Goal: Transaction & Acquisition: Purchase product/service

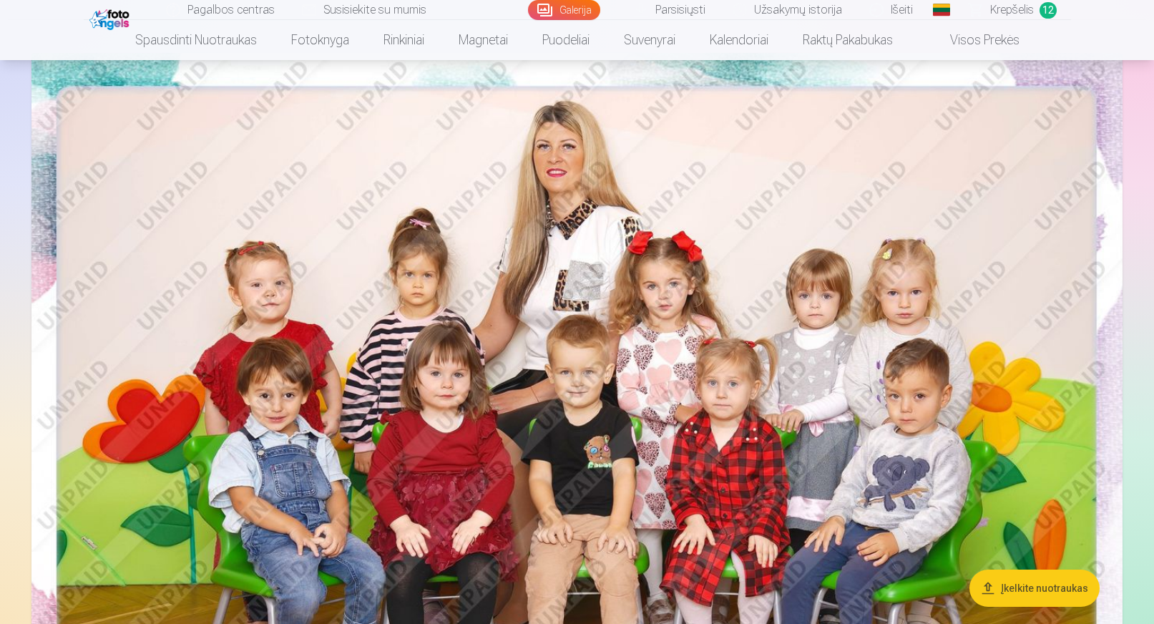
scroll to position [72, 0]
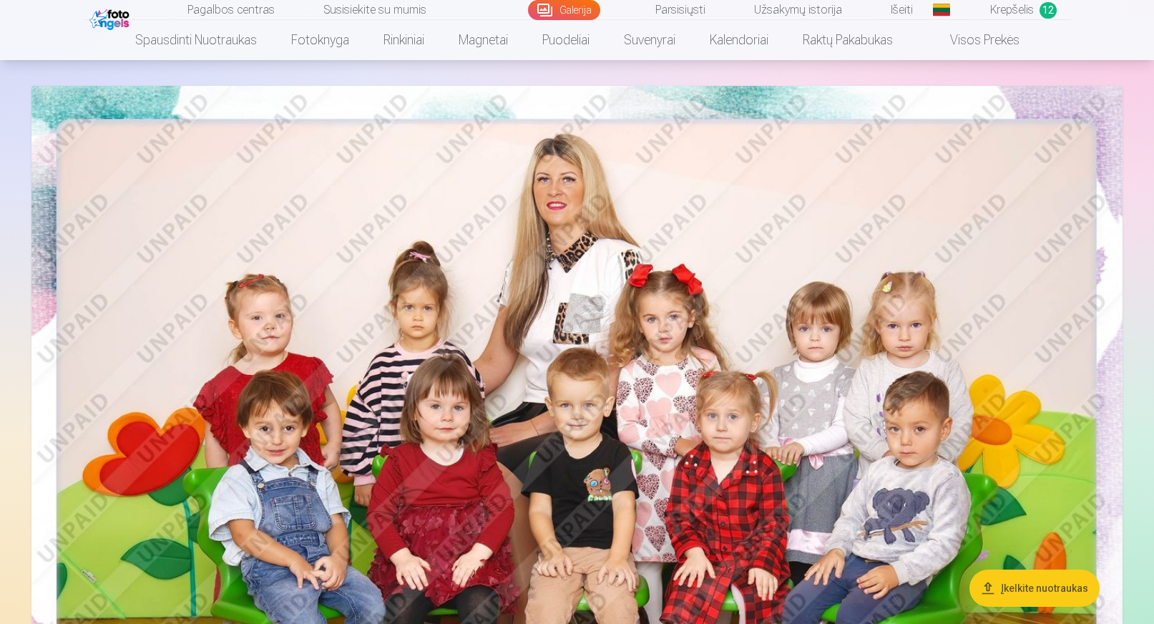
click at [997, 10] on span "Krepšelis" at bounding box center [1012, 9] width 44 height 17
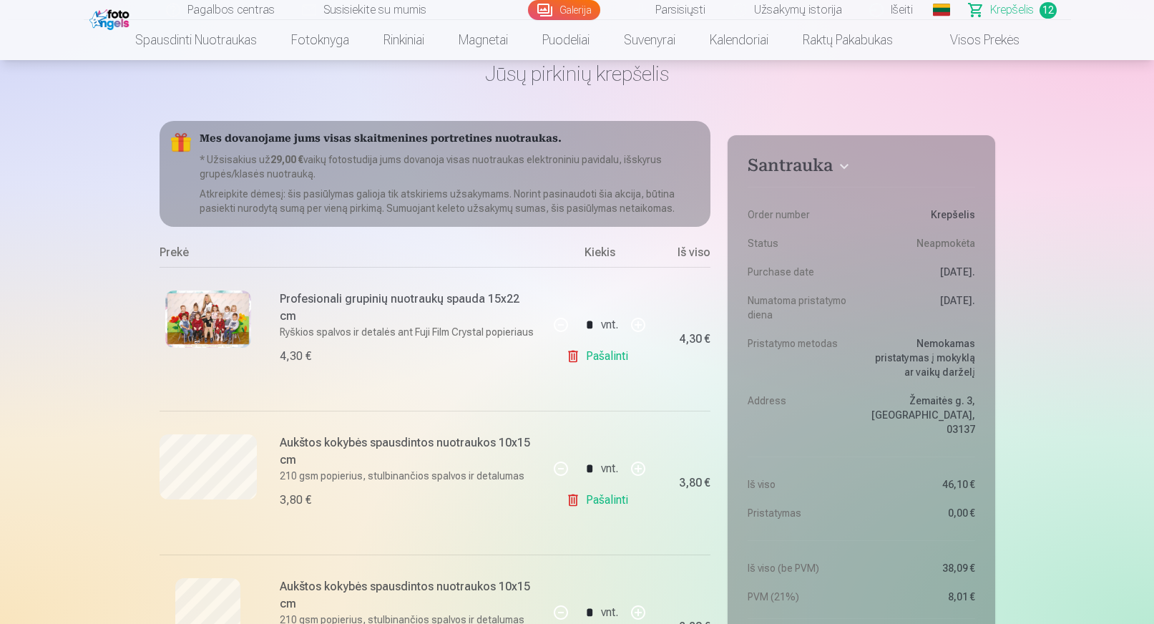
scroll to position [72, 0]
click at [597, 358] on link "Pašalinti" at bounding box center [600, 355] width 68 height 29
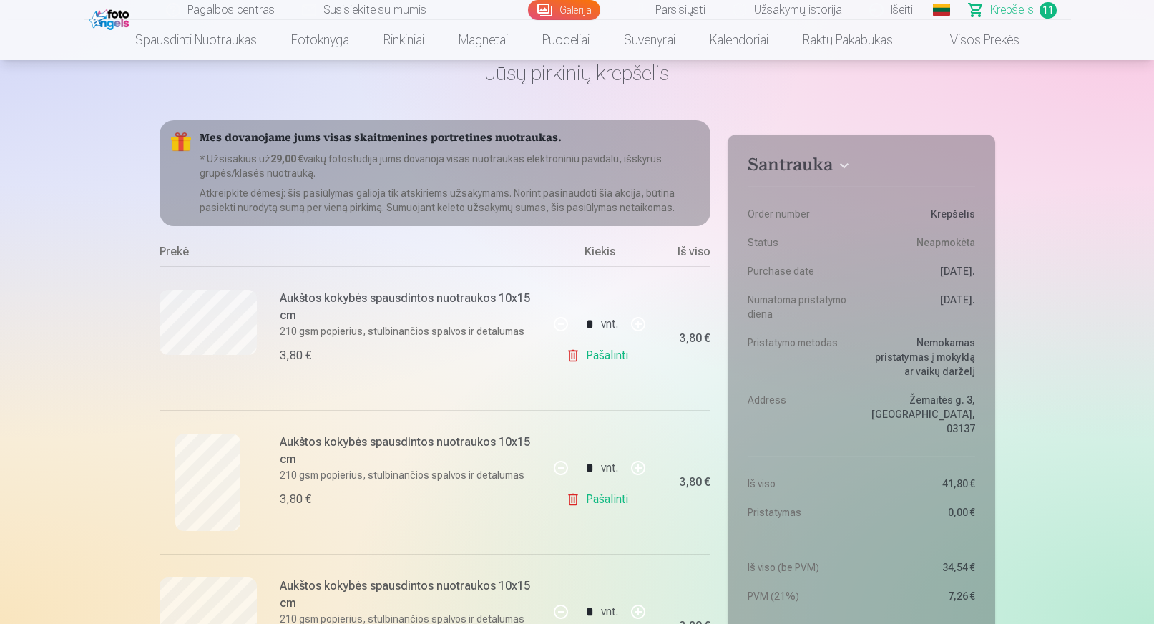
click at [595, 360] on link "Pašalinti" at bounding box center [600, 355] width 68 height 29
click at [595, 358] on link "Pašalinti" at bounding box center [600, 355] width 68 height 29
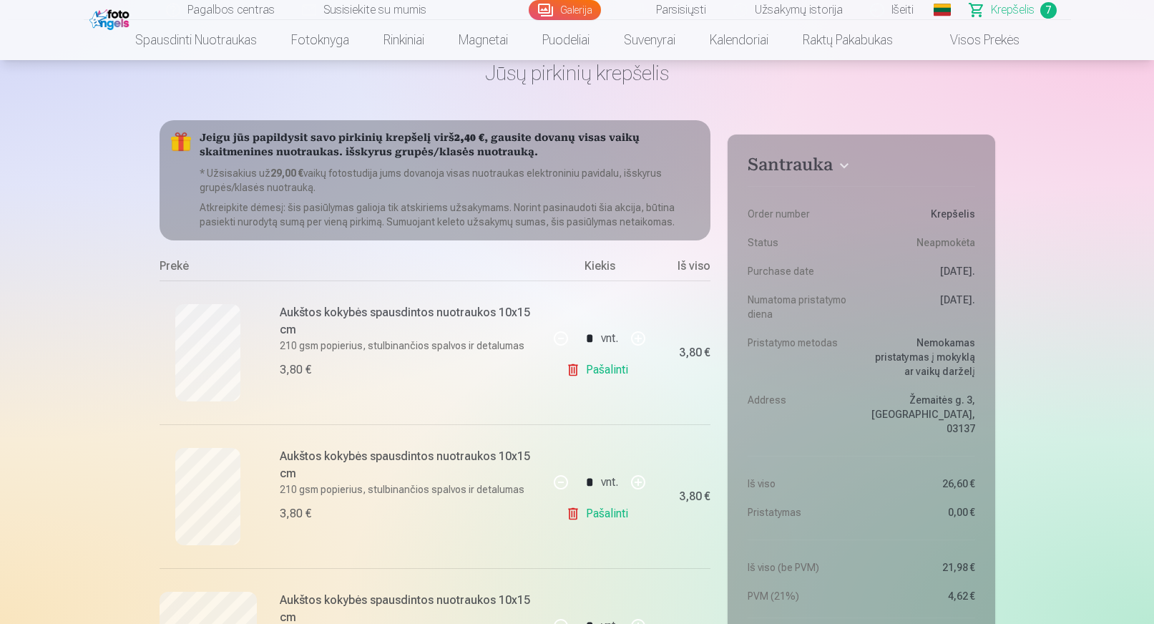
click at [588, 365] on link "Pašalinti" at bounding box center [600, 370] width 68 height 29
click at [605, 376] on link "Pašalinti" at bounding box center [600, 370] width 68 height 29
click at [600, 376] on link "Pašalinti" at bounding box center [600, 370] width 68 height 29
click at [597, 375] on link "Pašalinti" at bounding box center [600, 370] width 68 height 29
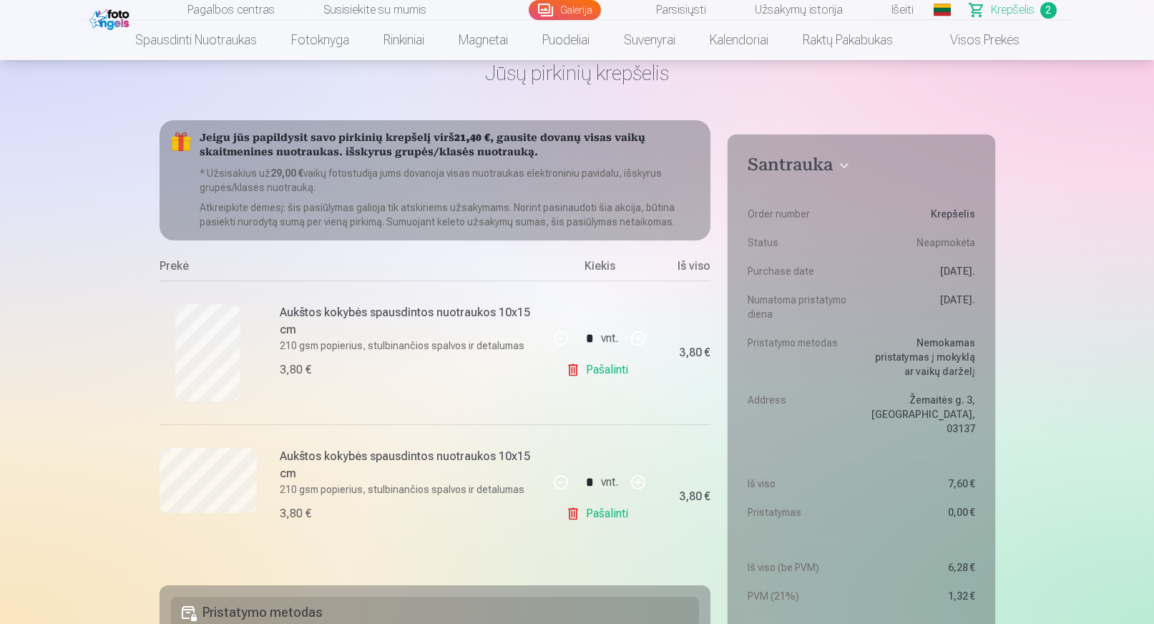
click at [597, 375] on link "Pašalinti" at bounding box center [600, 370] width 68 height 29
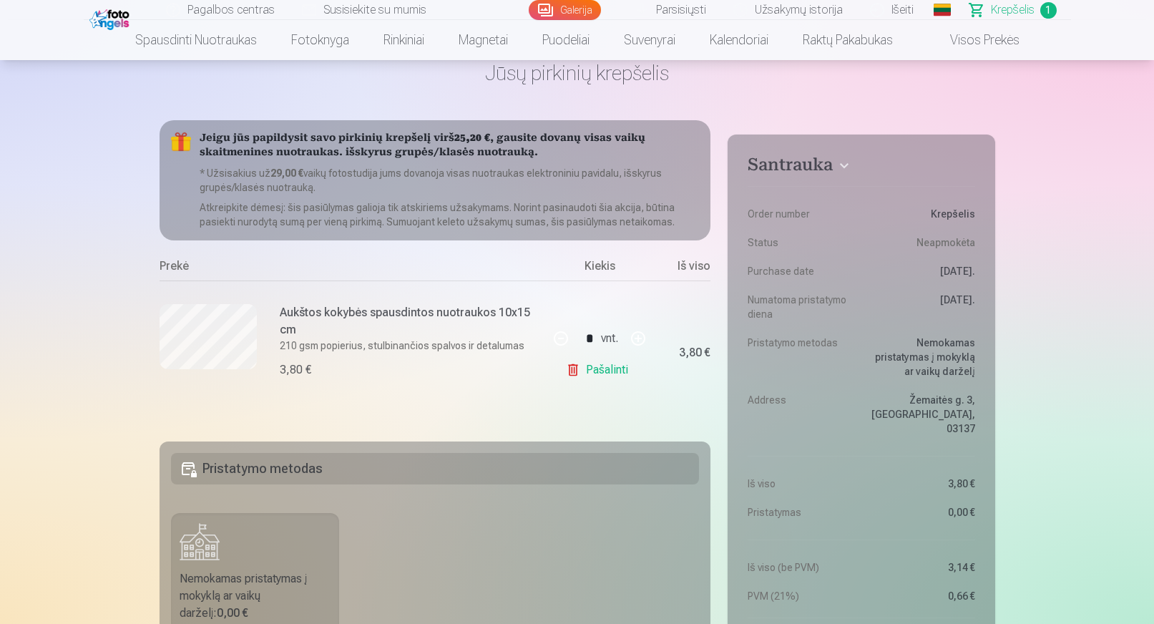
click at [597, 375] on link "Pašalinti" at bounding box center [600, 370] width 68 height 29
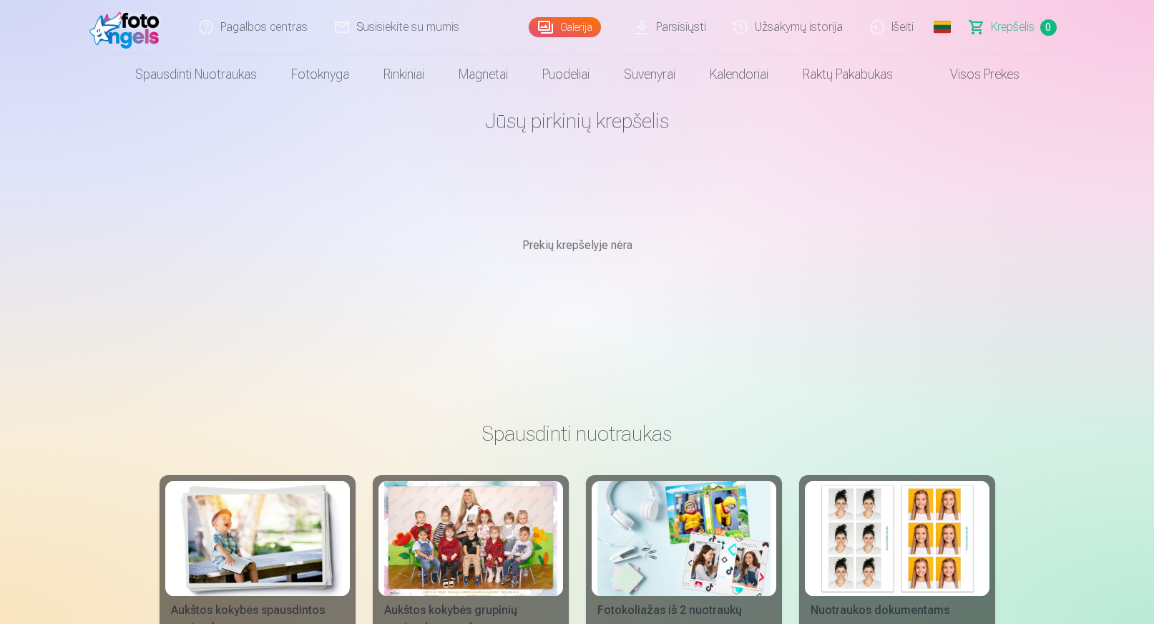
scroll to position [0, 0]
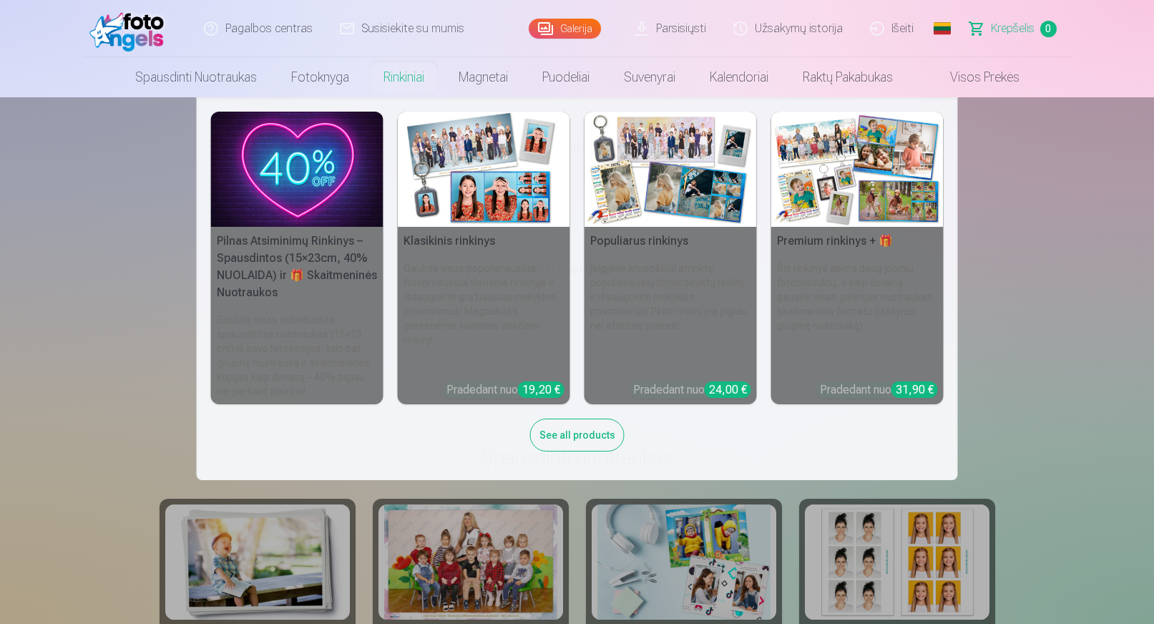
click at [301, 209] on img at bounding box center [297, 169] width 172 height 115
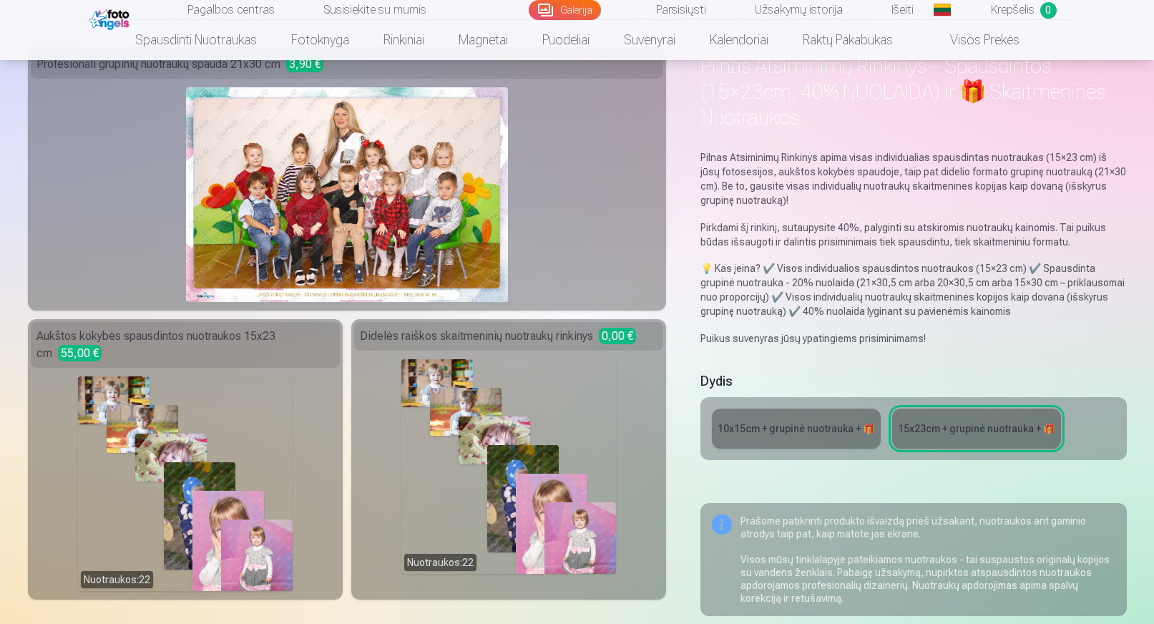
scroll to position [72, 0]
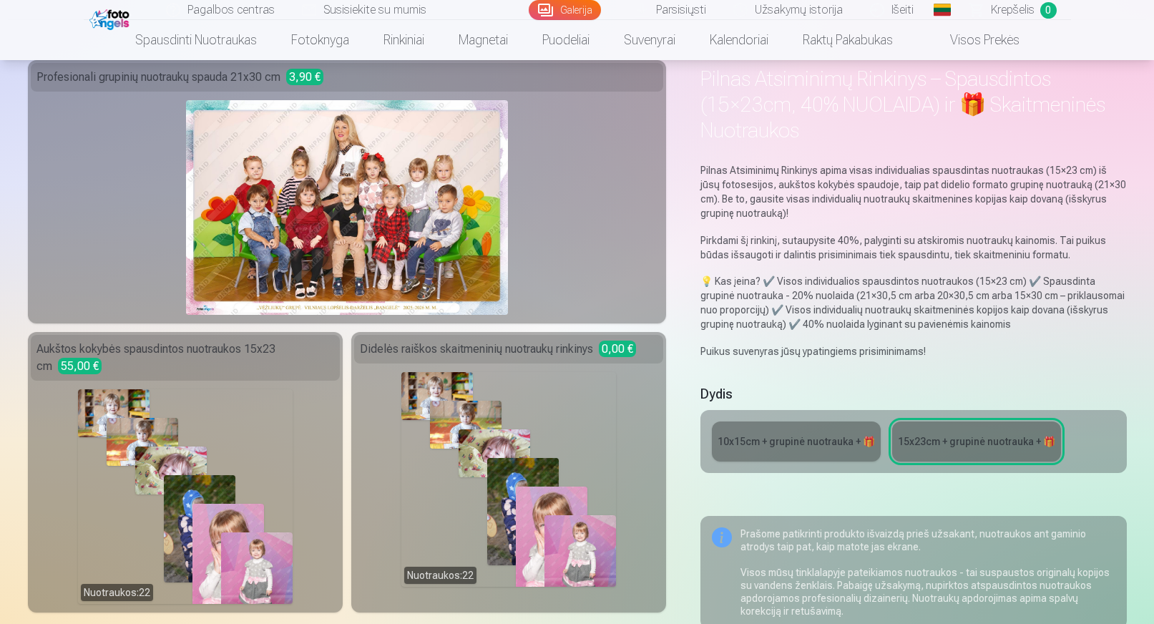
click at [774, 448] on div "10x15сm + grupinė nuotrauka + 🎁" at bounding box center [796, 441] width 157 height 14
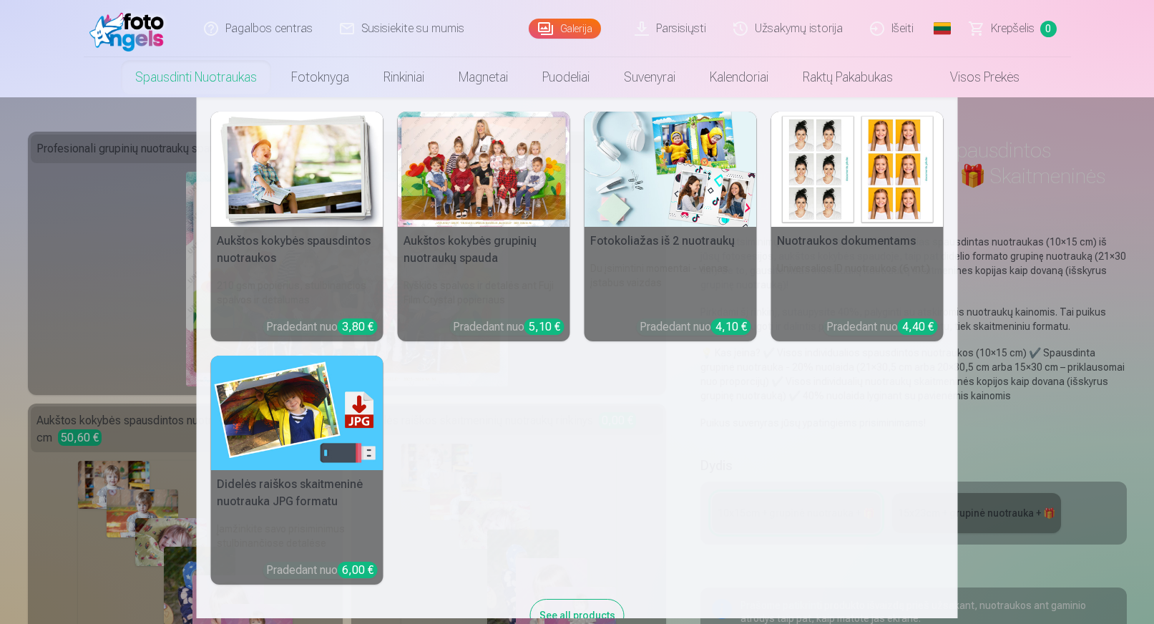
click at [332, 228] on h5 "Aukštos kokybės spausdintos nuotraukos" at bounding box center [297, 250] width 172 height 46
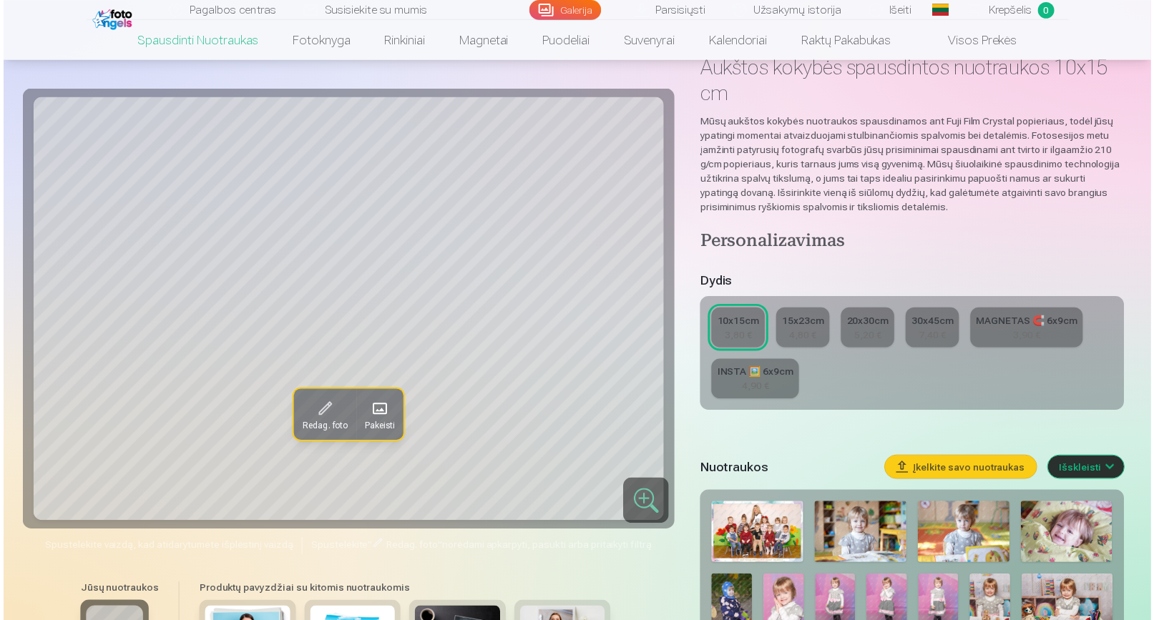
scroll to position [286, 0]
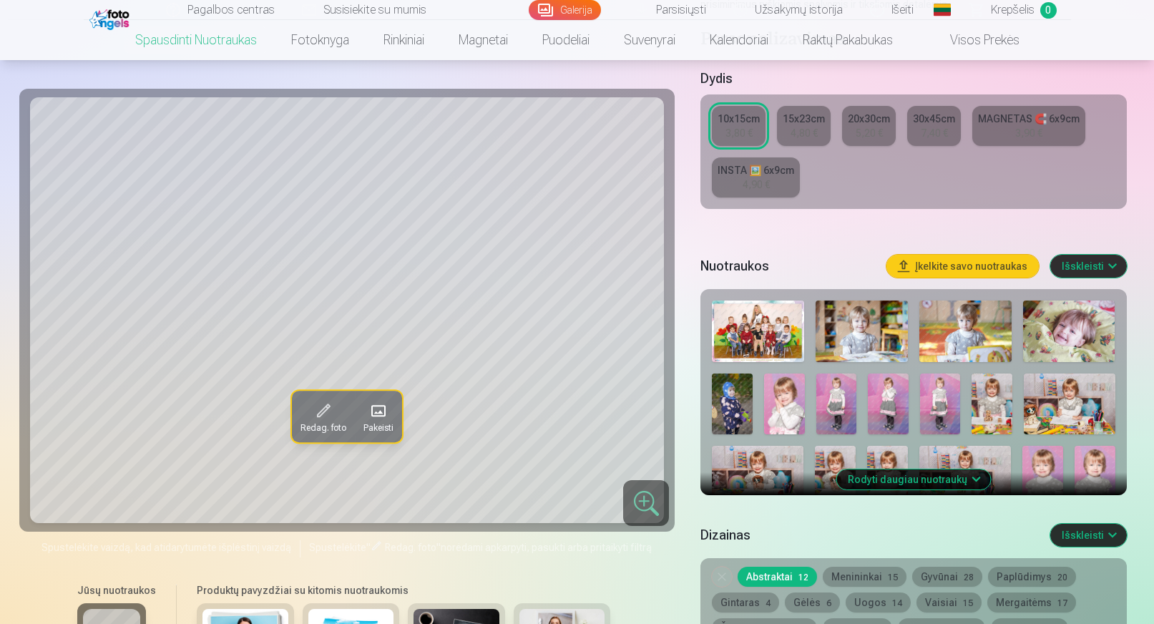
click at [743, 321] on img at bounding box center [758, 332] width 92 height 62
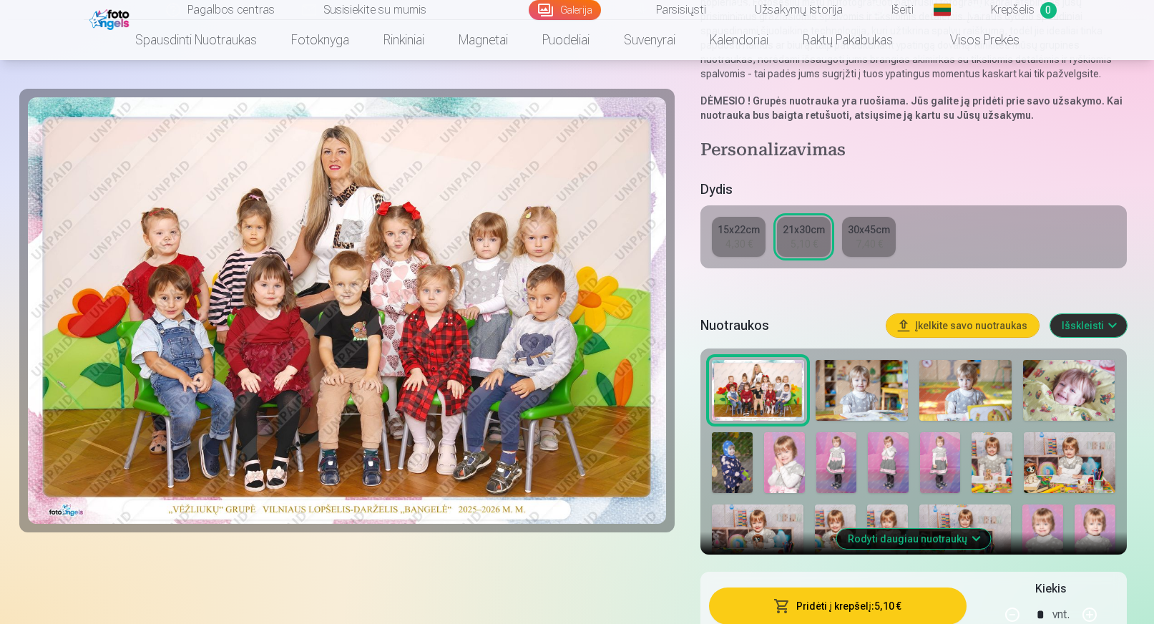
scroll to position [286, 0]
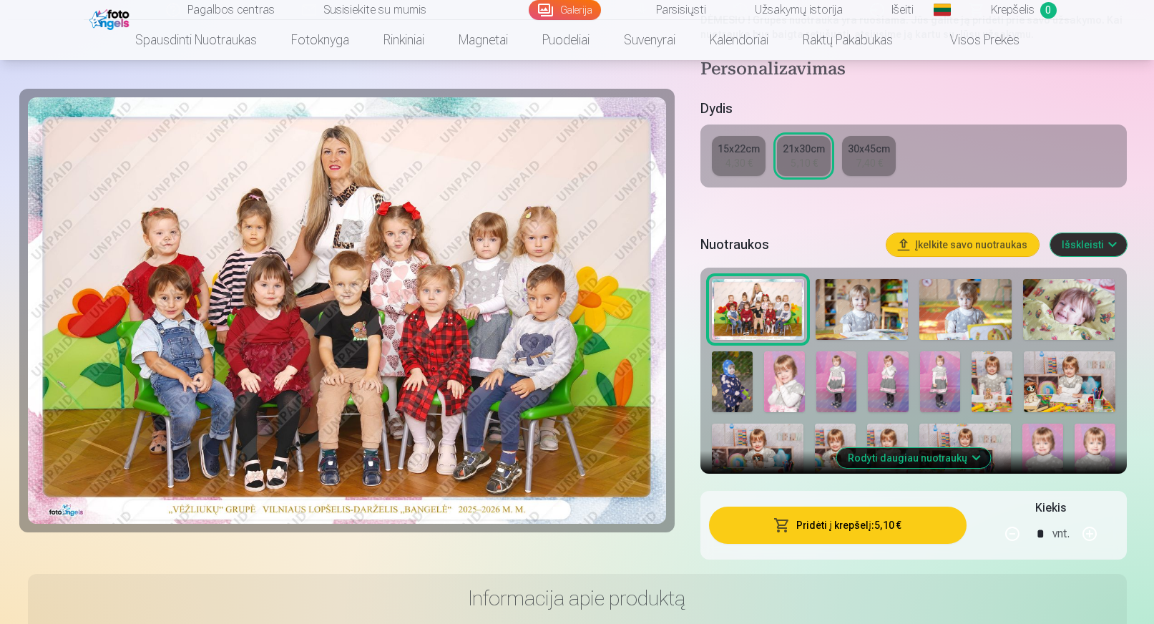
click at [734, 161] on div "4,30 €" at bounding box center [739, 163] width 27 height 14
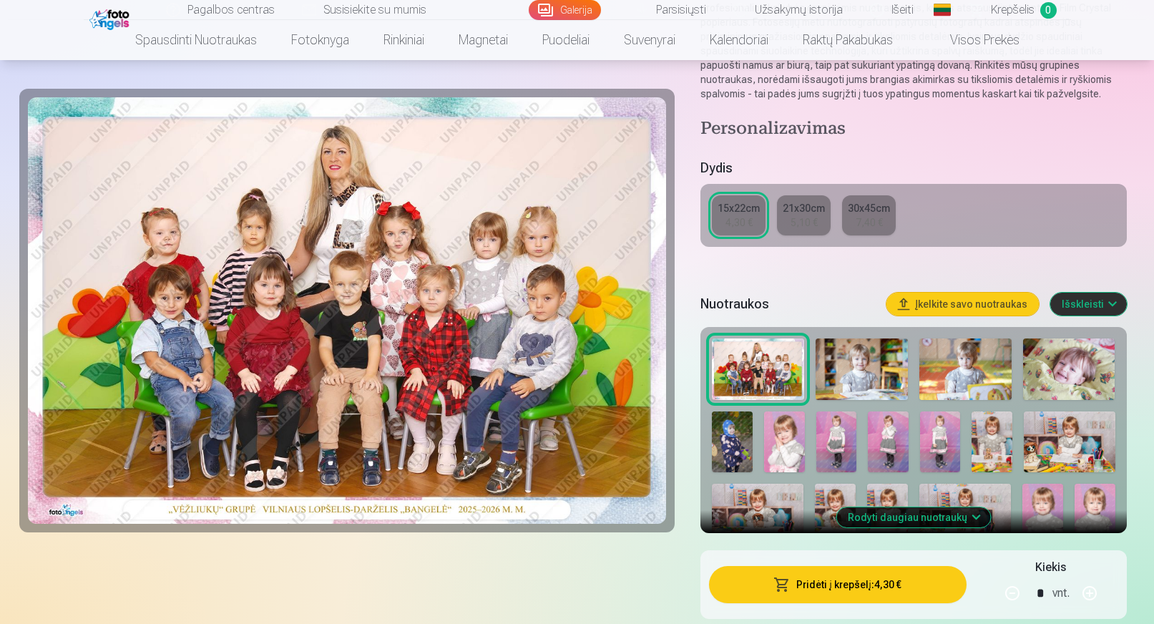
scroll to position [215, 0]
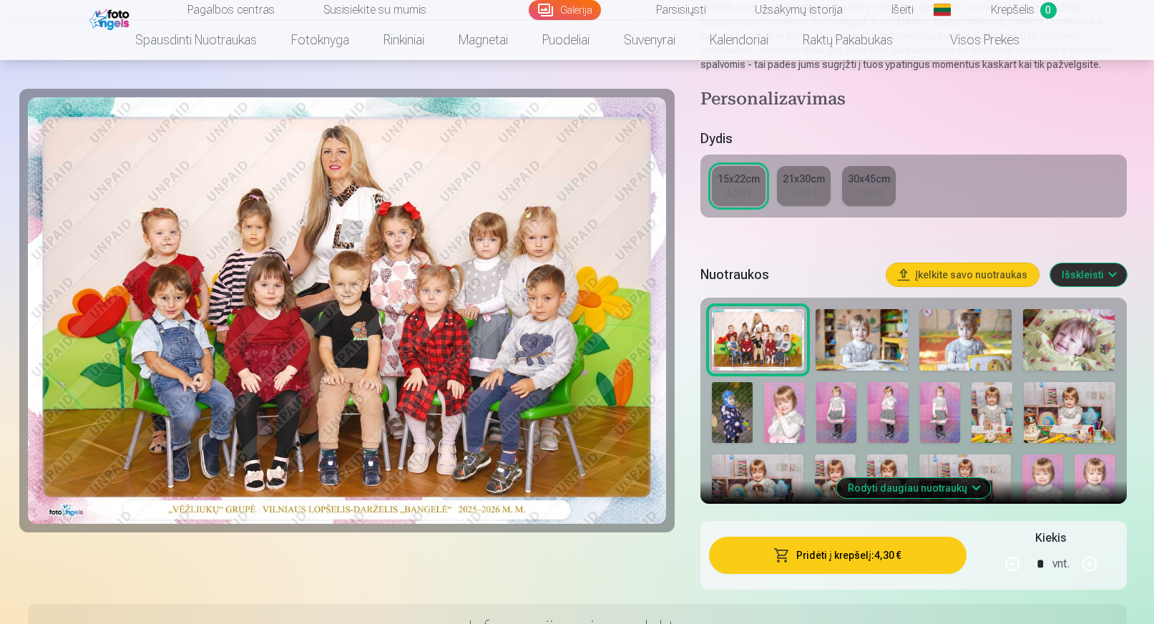
click at [798, 554] on button "Pridėti į krepšelį : 4,30 €" at bounding box center [837, 555] width 257 height 37
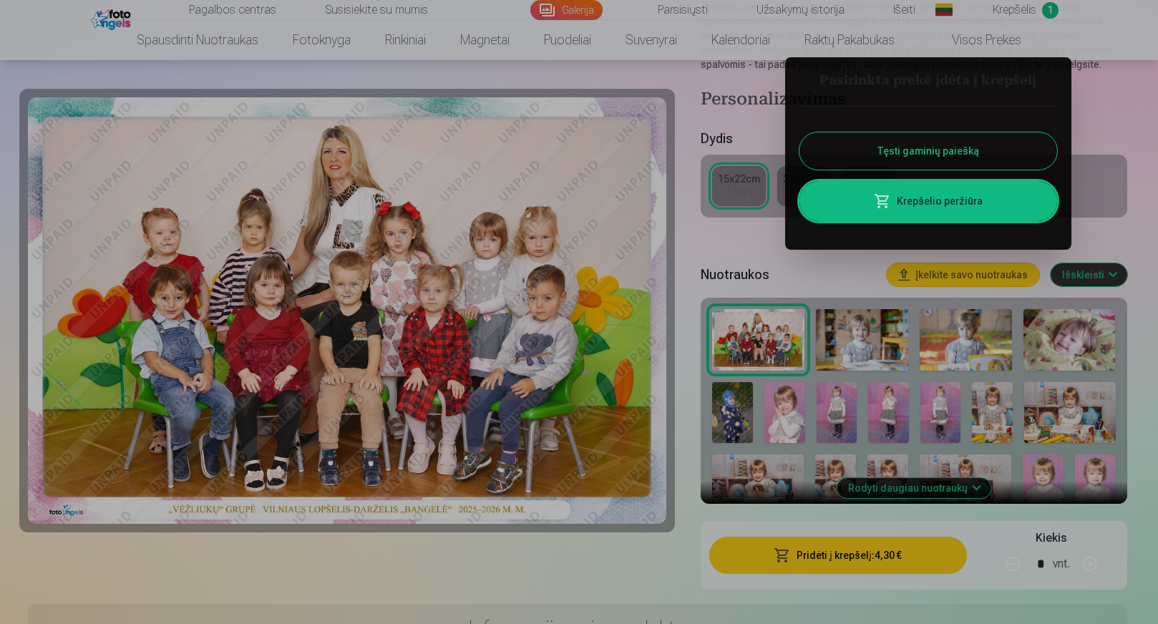
click at [942, 143] on button "Tęsti gaminių paiešką" at bounding box center [928, 150] width 258 height 37
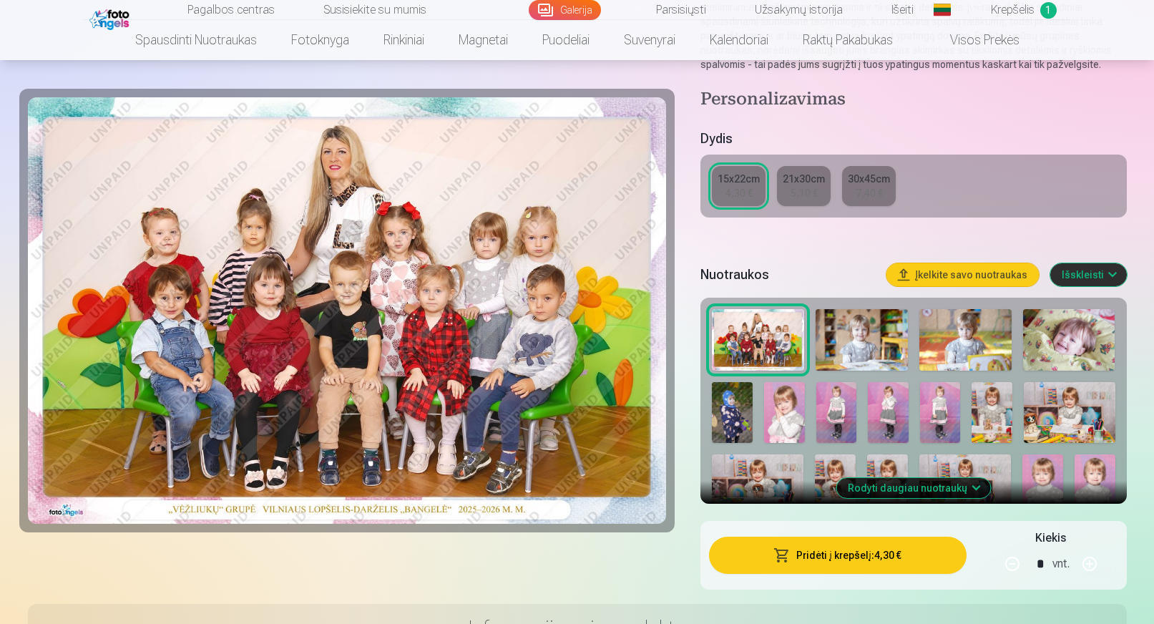
click at [870, 345] on img at bounding box center [862, 340] width 92 height 62
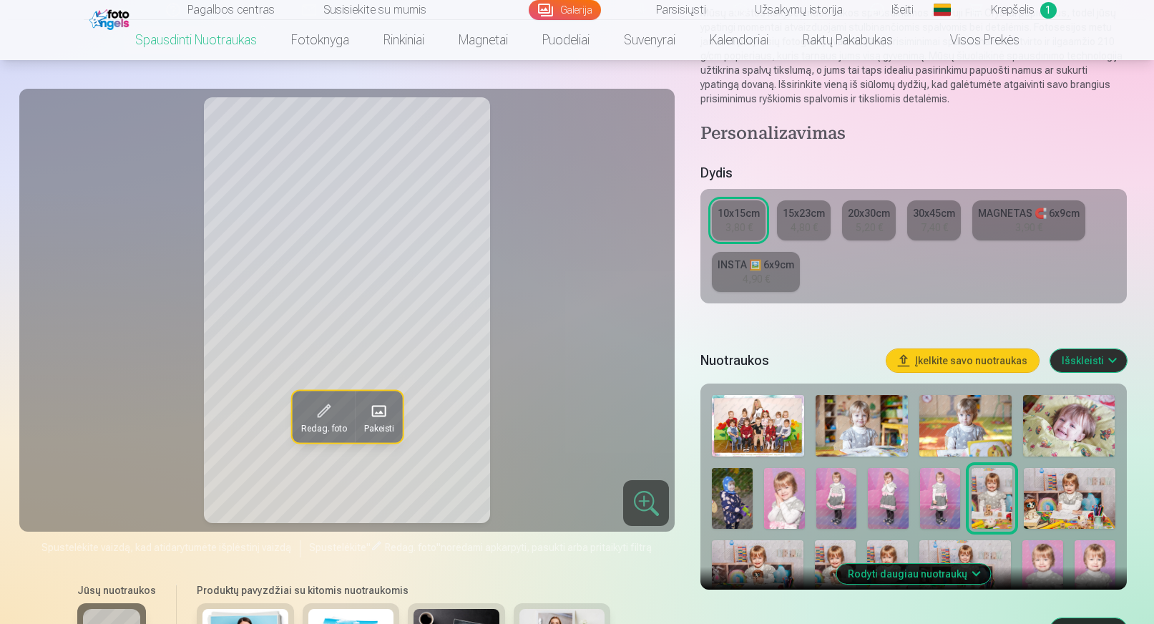
scroll to position [215, 0]
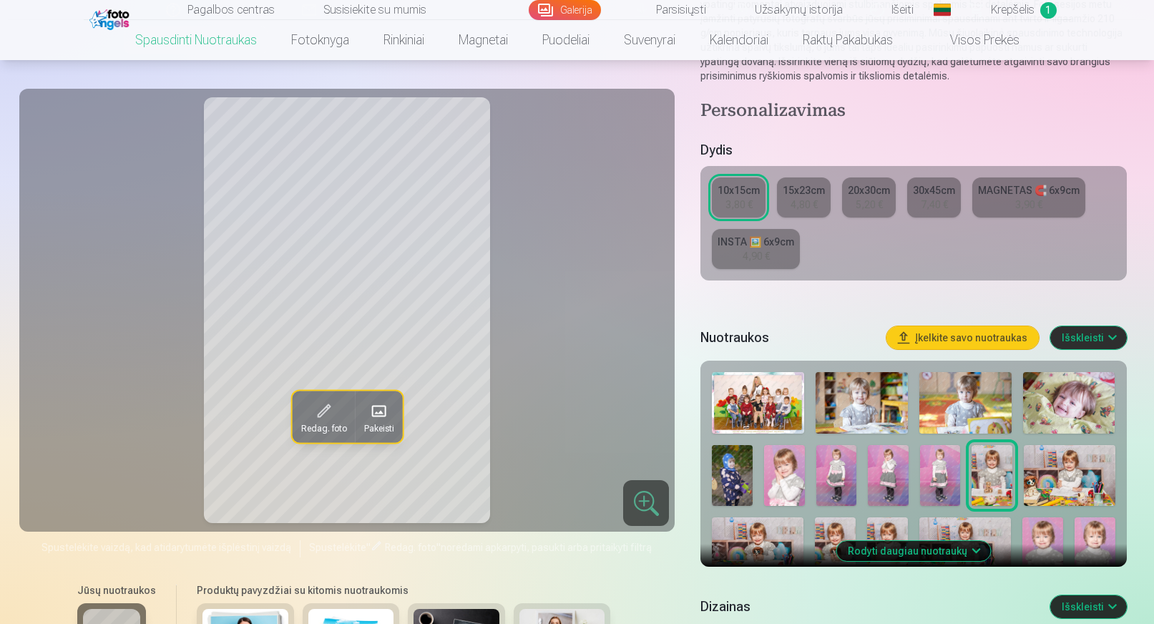
click at [950, 395] on img at bounding box center [965, 403] width 92 height 62
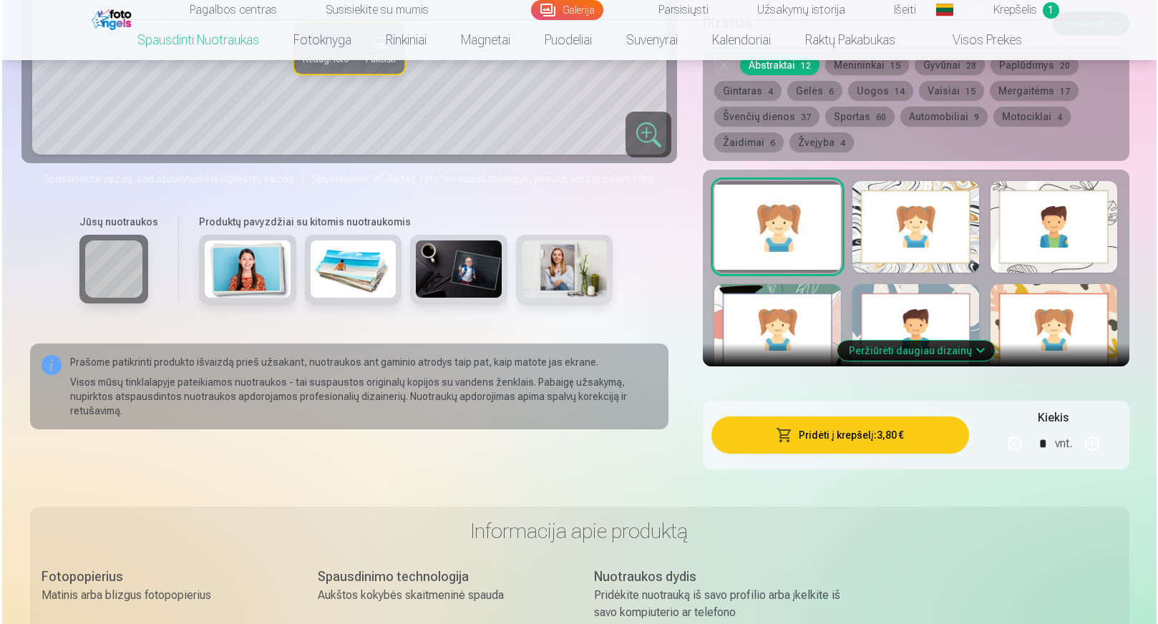
scroll to position [859, 0]
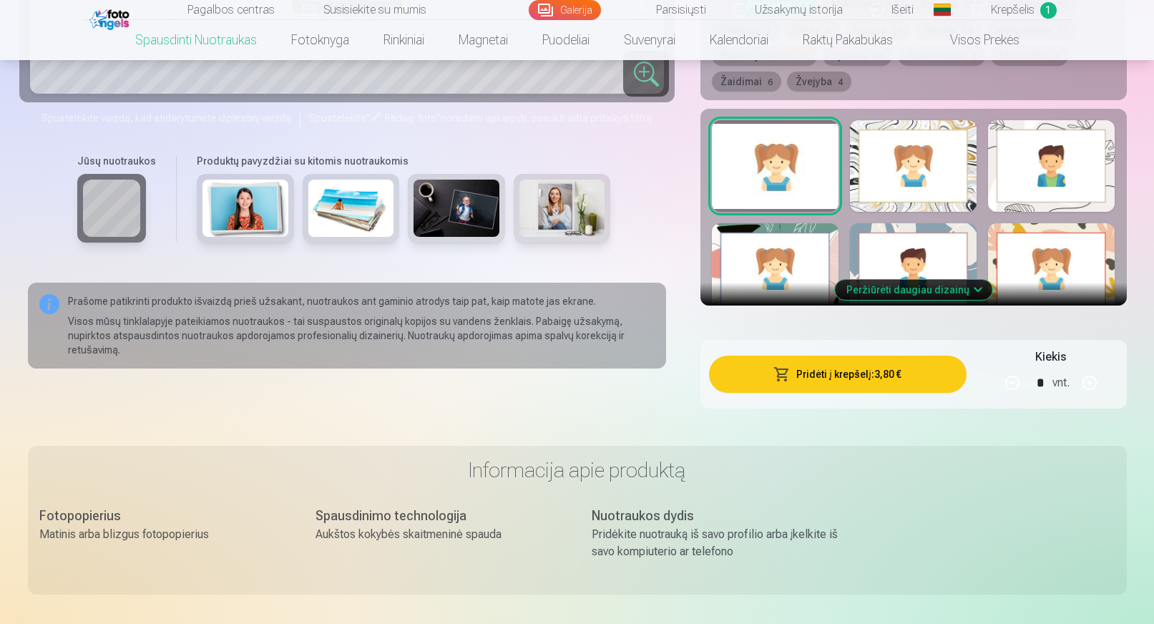
click at [819, 380] on button "Pridėti į krepšelį : 3,80 €" at bounding box center [837, 374] width 257 height 37
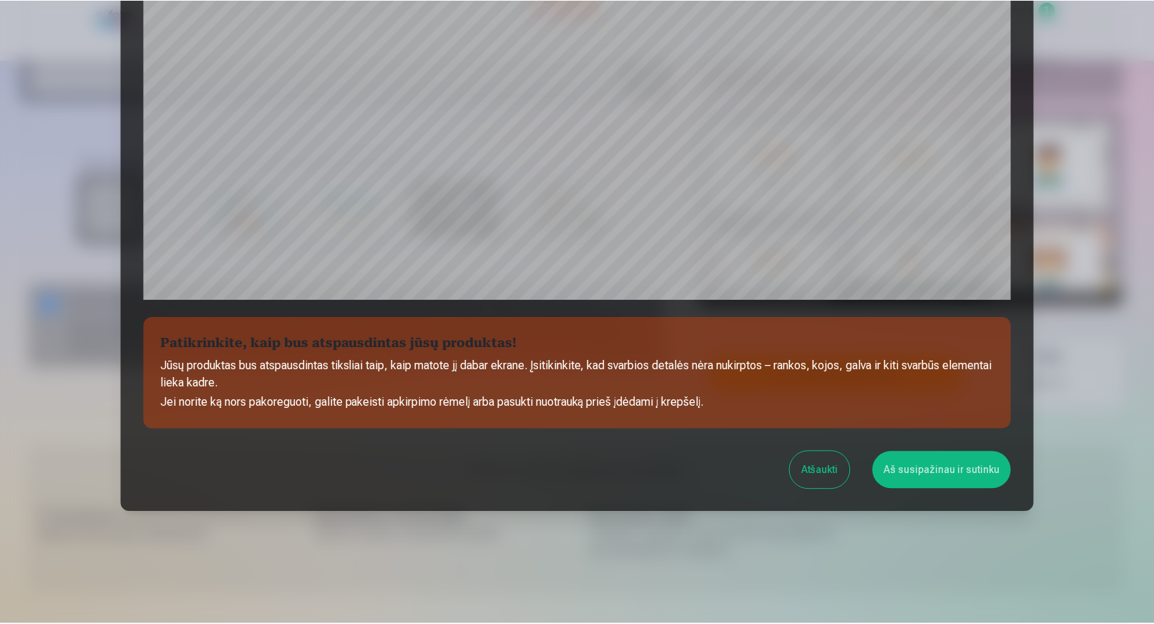
scroll to position [406, 0]
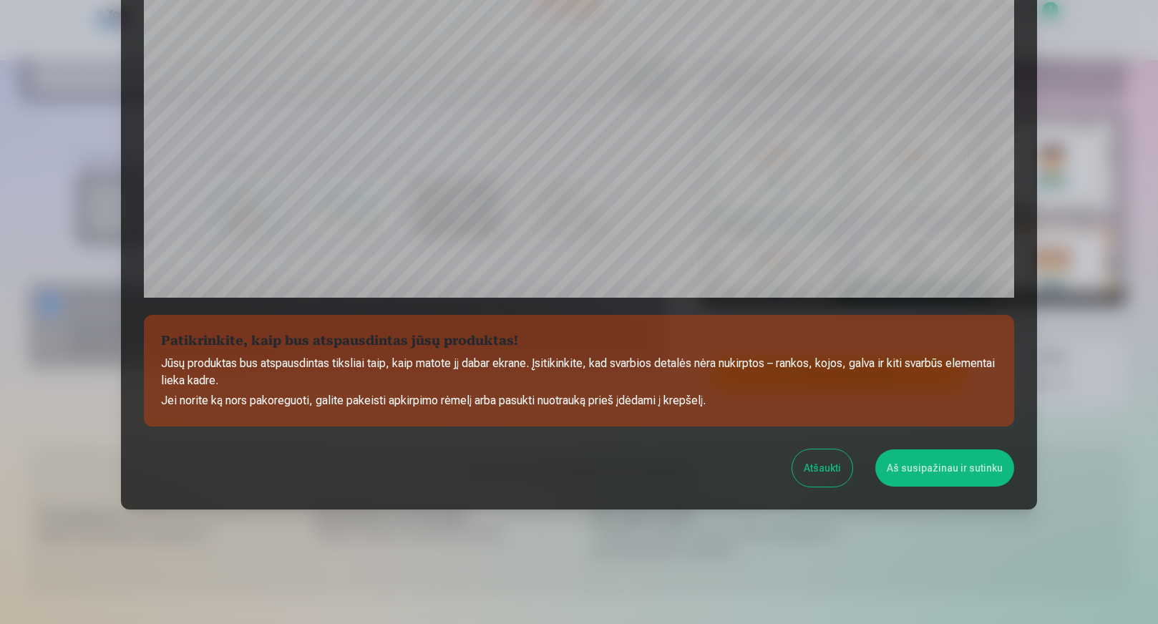
click at [926, 471] on button "Aš susipažinau ir sutinku" at bounding box center [944, 467] width 139 height 37
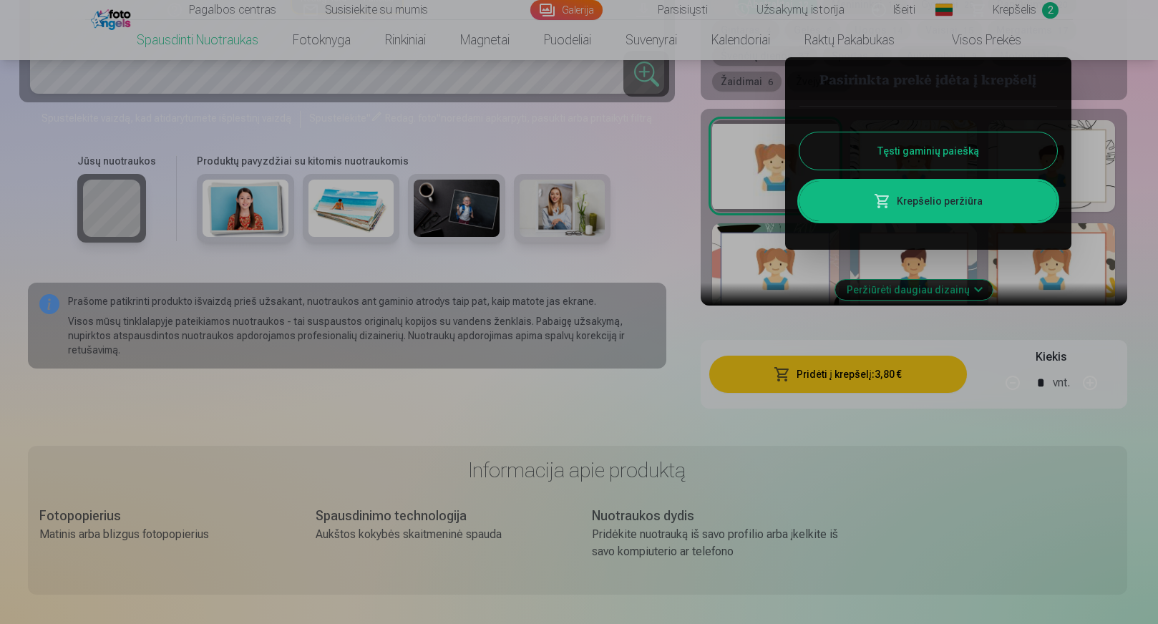
click at [902, 141] on button "Tęsti gaminių paiešką" at bounding box center [928, 150] width 258 height 37
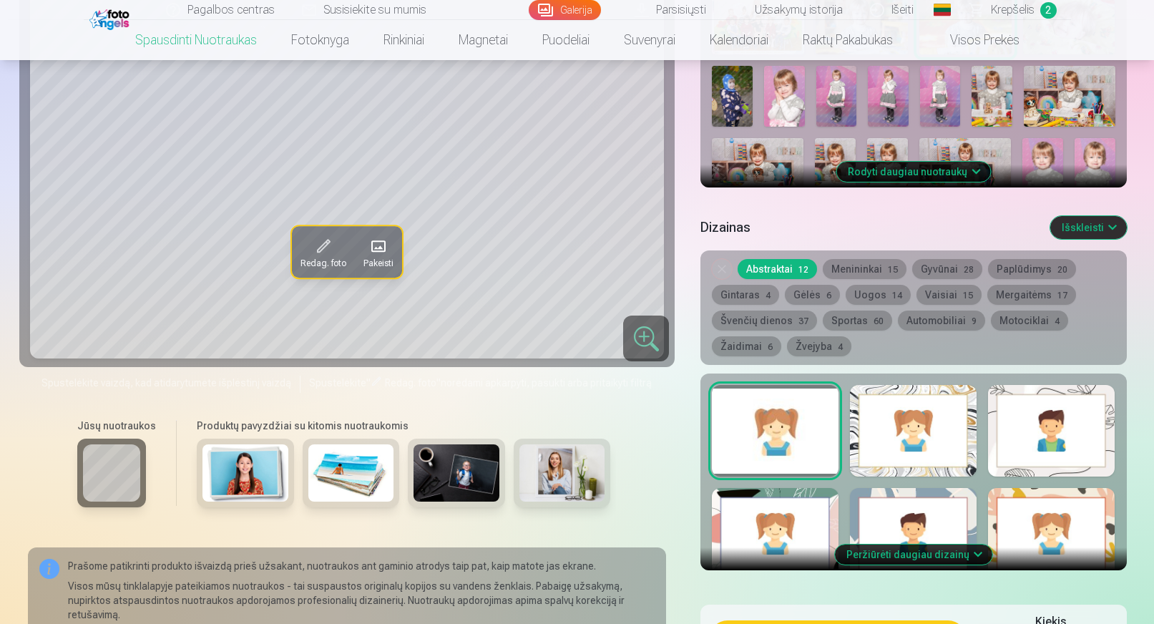
scroll to position [501, 0]
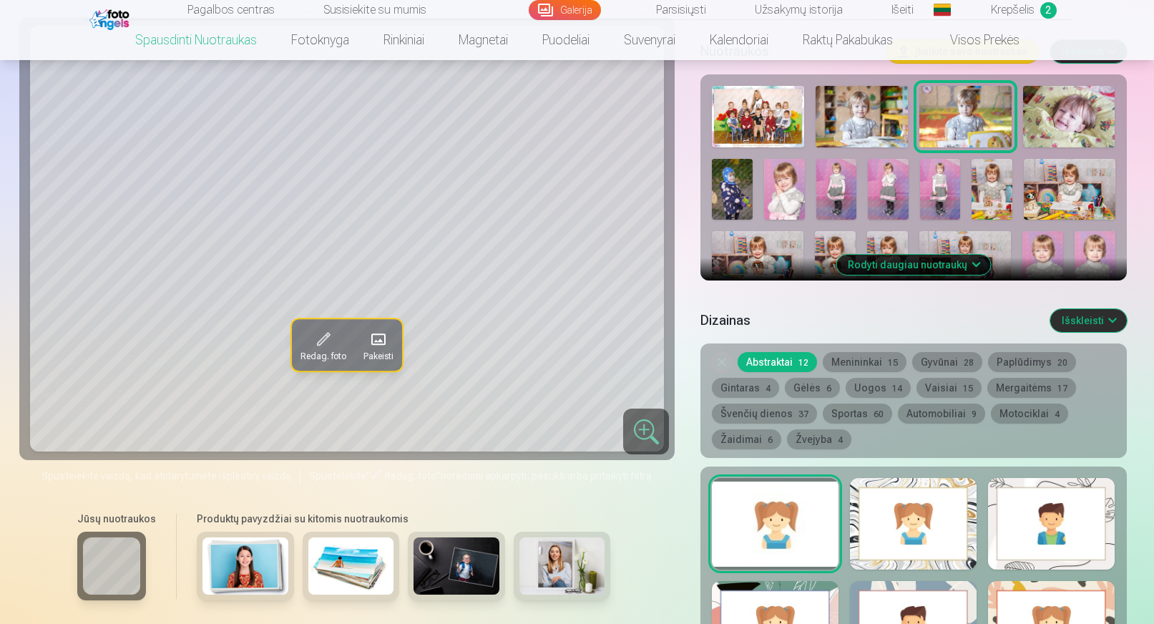
click at [1048, 119] on img at bounding box center [1069, 117] width 92 height 62
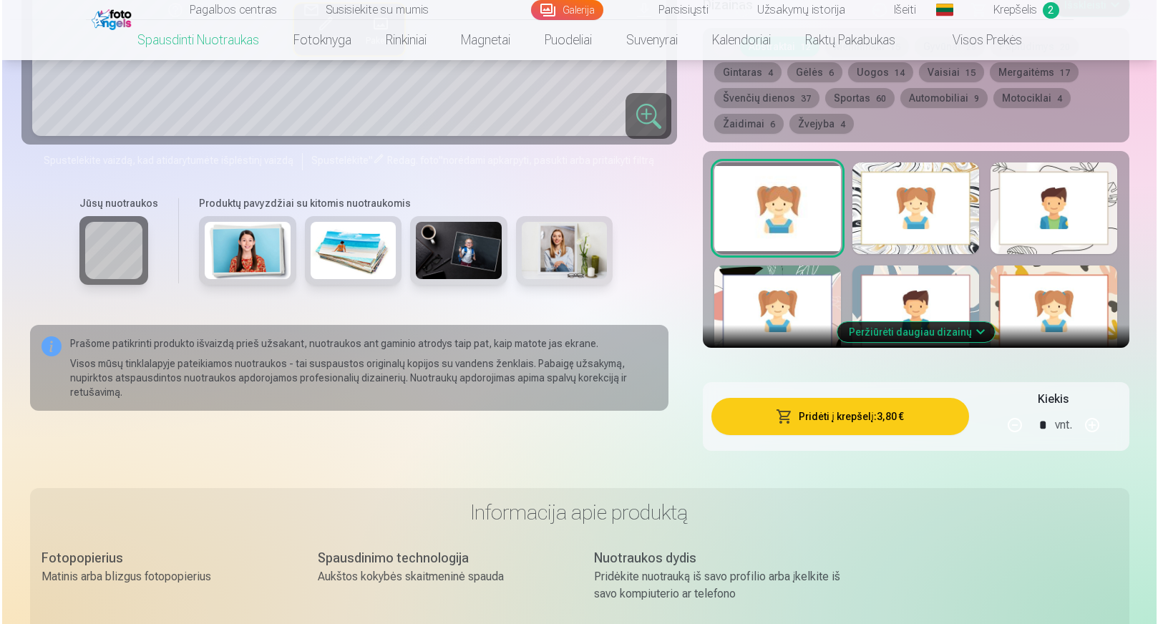
scroll to position [859, 0]
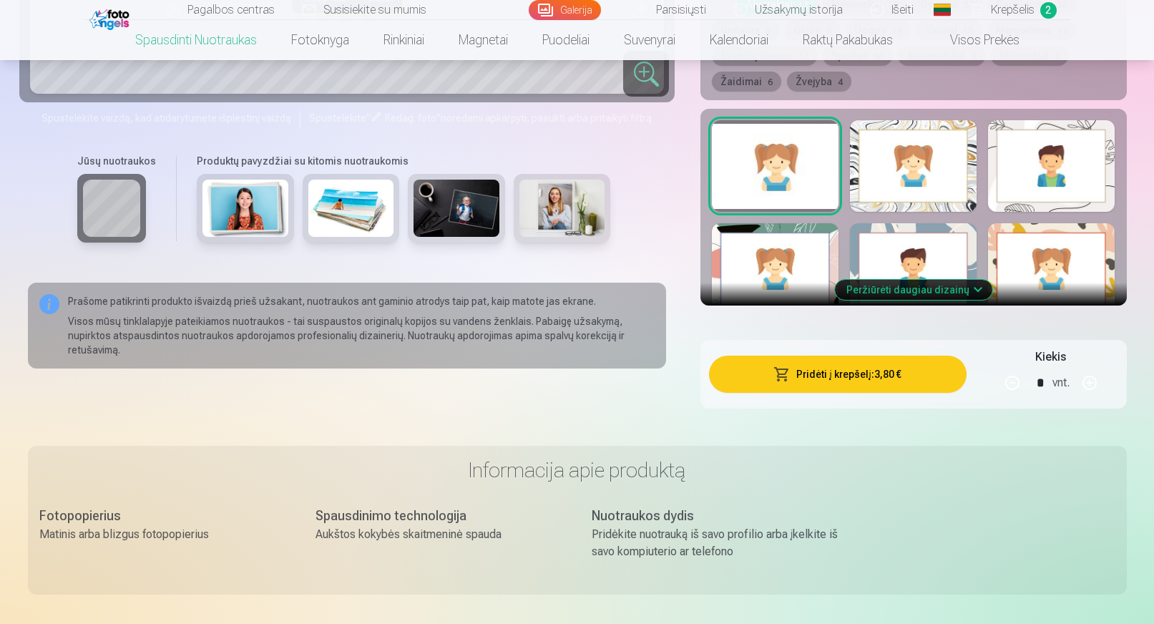
click at [829, 377] on button "Pridėti į krepšelį : 3,80 €" at bounding box center [837, 374] width 257 height 37
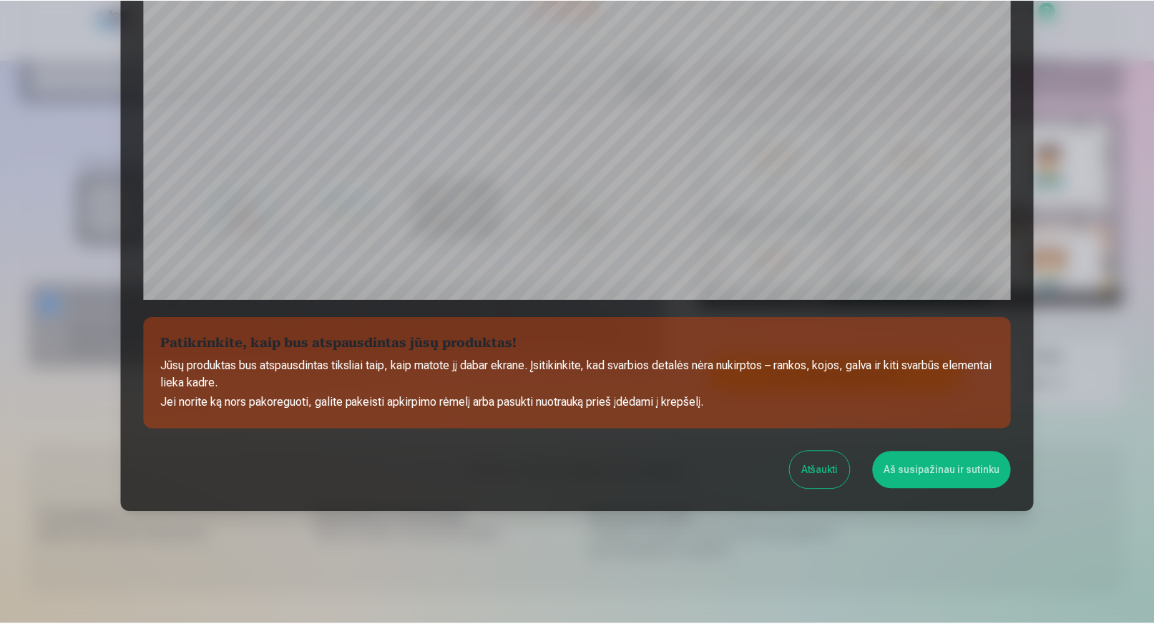
scroll to position [406, 0]
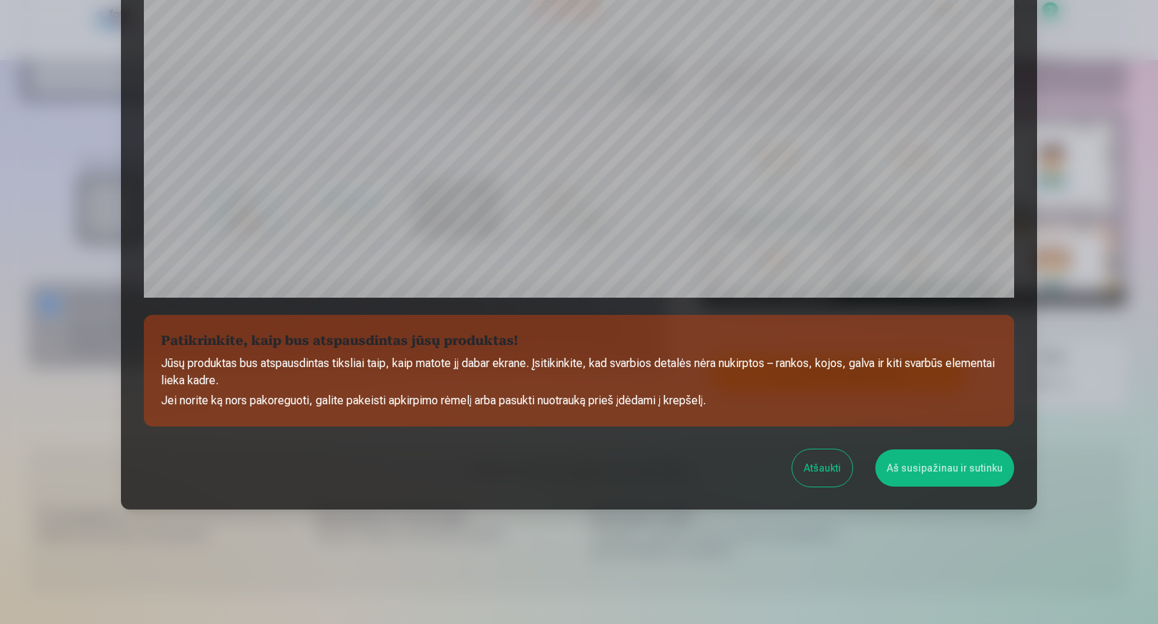
click at [945, 460] on button "Aš susipažinau ir sutinku" at bounding box center [944, 467] width 139 height 37
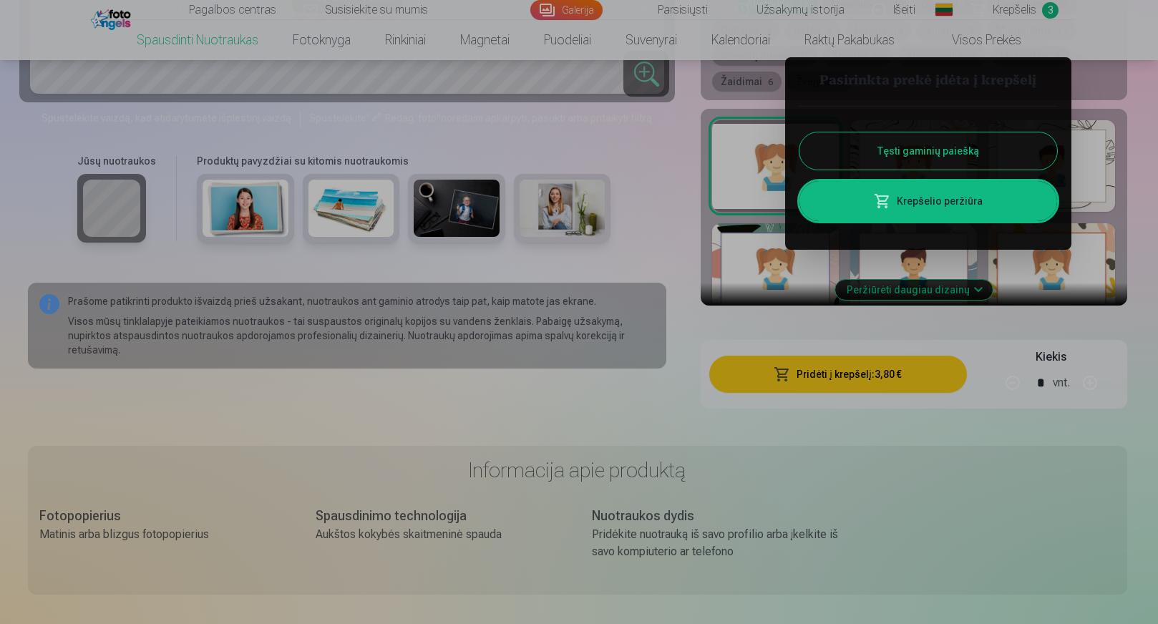
click at [914, 136] on button "Tęsti gaminių paiešką" at bounding box center [928, 150] width 258 height 37
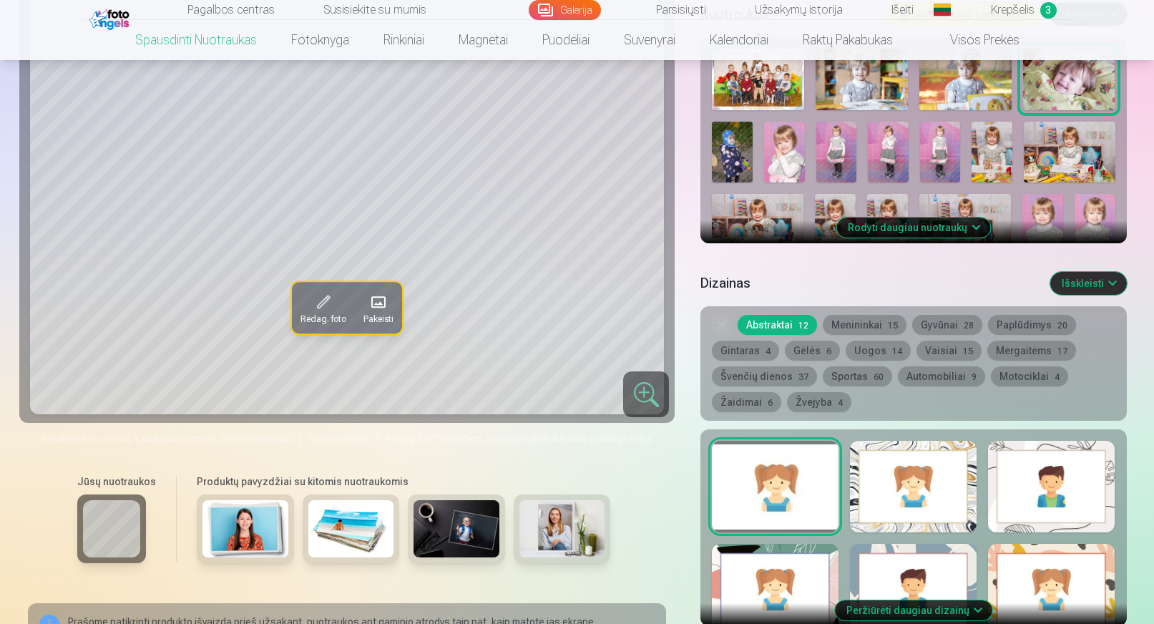
scroll to position [501, 0]
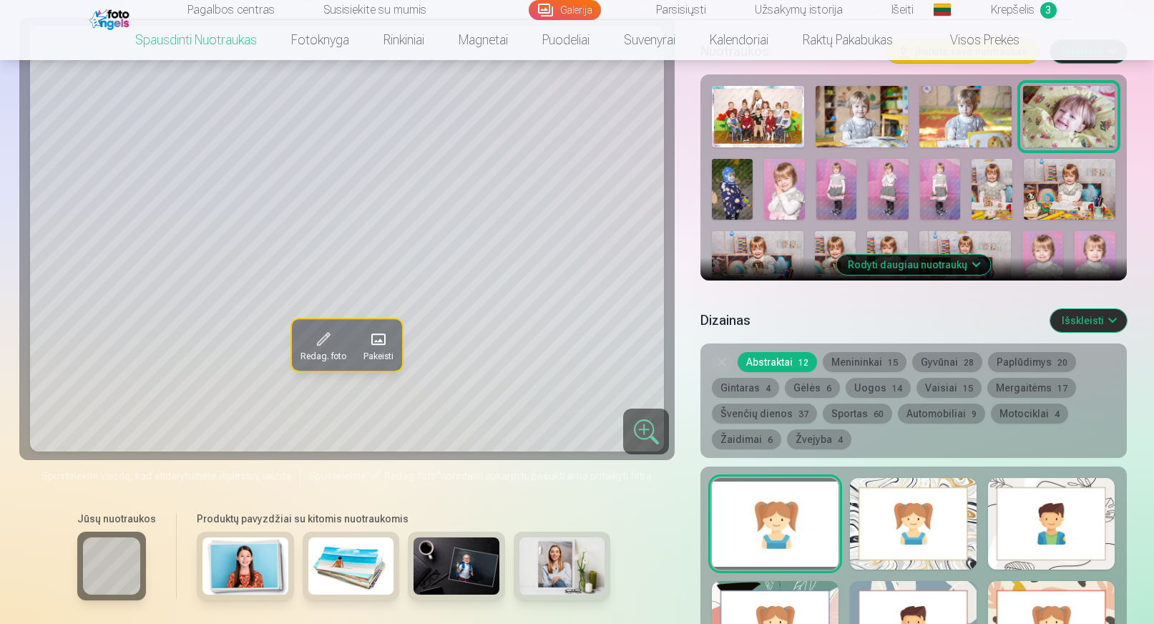
click at [733, 190] on img at bounding box center [732, 189] width 41 height 61
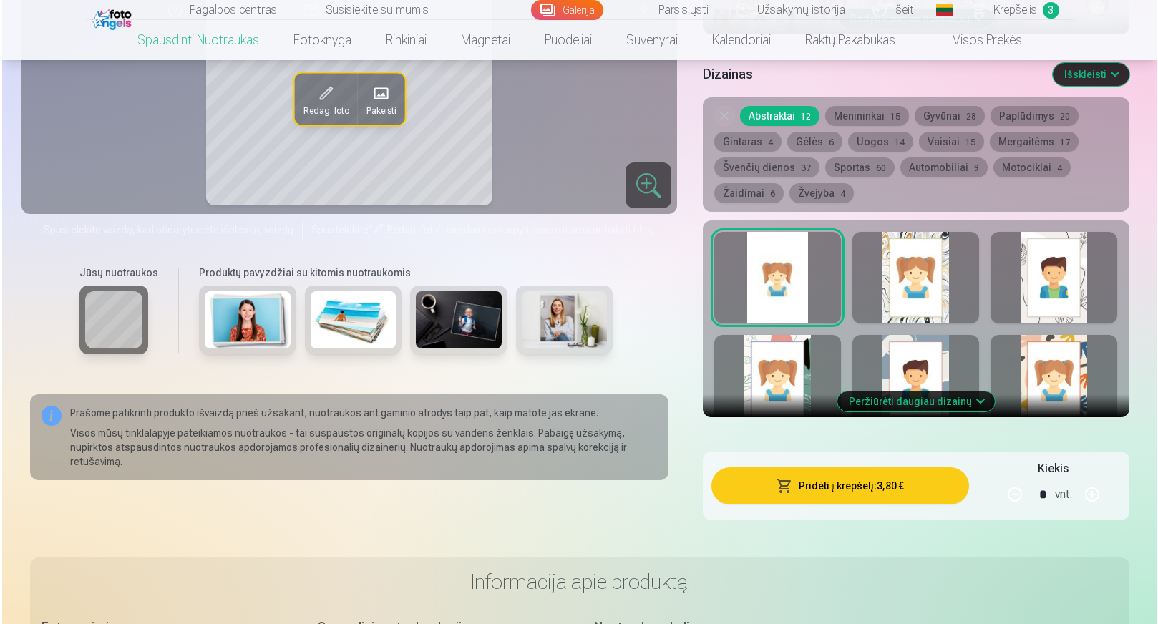
scroll to position [787, 0]
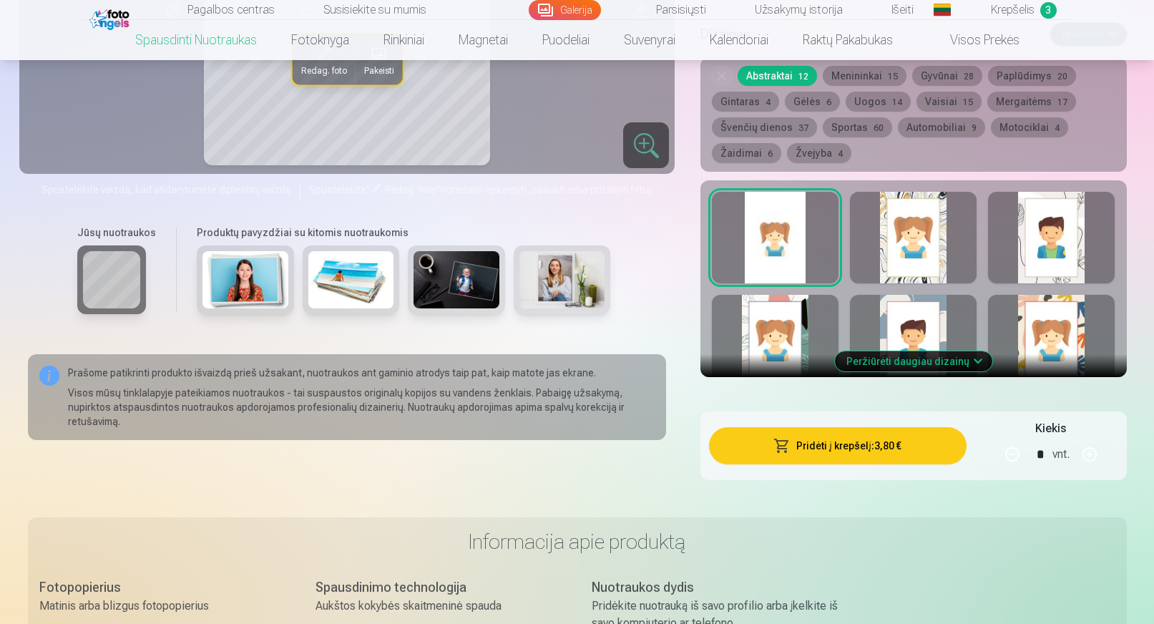
click at [823, 447] on button "Pridėti į krepšelį : 3,80 €" at bounding box center [837, 445] width 257 height 37
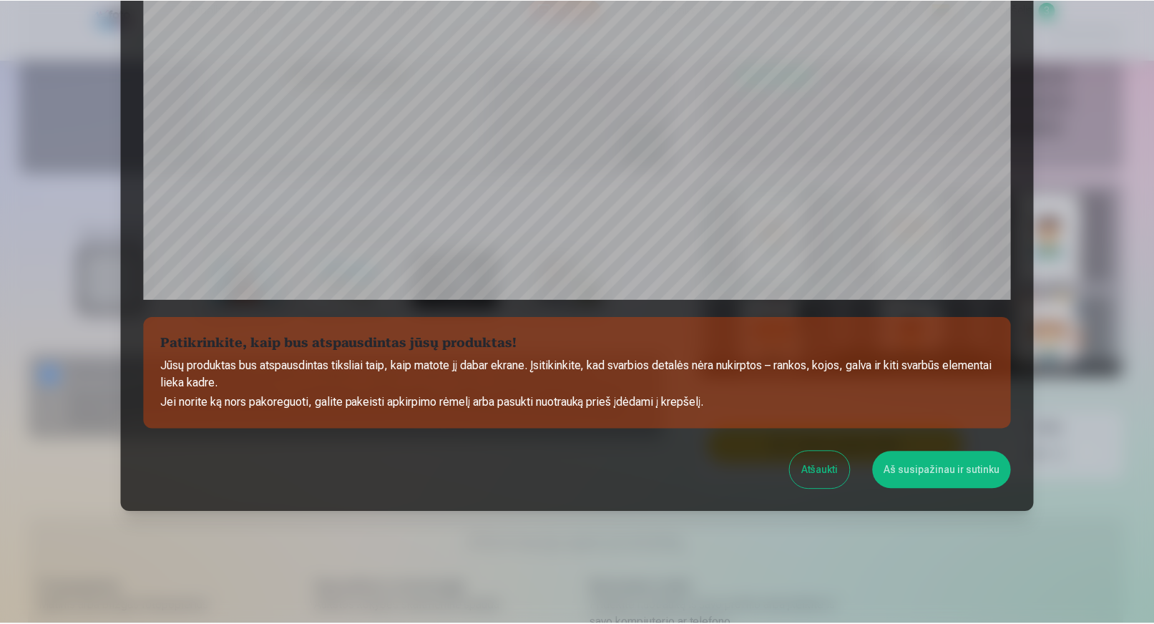
scroll to position [406, 0]
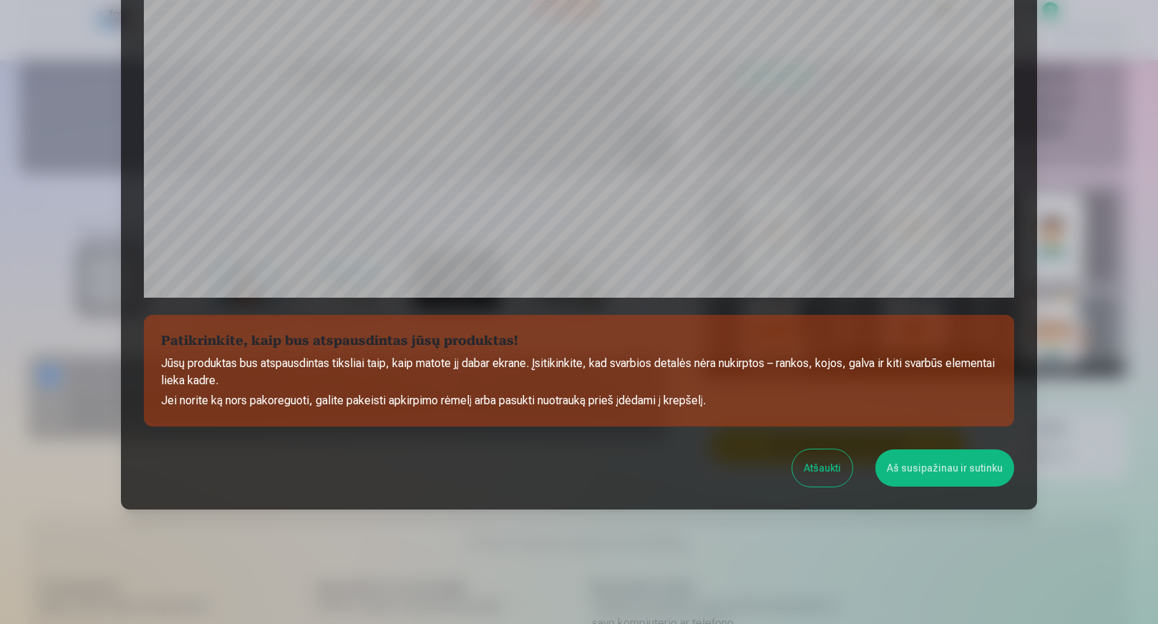
click at [970, 476] on button "Aš susipažinau ir sutinku" at bounding box center [944, 467] width 139 height 37
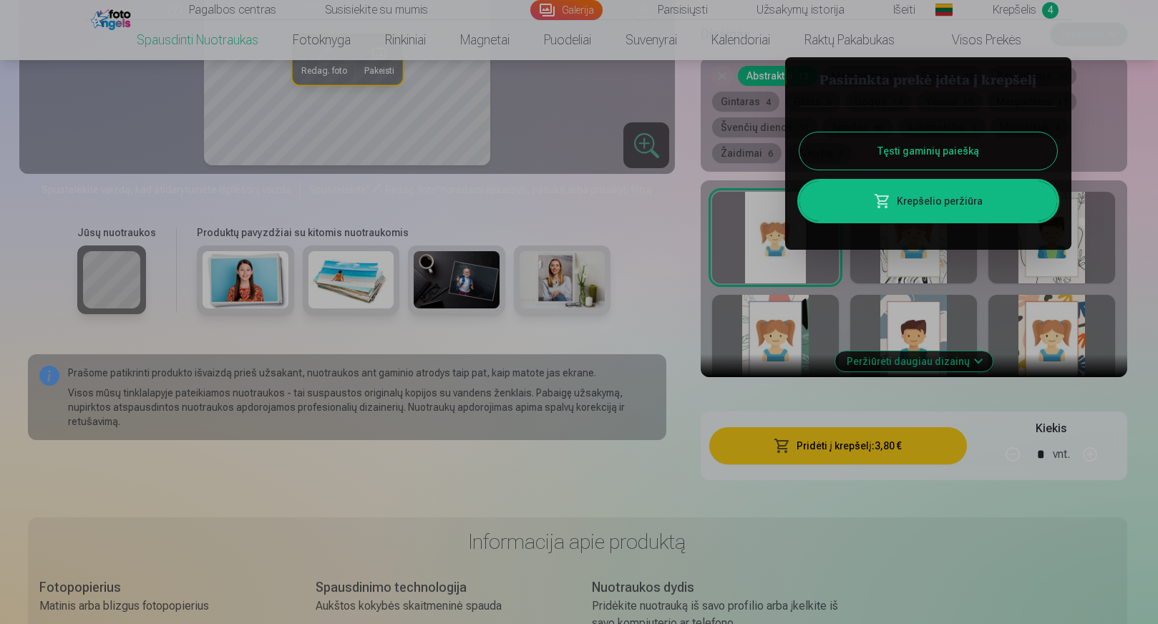
click at [955, 145] on button "Tęsti gaminių paiešką" at bounding box center [928, 150] width 258 height 37
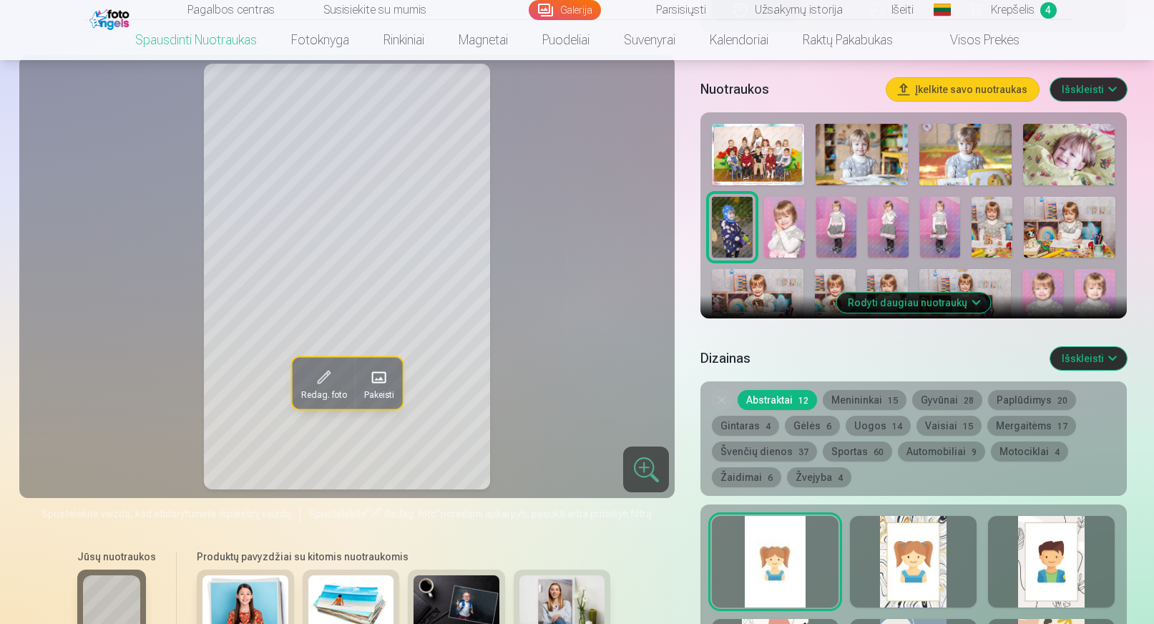
scroll to position [429, 0]
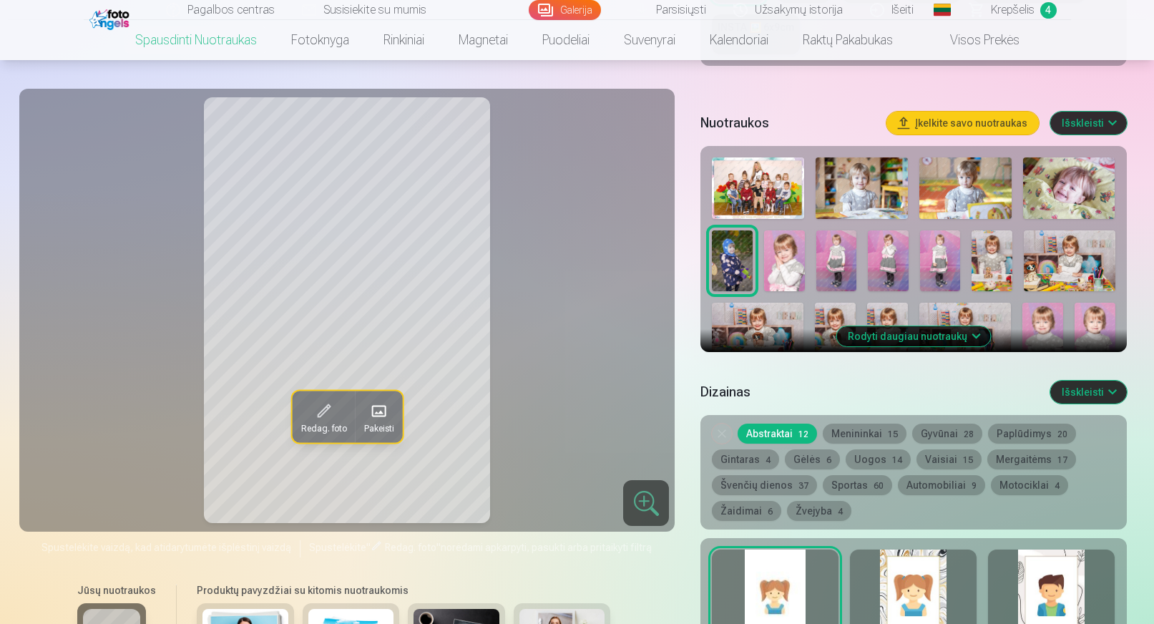
click at [786, 258] on img at bounding box center [784, 260] width 41 height 61
click at [834, 260] on img at bounding box center [836, 260] width 41 height 61
click at [884, 262] on img at bounding box center [888, 260] width 41 height 61
click at [940, 263] on img at bounding box center [940, 260] width 41 height 61
click at [882, 257] on img at bounding box center [888, 260] width 41 height 61
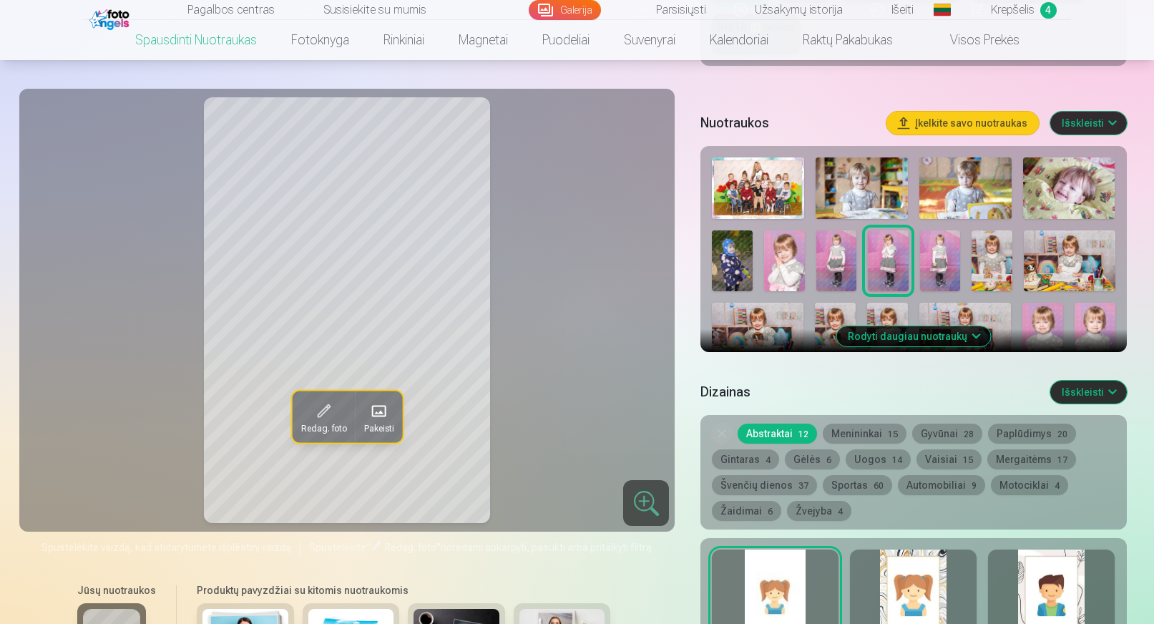
click at [778, 256] on img at bounding box center [784, 260] width 41 height 61
click at [895, 265] on img at bounding box center [888, 260] width 41 height 61
click at [789, 258] on img at bounding box center [784, 260] width 41 height 61
click at [876, 255] on img at bounding box center [888, 260] width 41 height 61
click at [937, 258] on img at bounding box center [940, 260] width 41 height 61
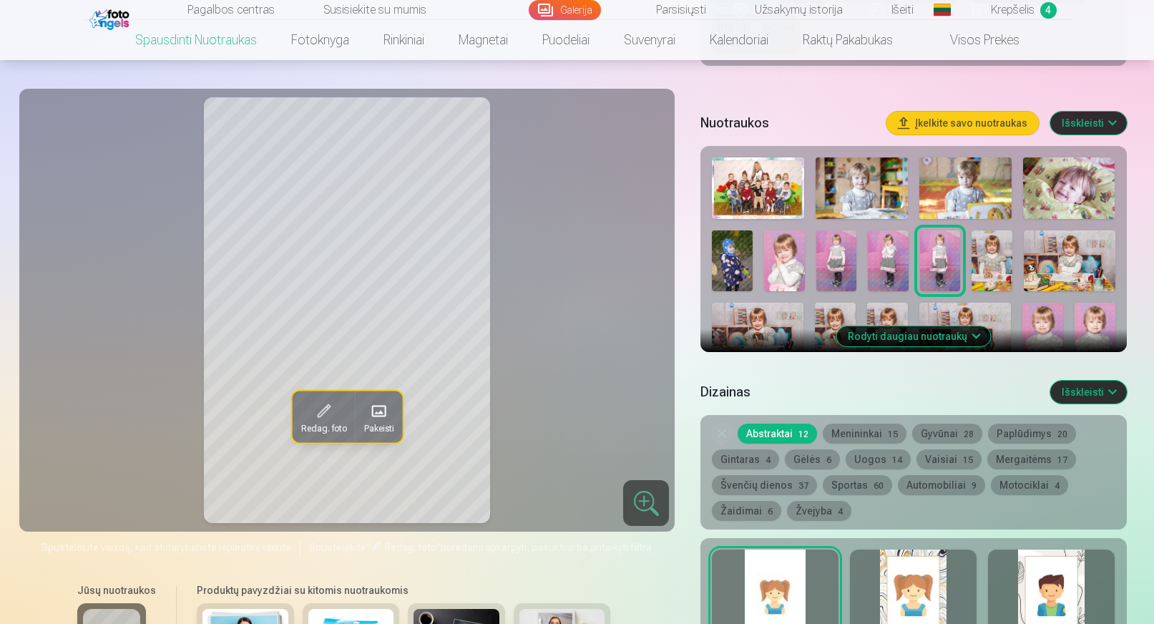
click at [799, 253] on img at bounding box center [784, 260] width 41 height 61
click at [884, 263] on img at bounding box center [888, 260] width 41 height 61
click at [795, 260] on img at bounding box center [784, 260] width 41 height 61
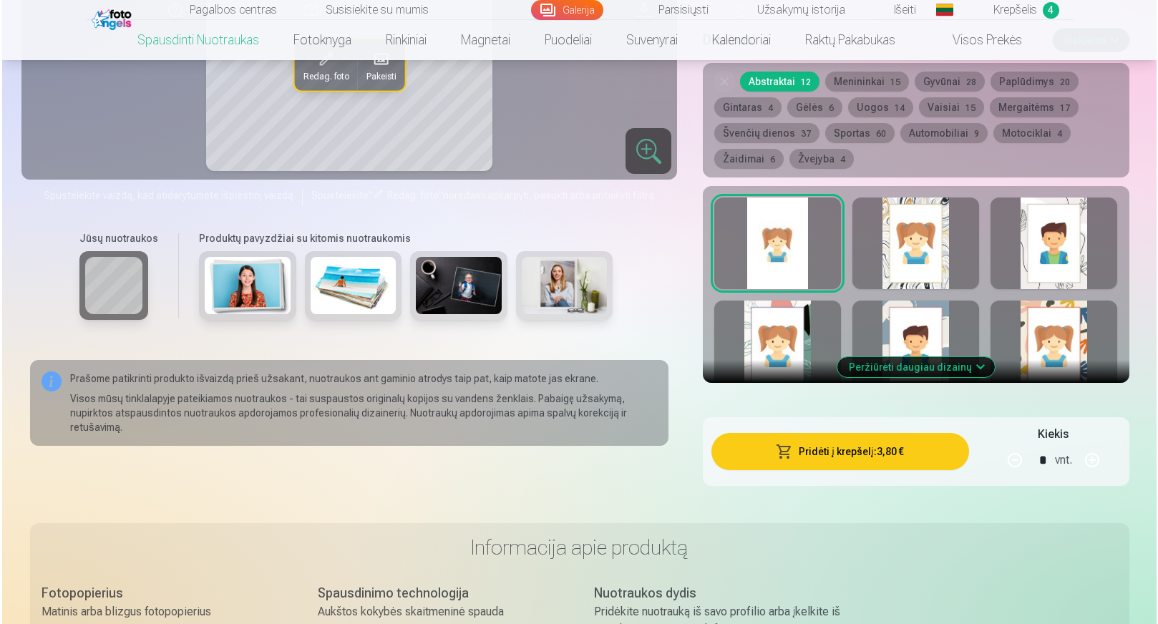
scroll to position [787, 0]
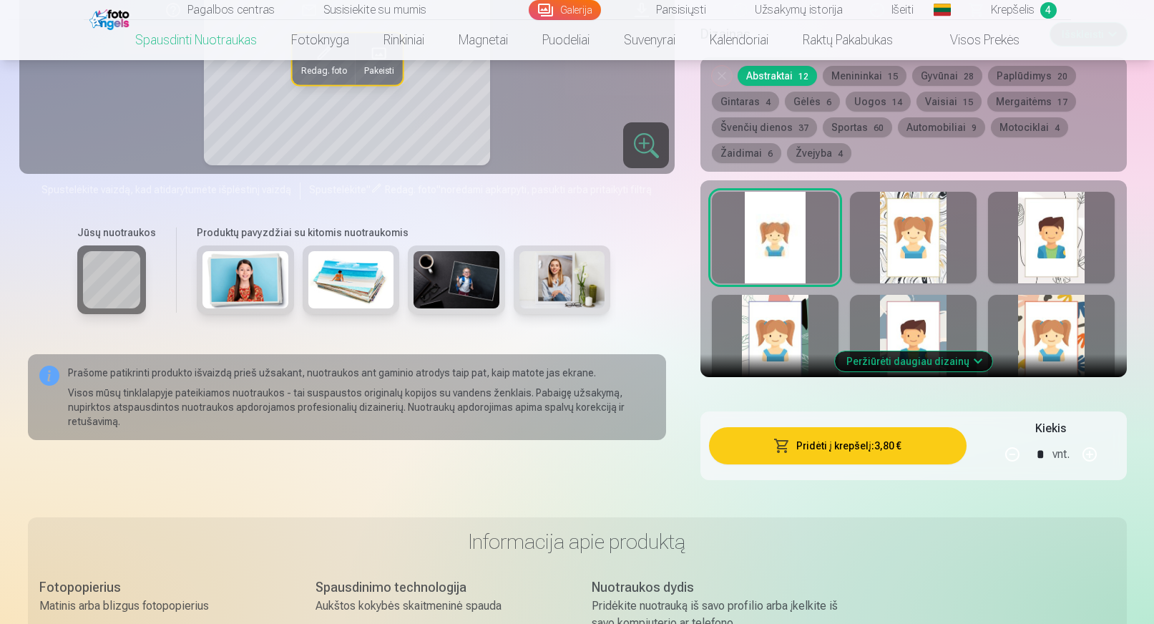
click at [796, 447] on button "Pridėti į krepšelį : 3,80 €" at bounding box center [837, 445] width 257 height 37
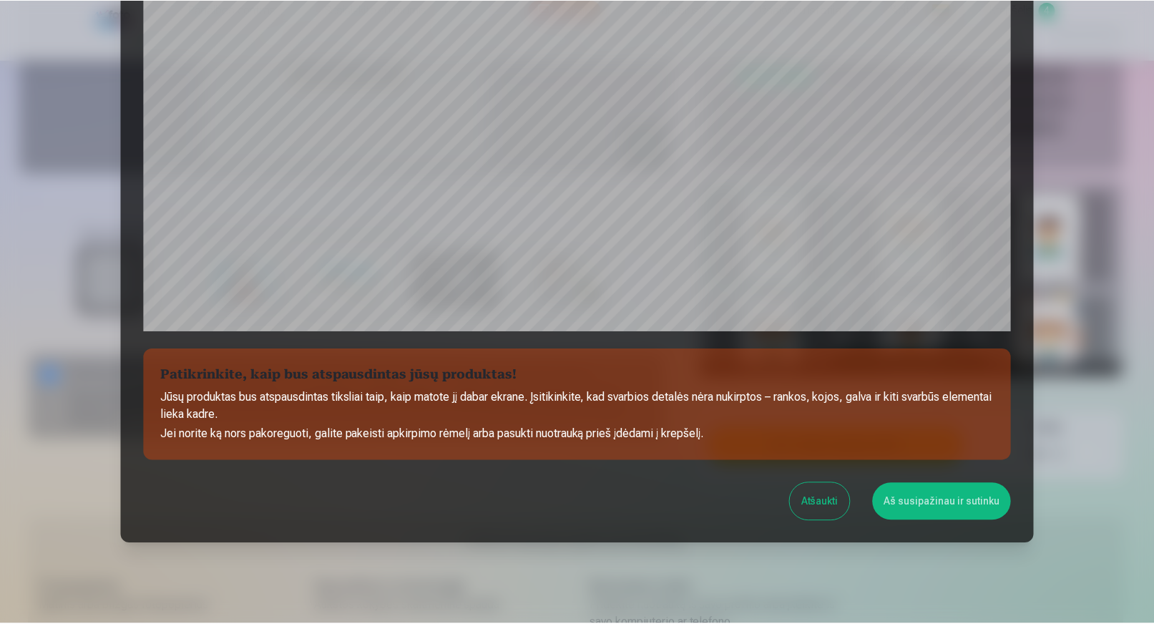
scroll to position [406, 0]
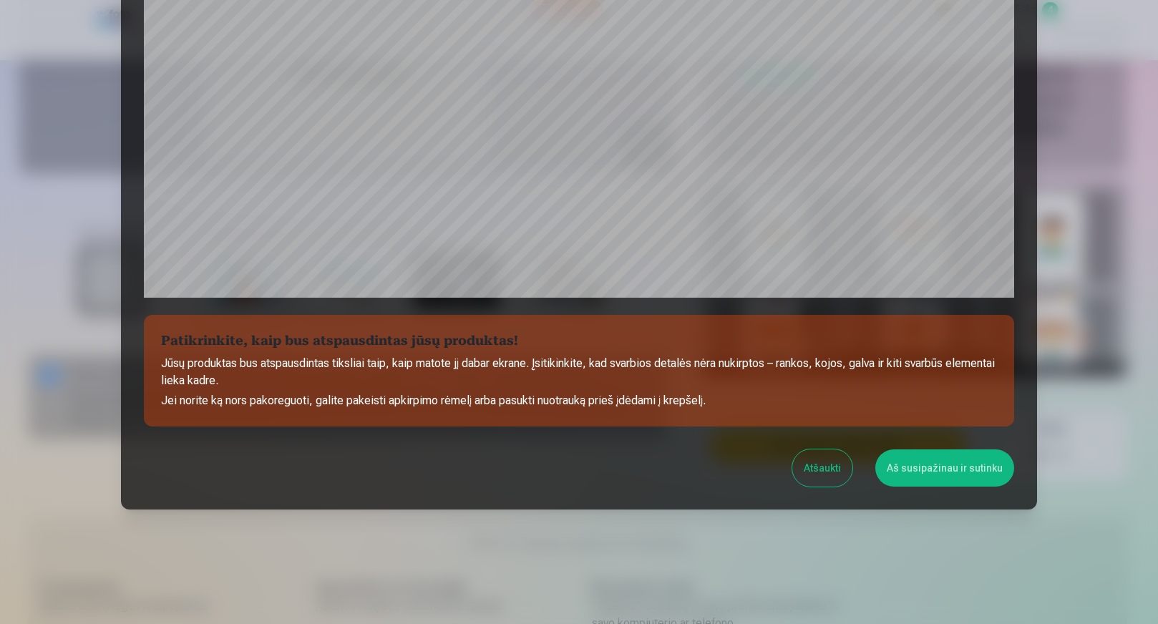
click at [922, 471] on button "Aš susipažinau ir sutinku" at bounding box center [944, 467] width 139 height 37
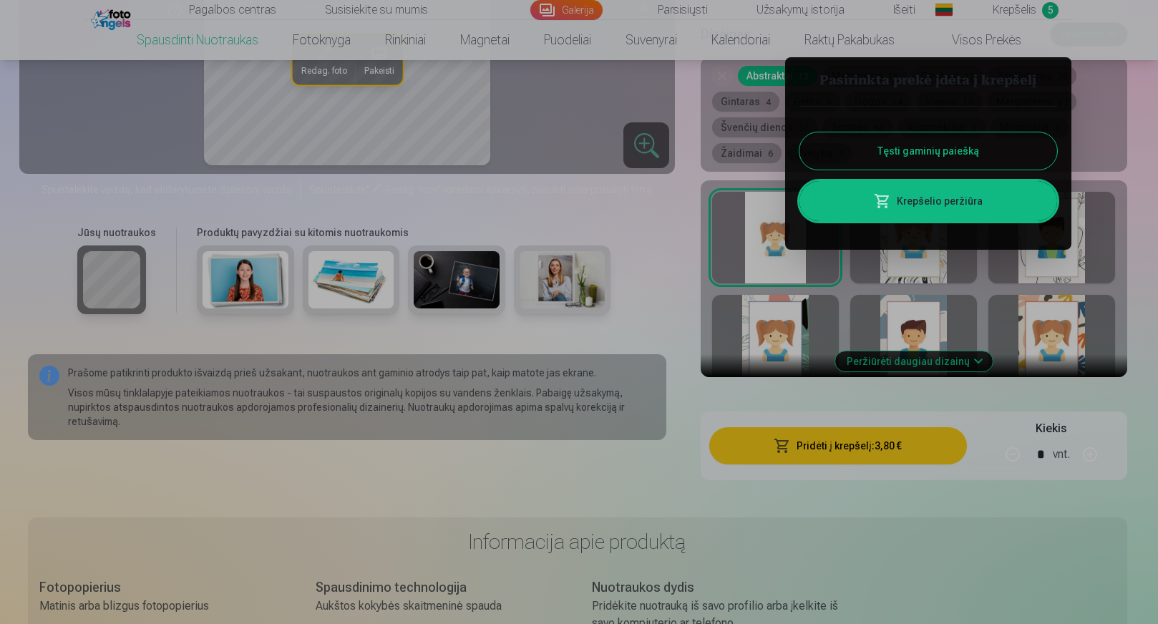
click at [900, 148] on button "Tęsti gaminių paiešką" at bounding box center [928, 150] width 258 height 37
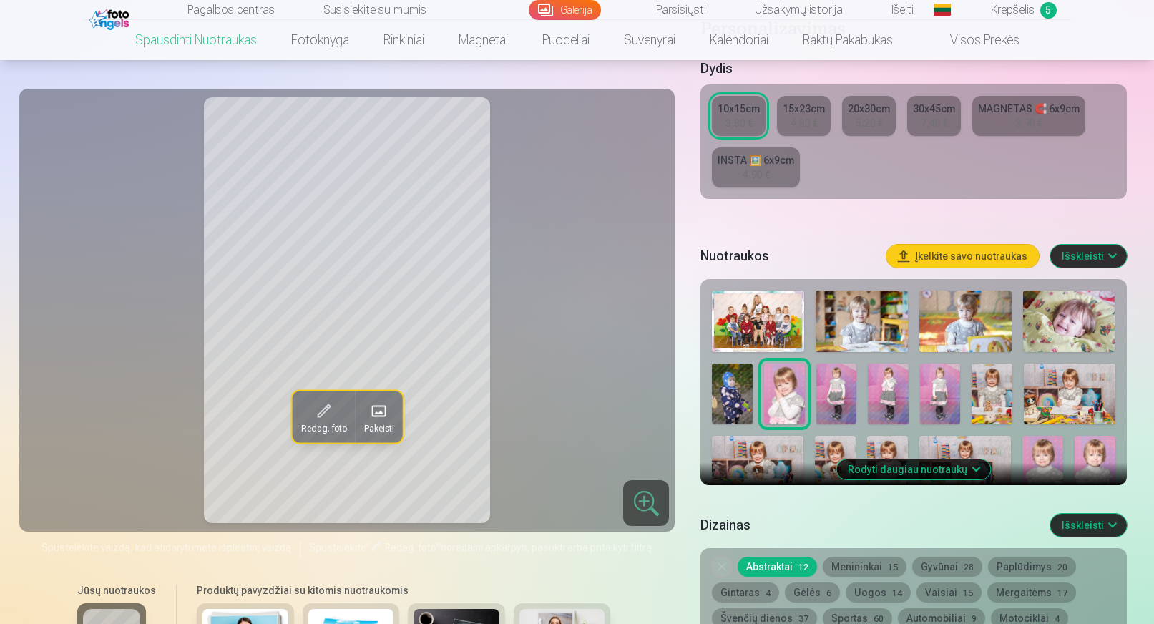
scroll to position [286, 0]
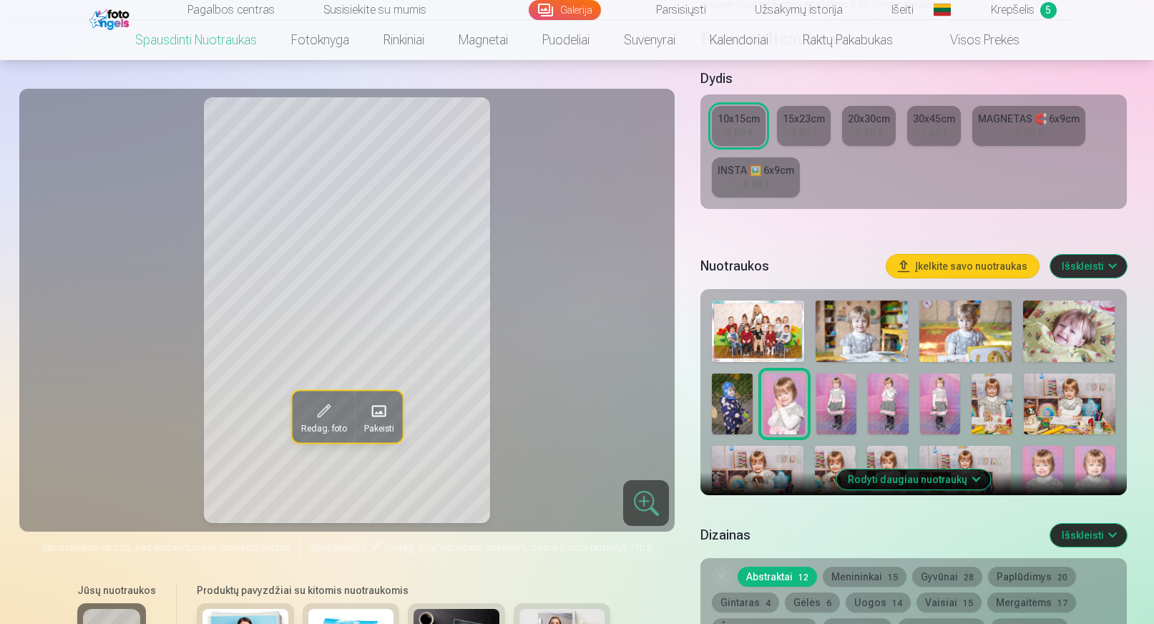
click at [997, 392] on img at bounding box center [992, 404] width 41 height 61
click at [1050, 401] on img at bounding box center [1069, 404] width 91 height 61
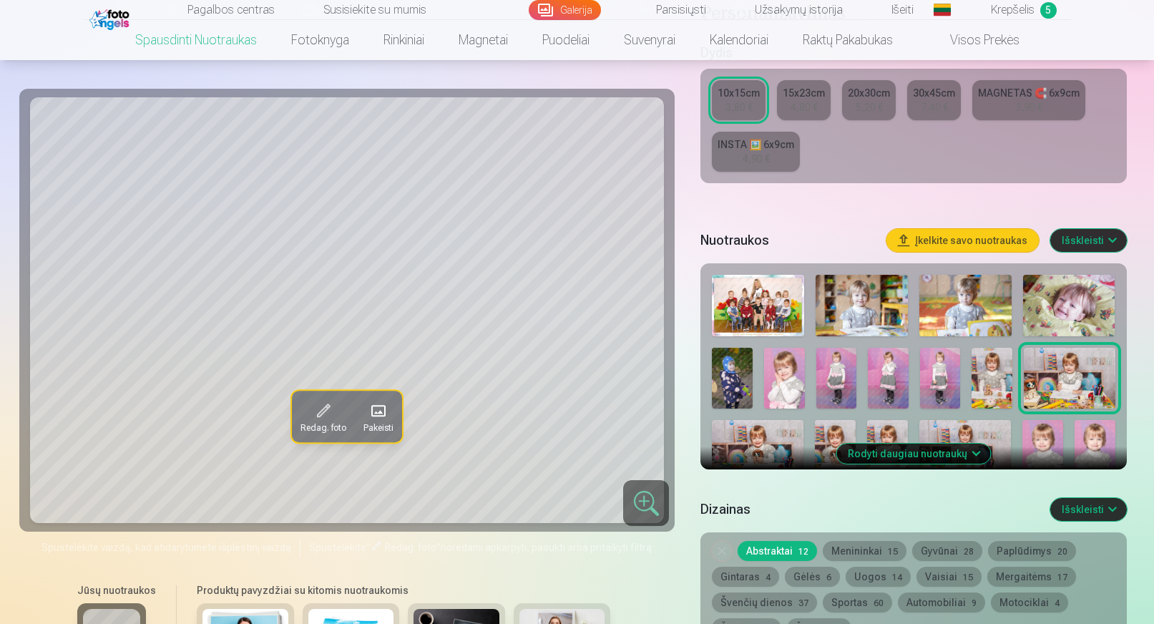
scroll to position [358, 0]
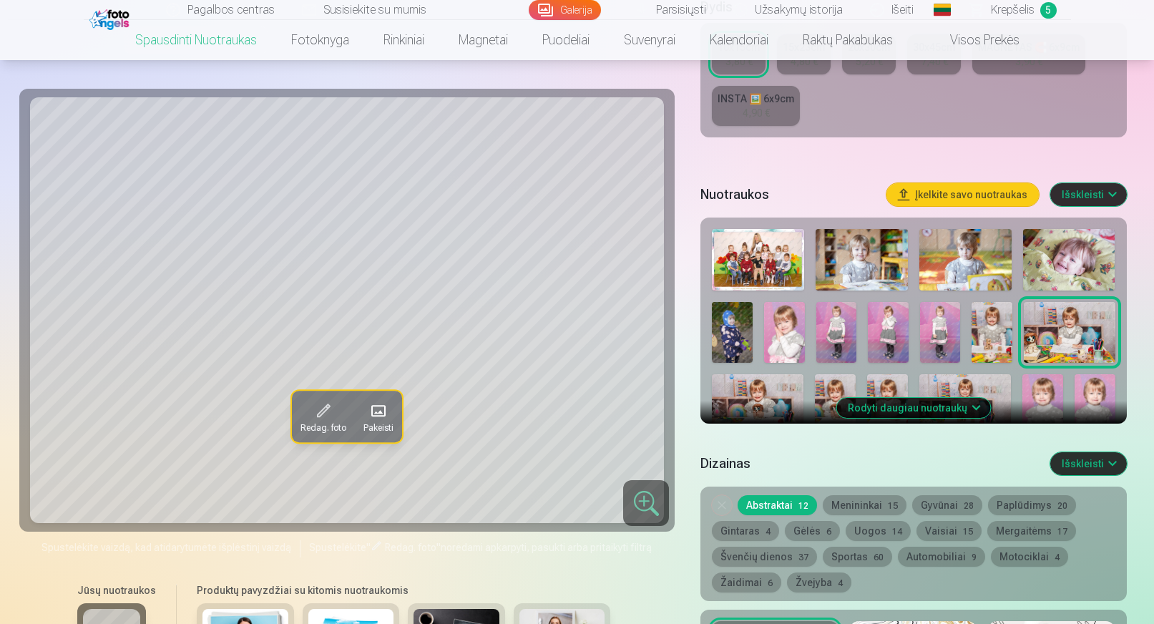
click at [895, 406] on button "Rodyti daugiau nuotraukų" at bounding box center [913, 408] width 154 height 20
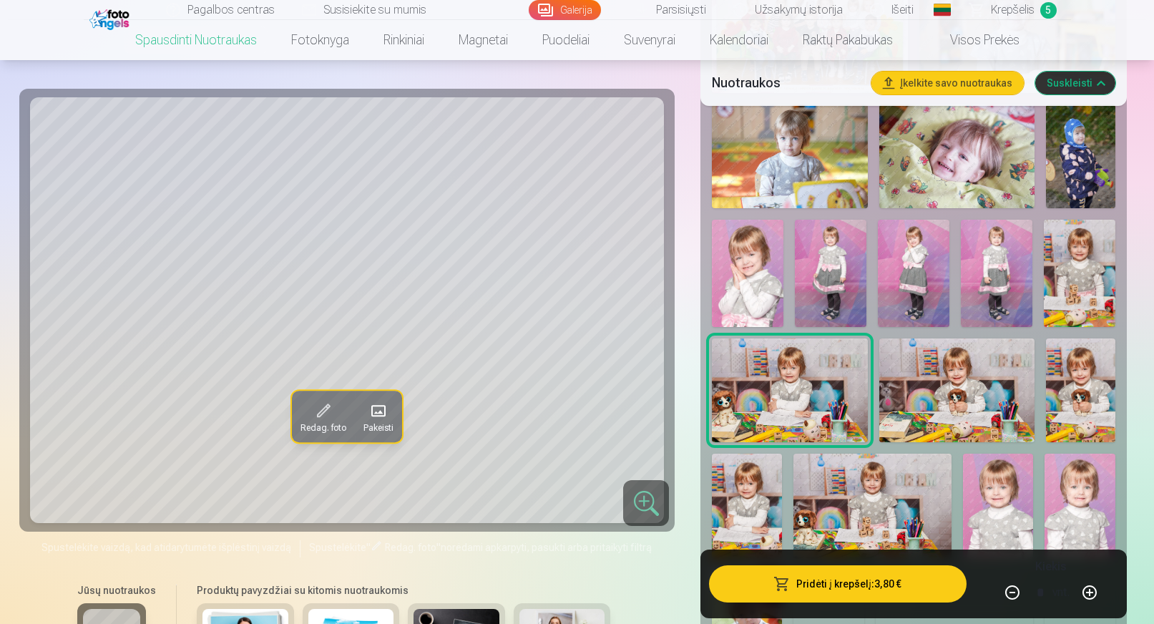
scroll to position [644, 0]
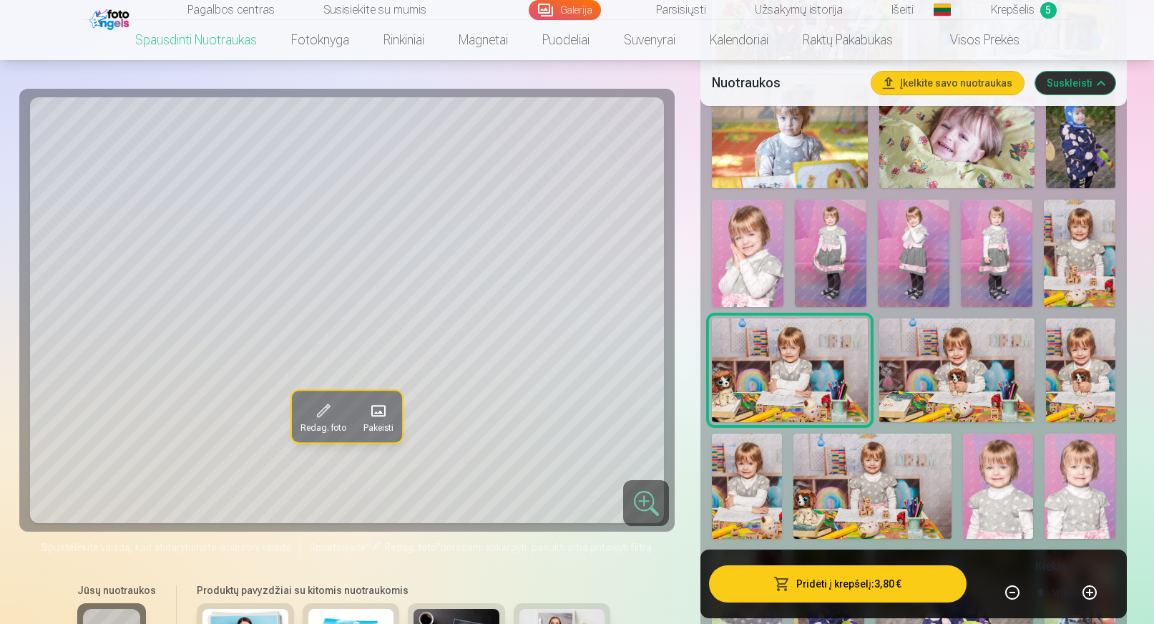
click at [934, 367] on img at bounding box center [956, 370] width 155 height 104
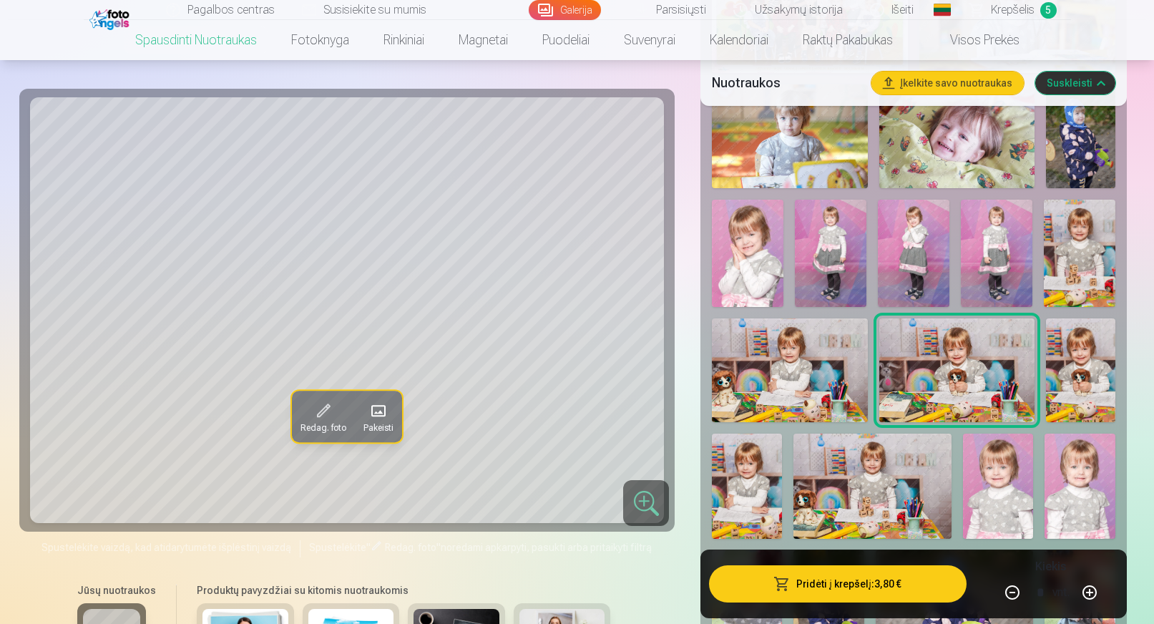
click at [1078, 381] on img at bounding box center [1080, 370] width 69 height 104
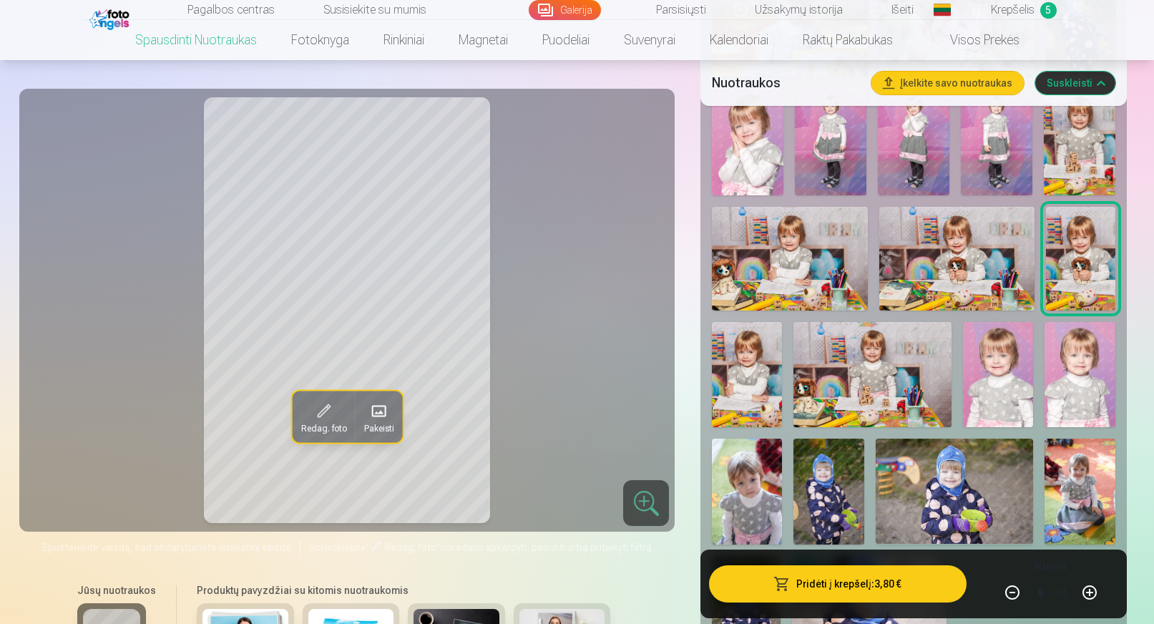
scroll to position [787, 0]
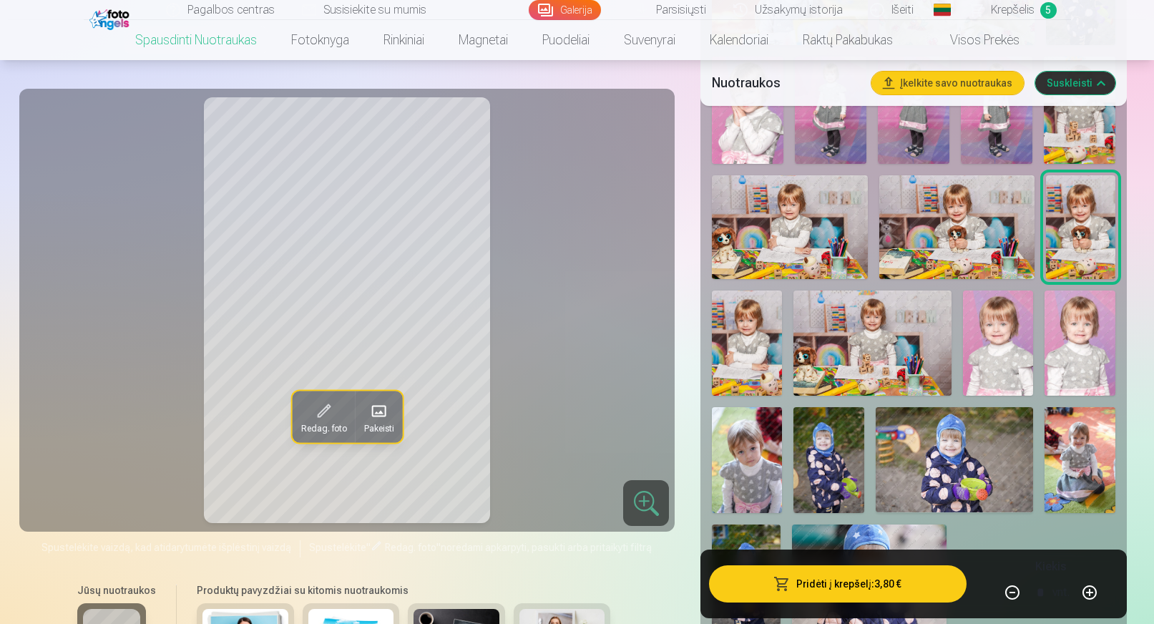
click at [748, 349] on img at bounding box center [747, 343] width 70 height 105
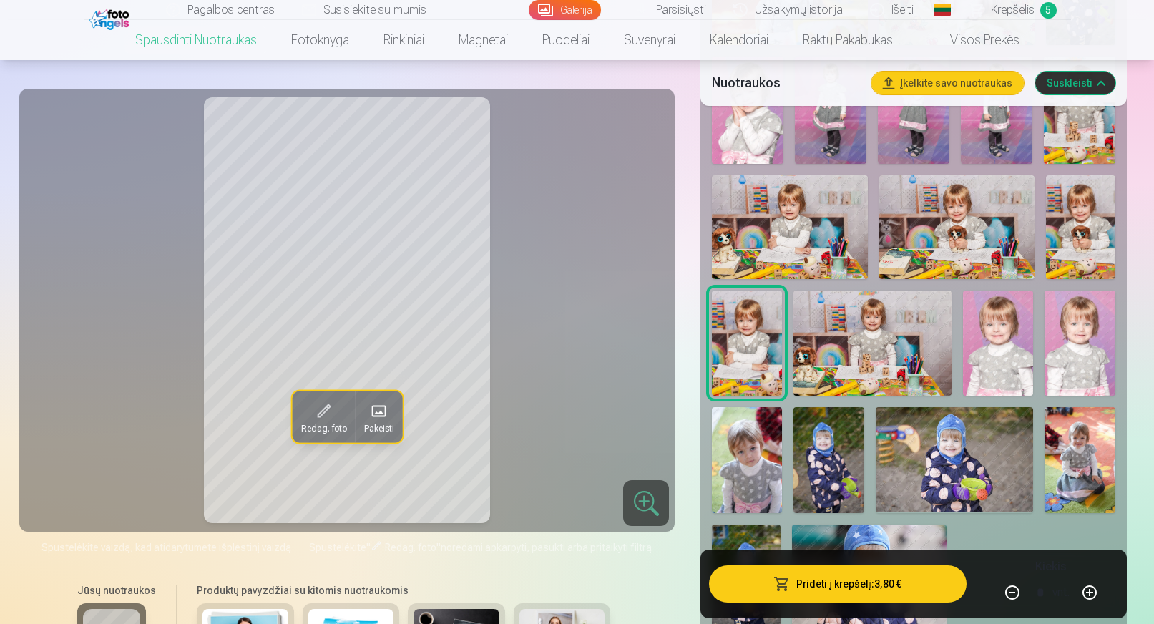
click at [864, 349] on img at bounding box center [873, 343] width 158 height 105
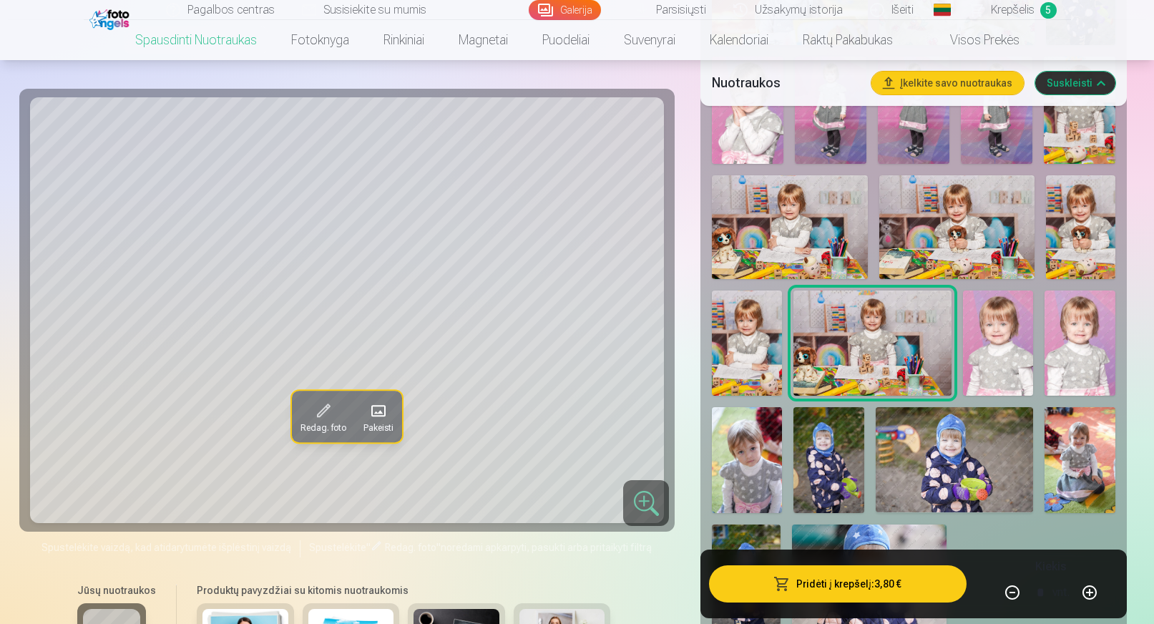
click at [1007, 356] on img at bounding box center [998, 343] width 70 height 105
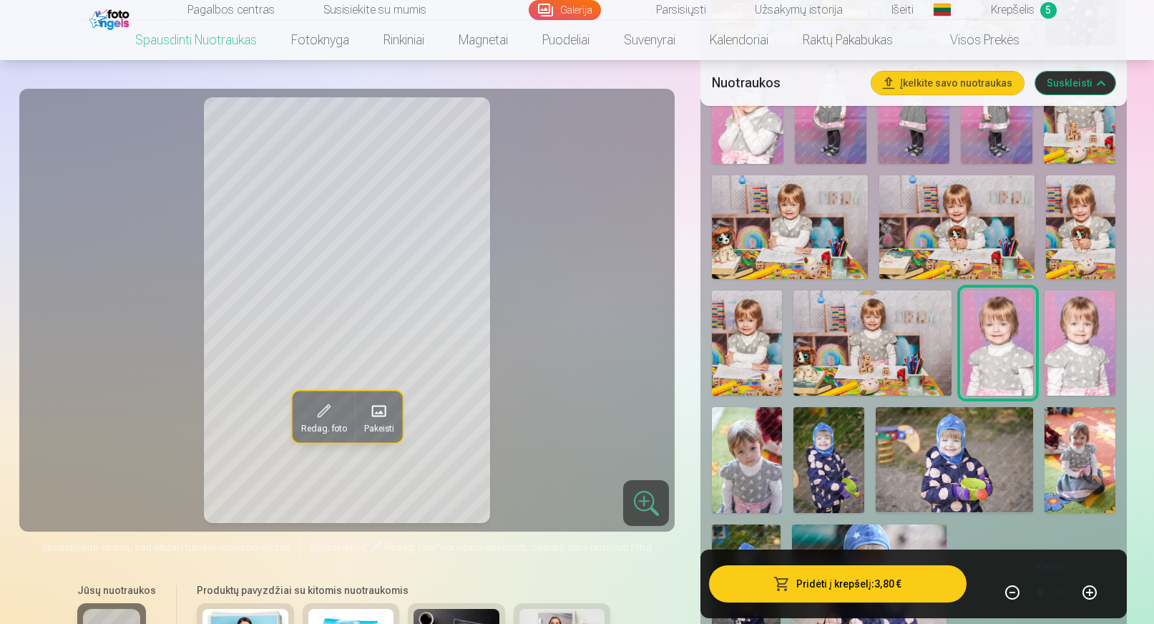
click at [899, 350] on img at bounding box center [873, 343] width 158 height 105
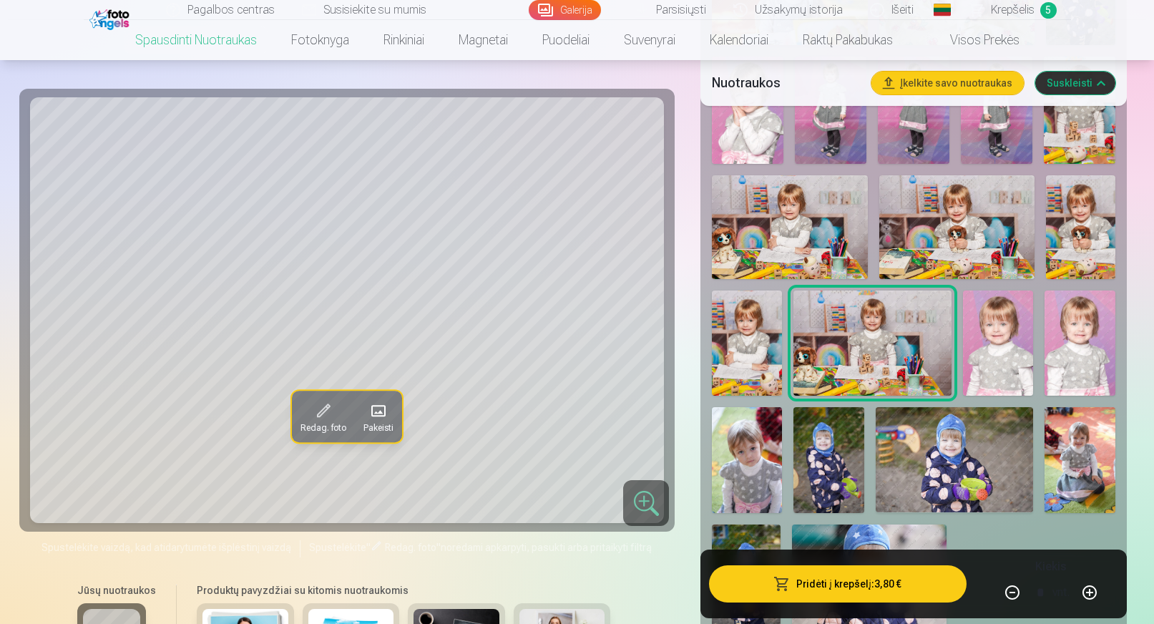
click at [1003, 341] on img at bounding box center [998, 343] width 70 height 105
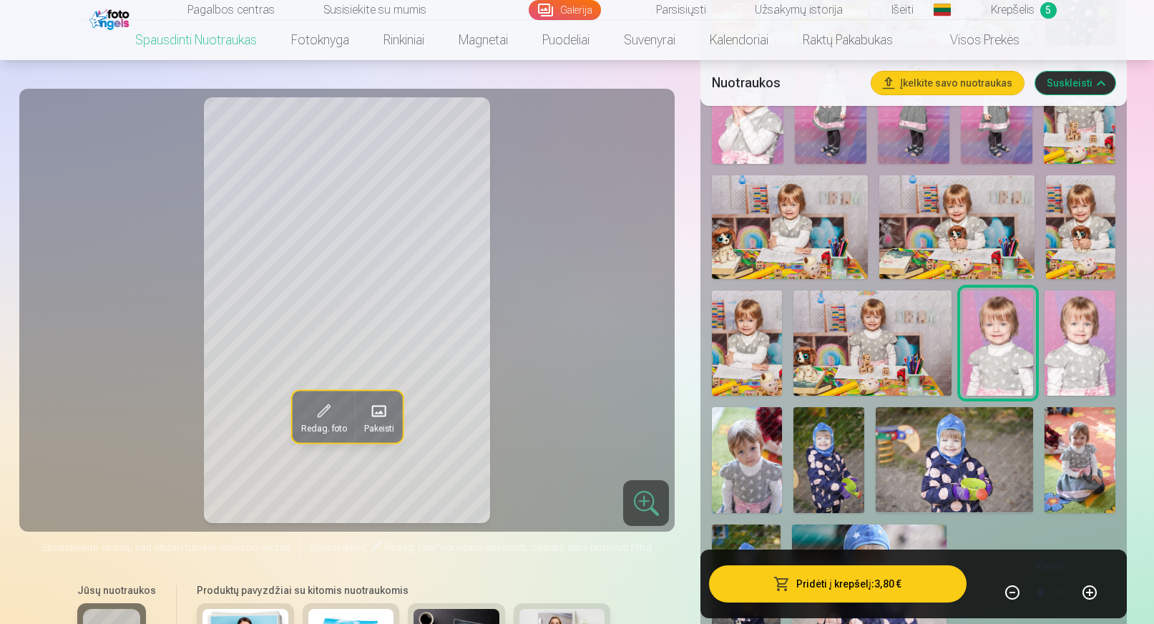
click at [1069, 343] on img at bounding box center [1080, 343] width 70 height 105
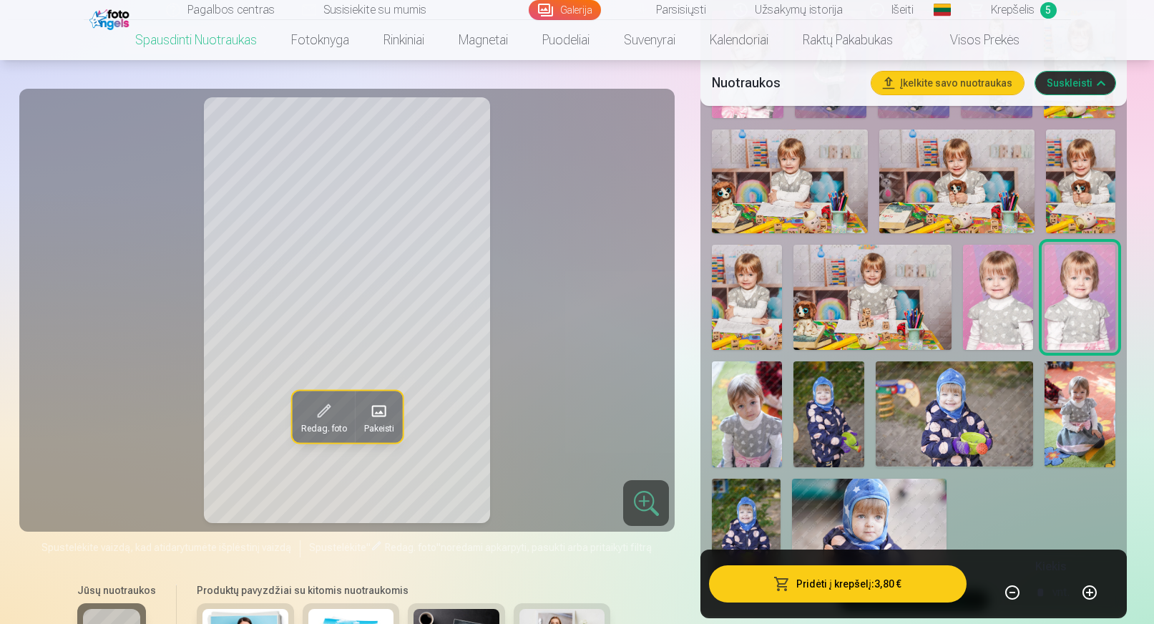
scroll to position [859, 0]
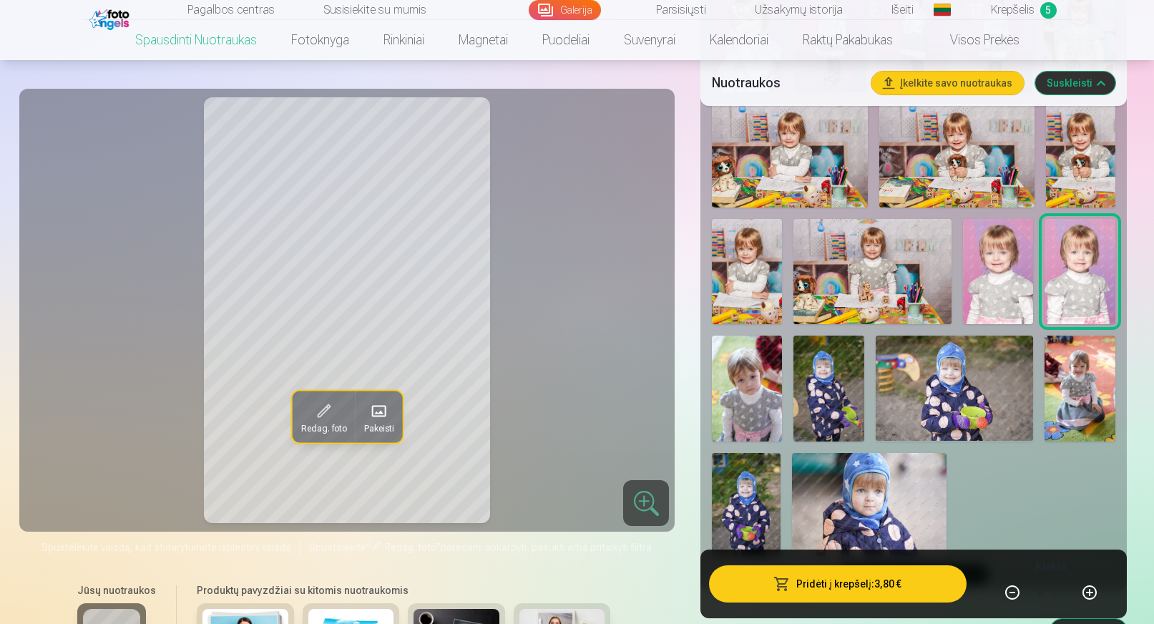
click at [750, 384] on img at bounding box center [747, 388] width 70 height 105
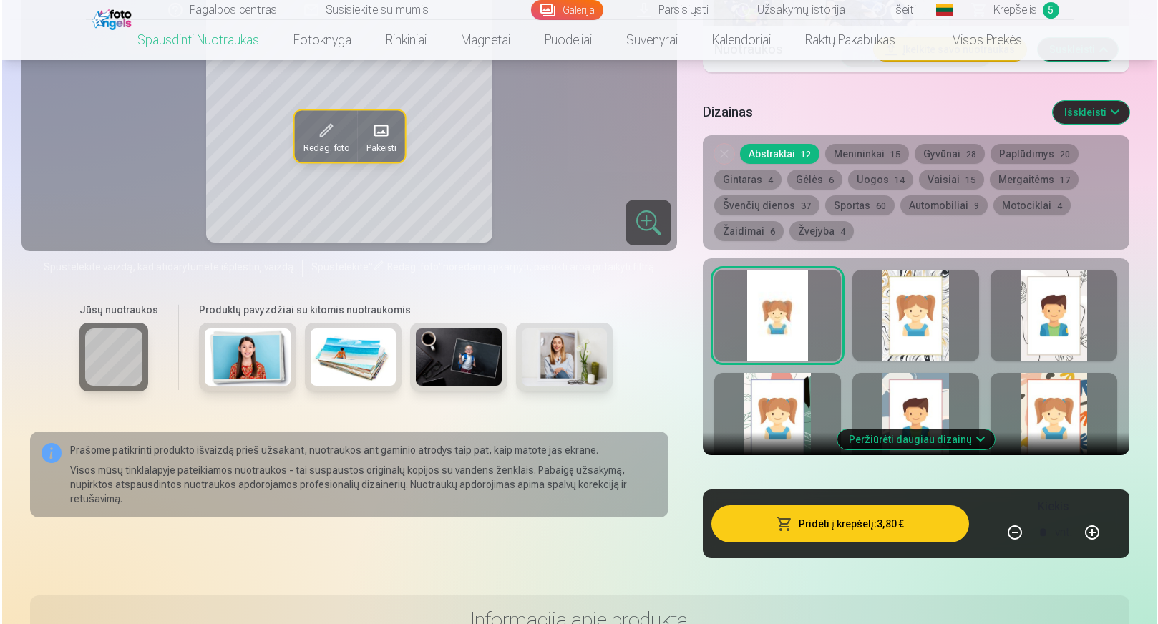
scroll to position [1431, 0]
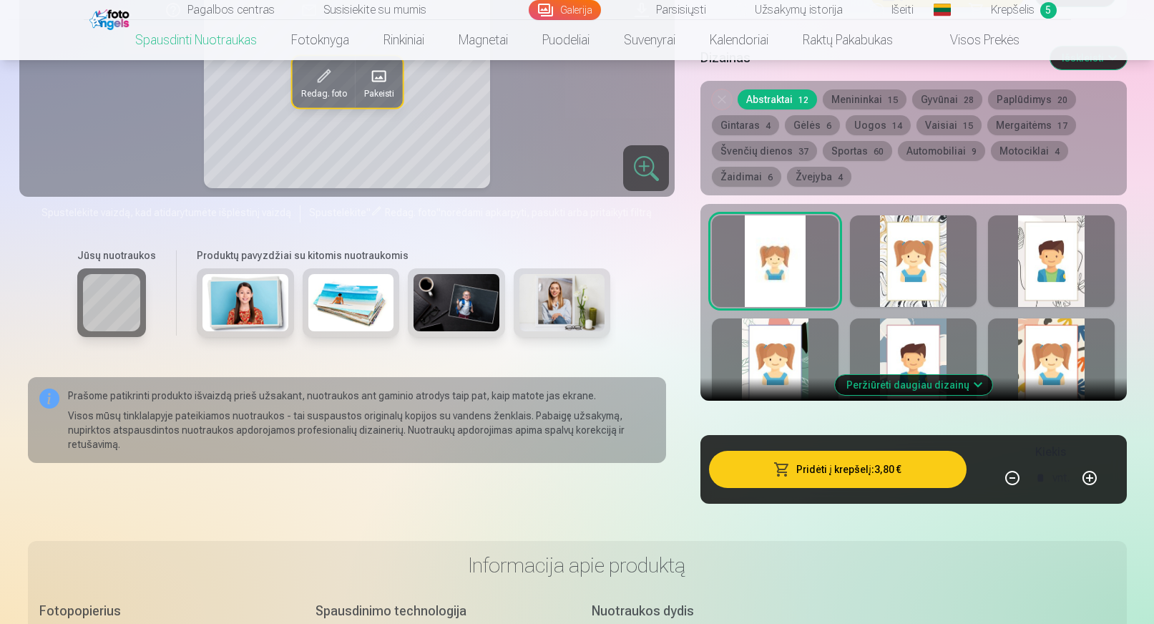
click at [830, 469] on button "Pridėti į krepšelį : 3,80 €" at bounding box center [837, 469] width 257 height 37
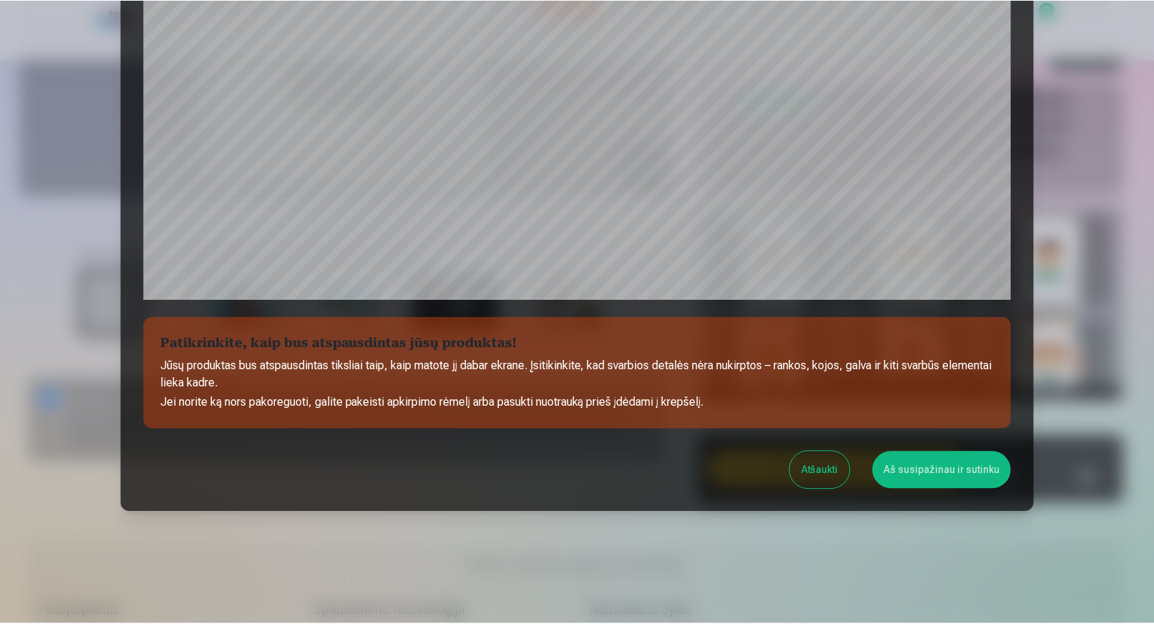
scroll to position [406, 0]
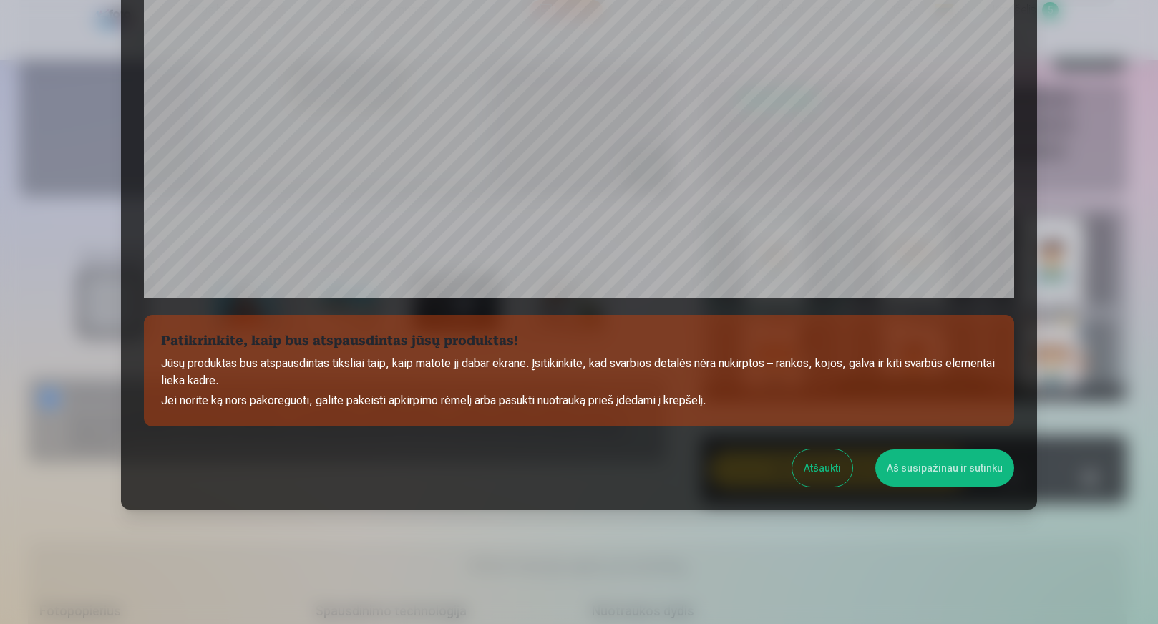
click at [912, 471] on button "Aš susipažinau ir sutinku" at bounding box center [944, 467] width 139 height 37
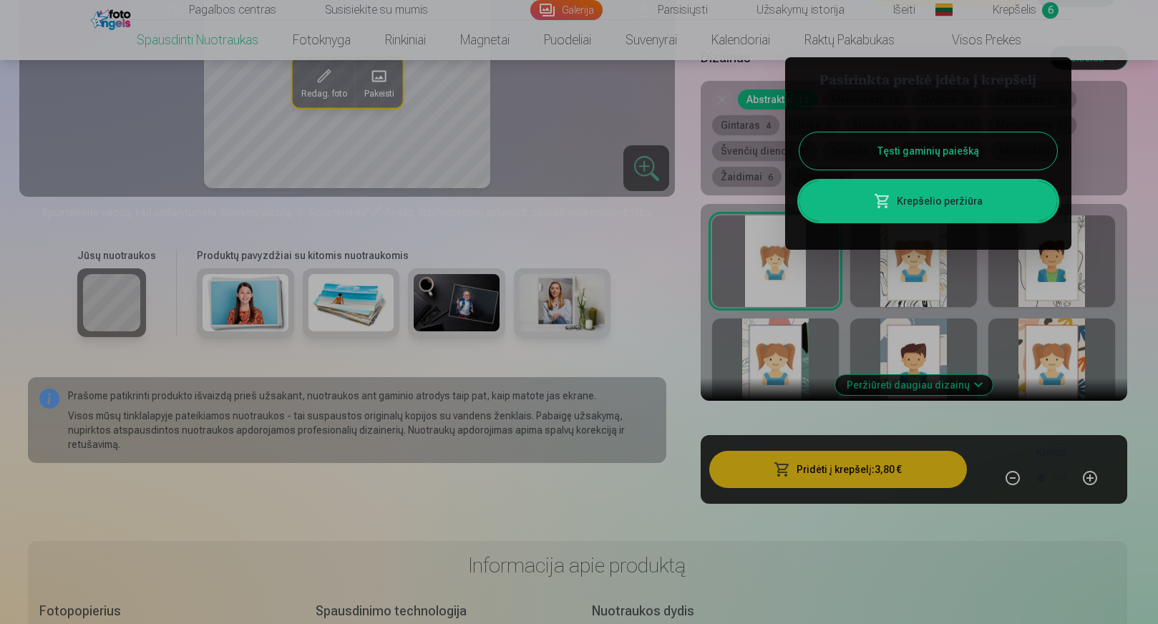
click at [909, 143] on button "Tęsti gaminių paiešką" at bounding box center [928, 150] width 258 height 37
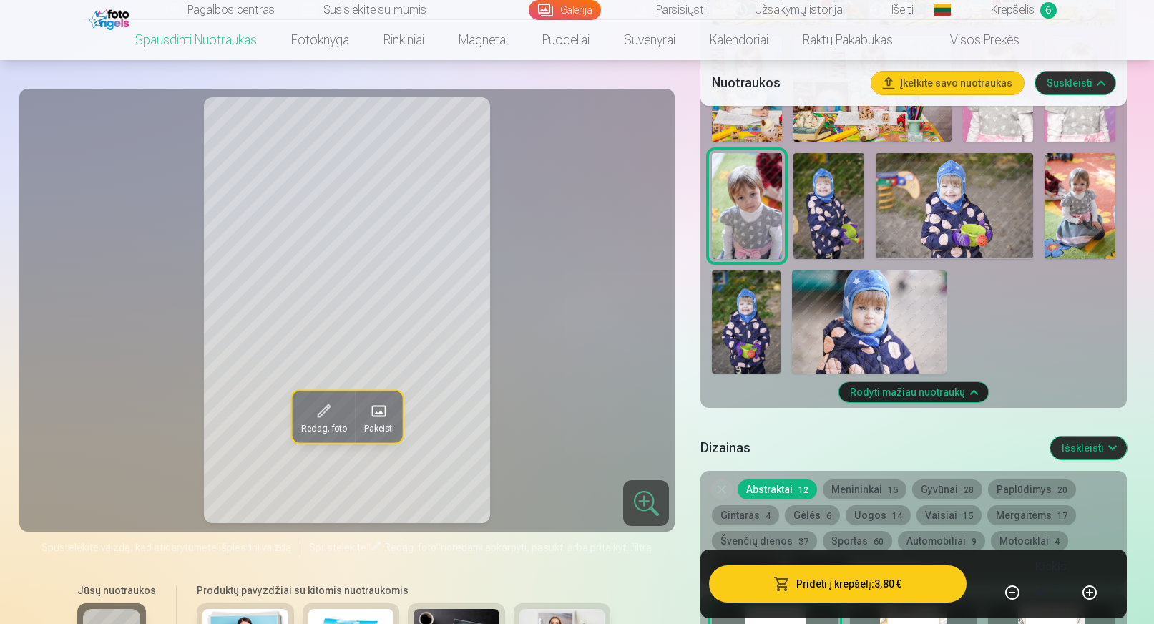
scroll to position [1002, 0]
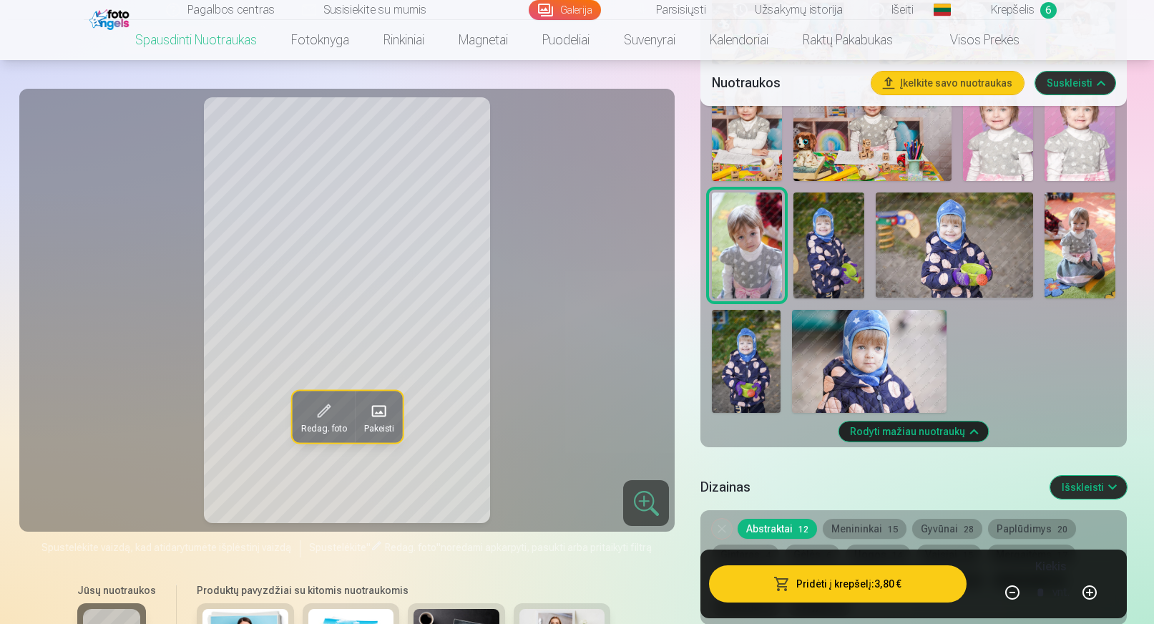
click at [825, 261] on img at bounding box center [829, 244] width 70 height 105
click at [942, 258] on img at bounding box center [955, 244] width 158 height 105
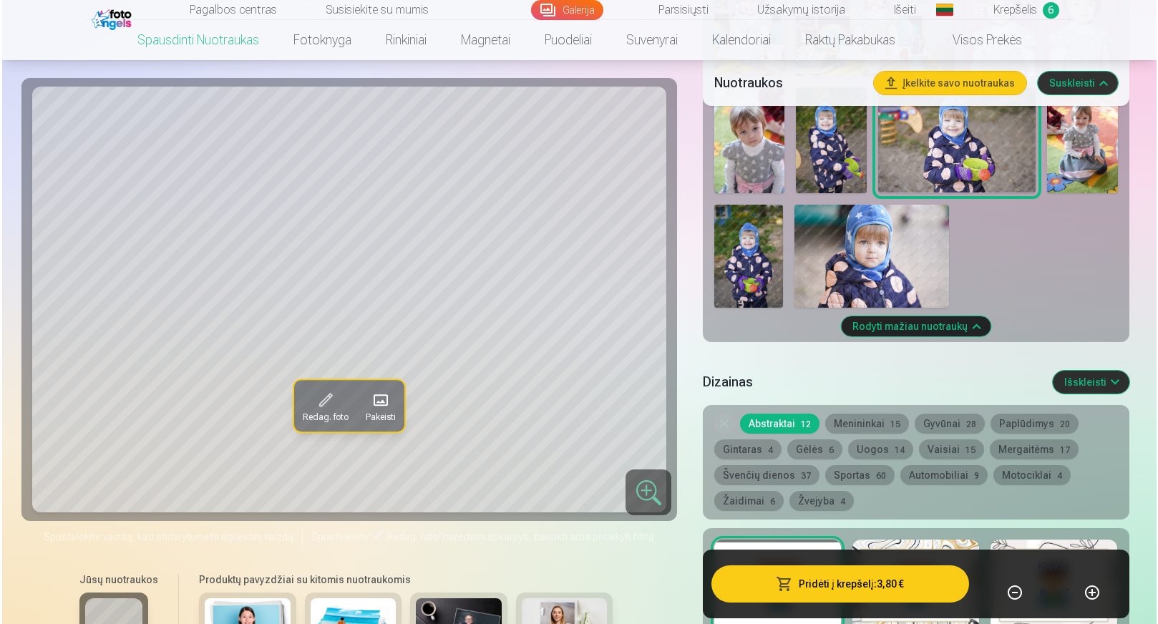
scroll to position [1145, 0]
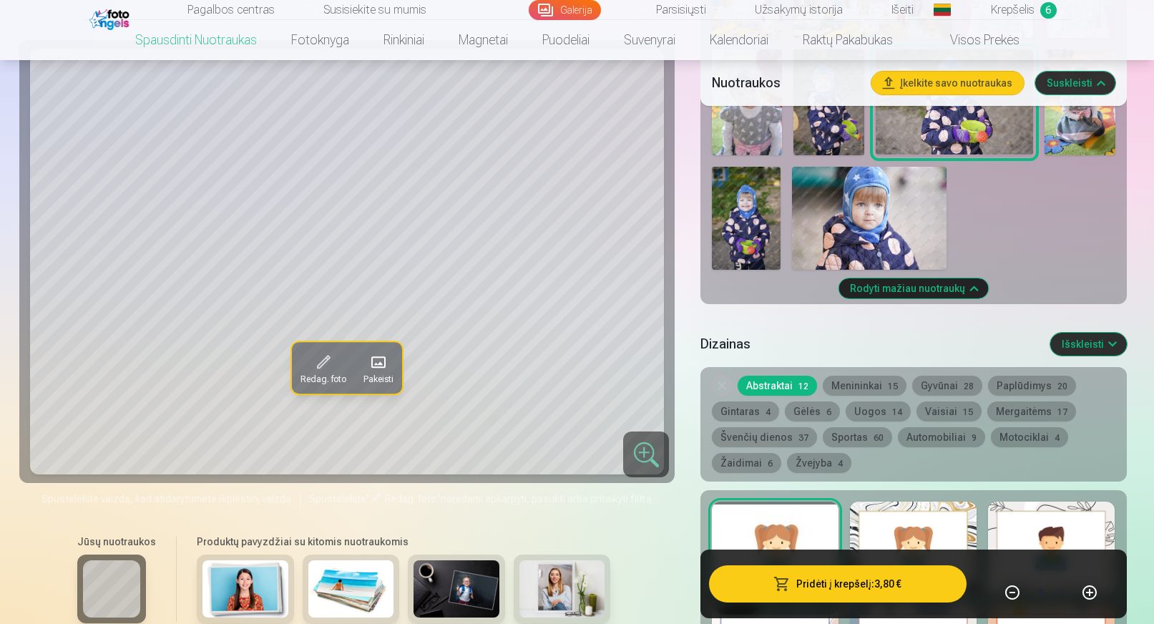
click at [840, 584] on button "Pridėti į krepšelį : 3,80 €" at bounding box center [837, 583] width 257 height 37
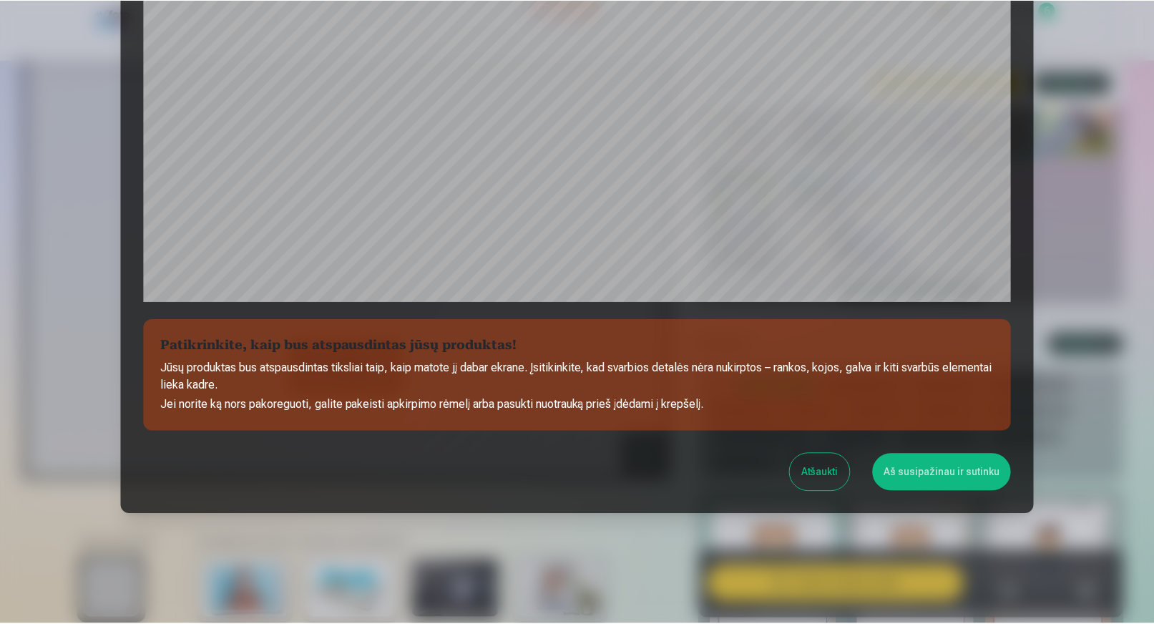
scroll to position [406, 0]
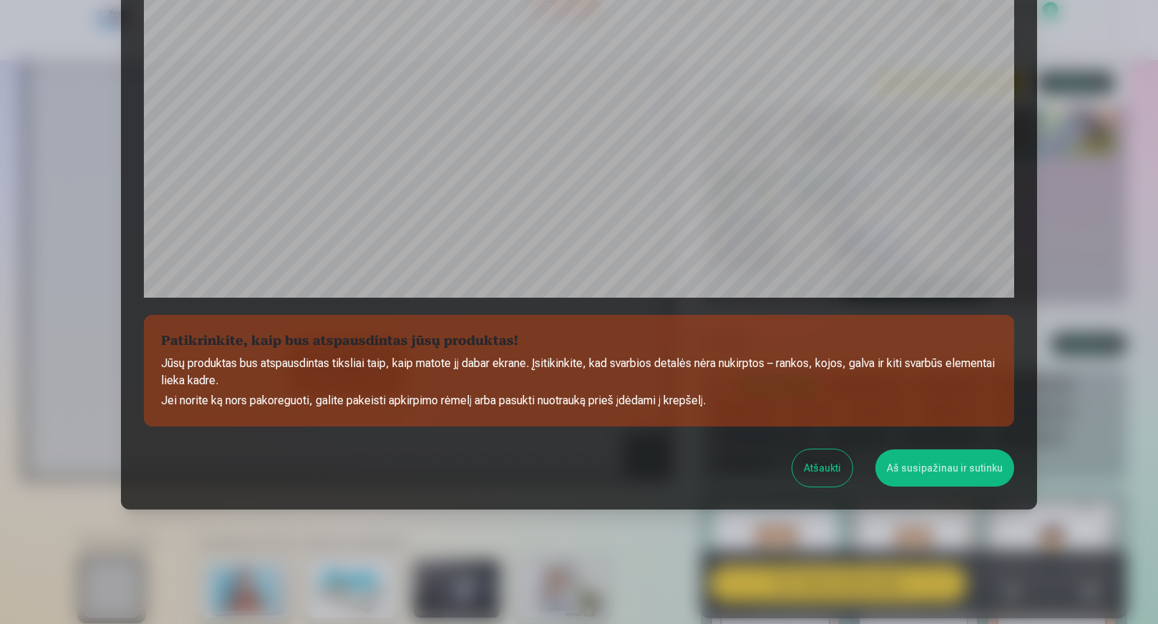
click at [952, 454] on button "Aš susipažinau ir sutinku" at bounding box center [944, 467] width 139 height 37
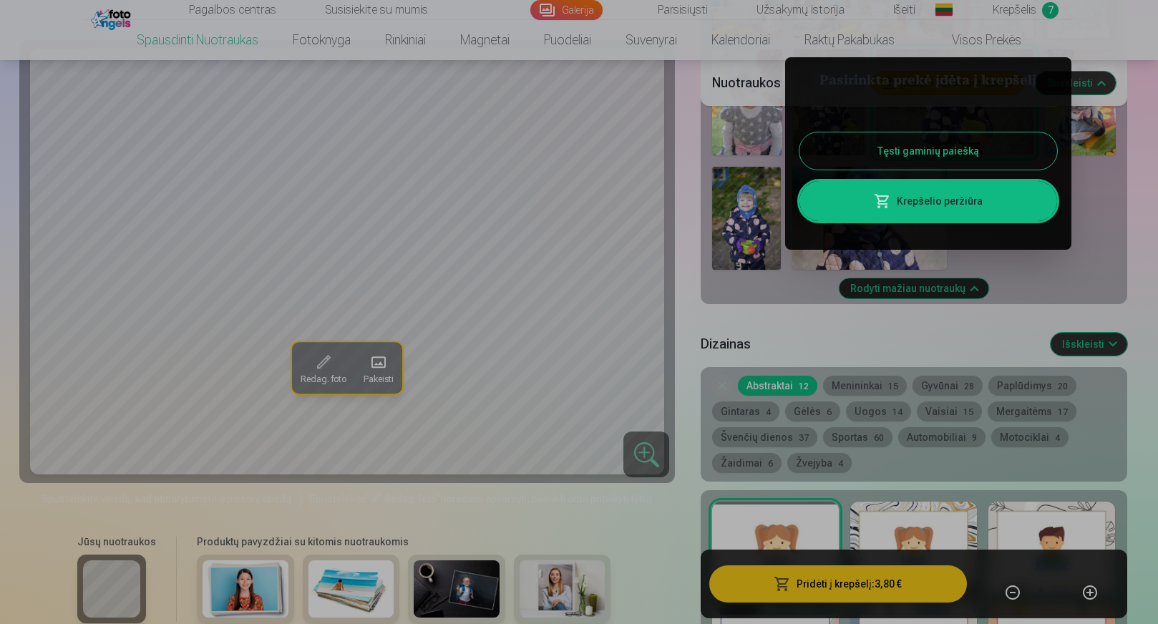
click at [929, 137] on button "Tęsti gaminių paiešką" at bounding box center [928, 150] width 258 height 37
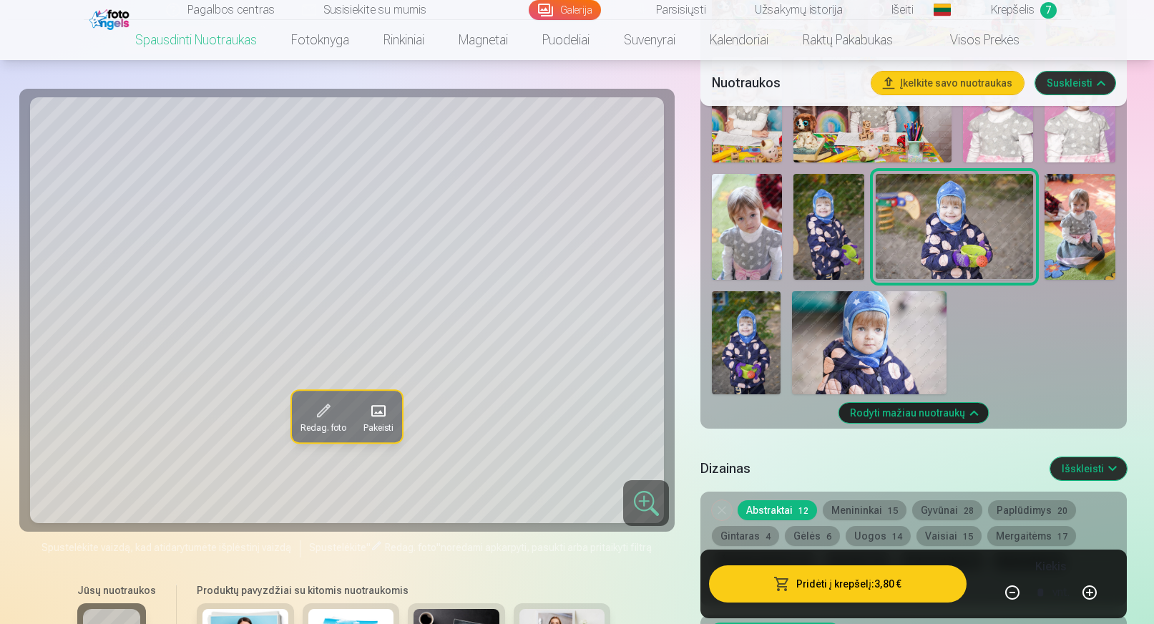
scroll to position [1002, 0]
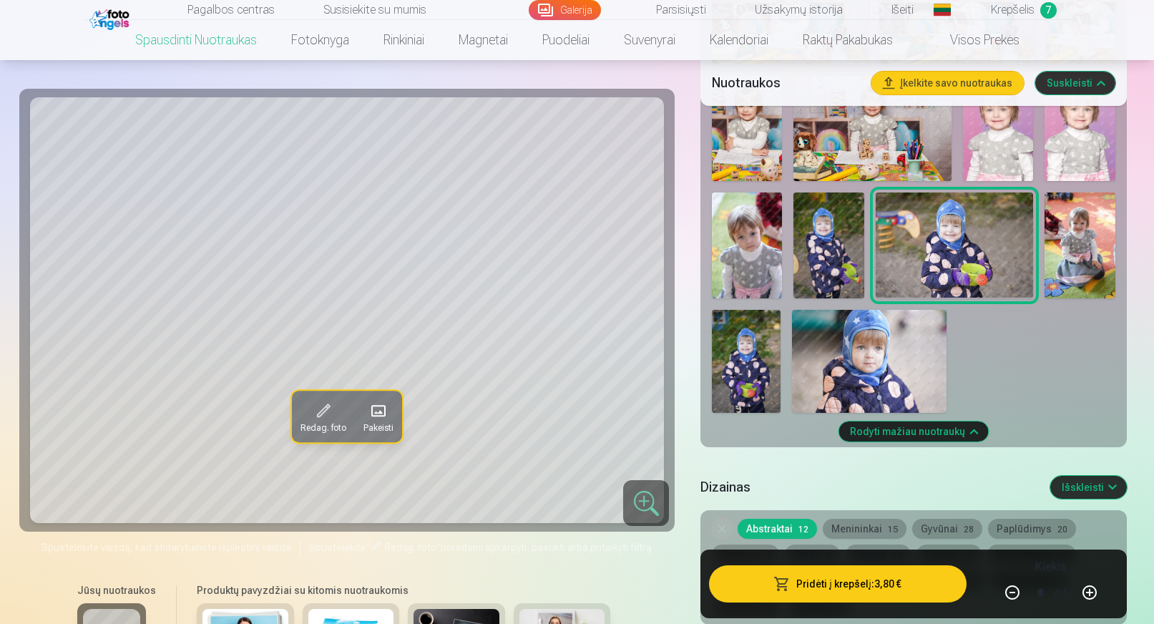
click at [1079, 280] on img at bounding box center [1080, 244] width 70 height 105
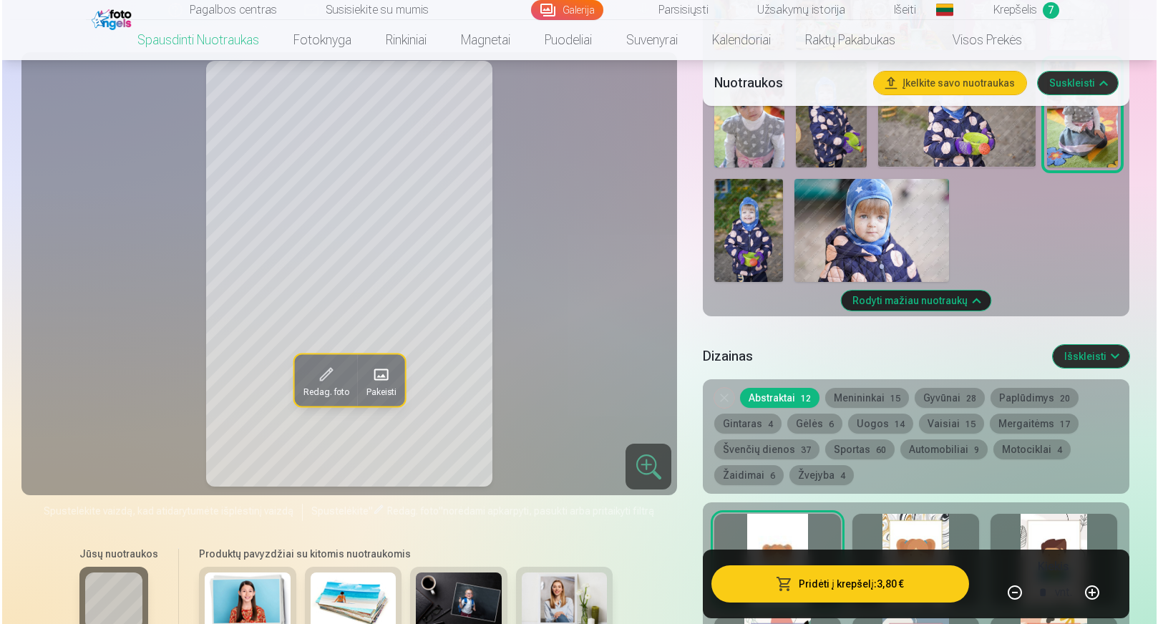
scroll to position [1145, 0]
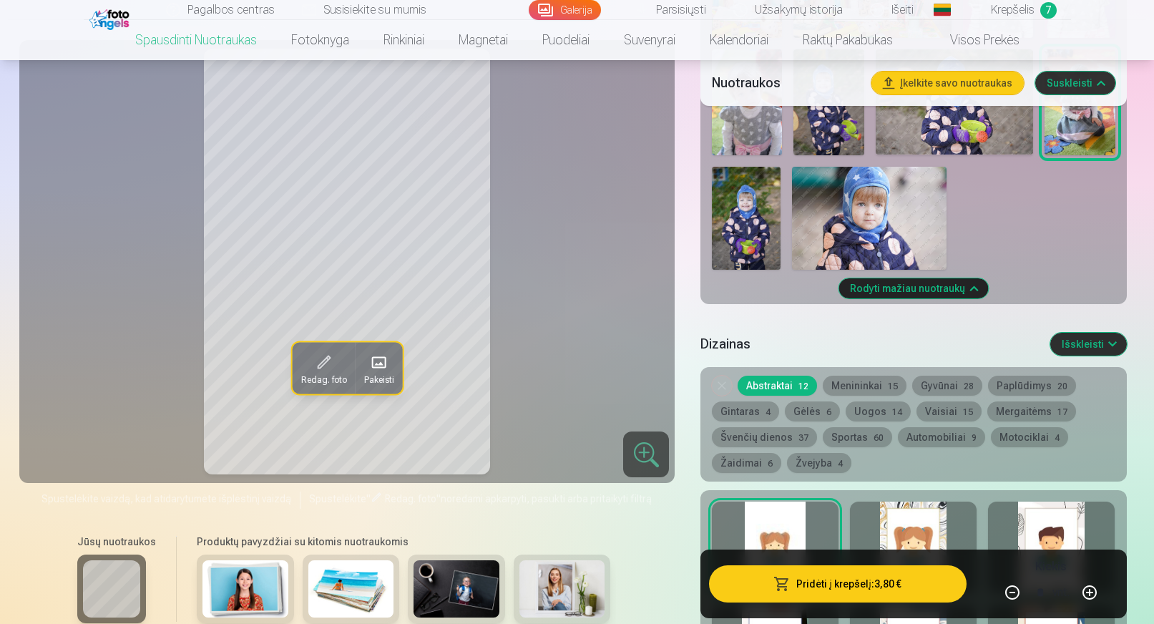
click at [846, 587] on button "Pridėti į krepšelį : 3,80 €" at bounding box center [837, 583] width 257 height 37
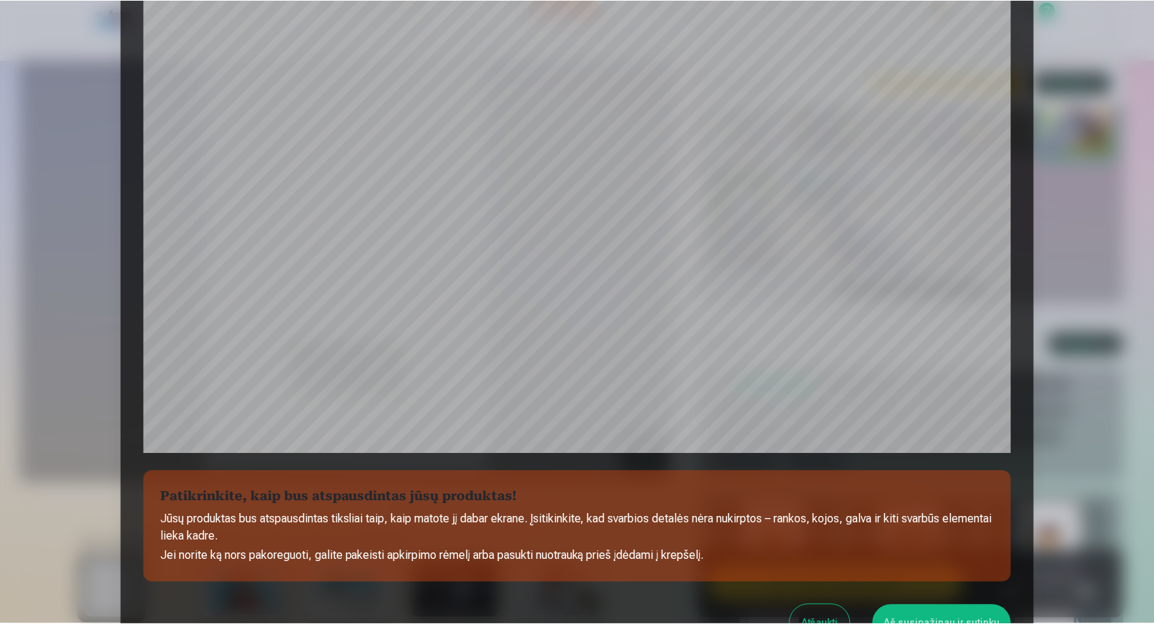
scroll to position [263, 0]
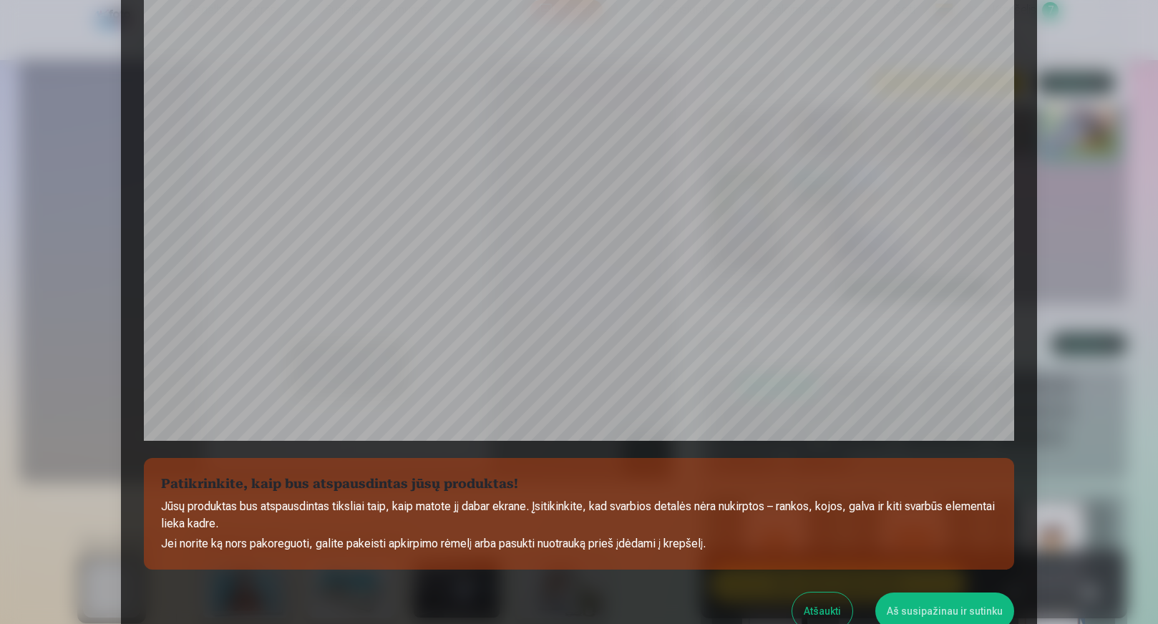
click at [945, 603] on button "Aš susipažinau ir sutinku" at bounding box center [944, 610] width 139 height 37
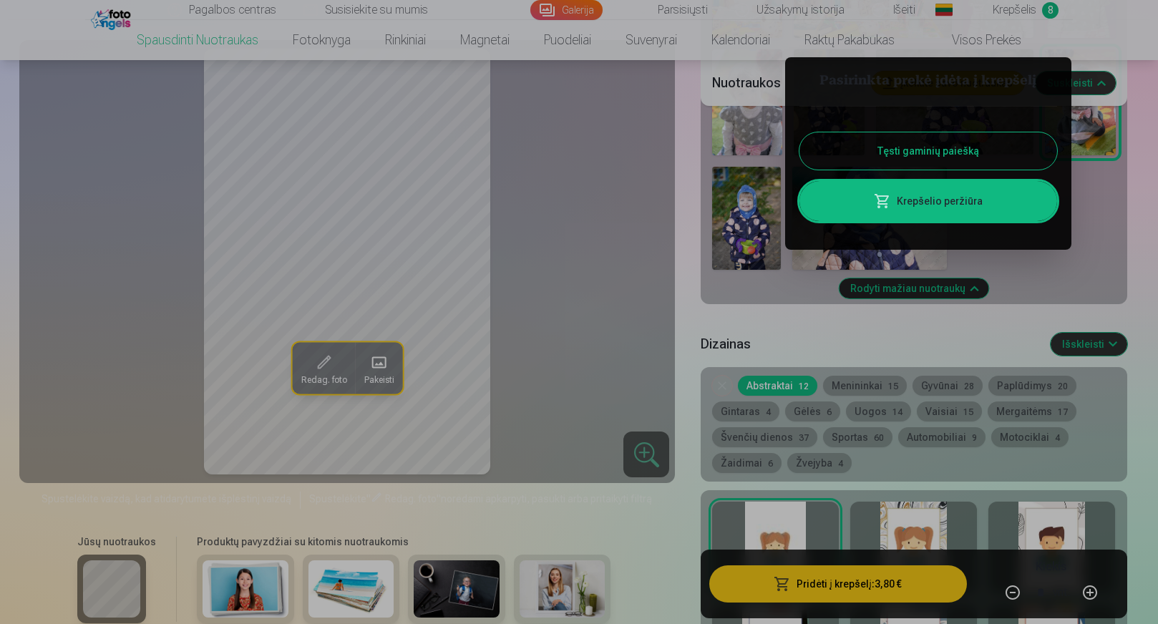
click at [903, 144] on button "Tęsti gaminių paiešką" at bounding box center [928, 150] width 258 height 37
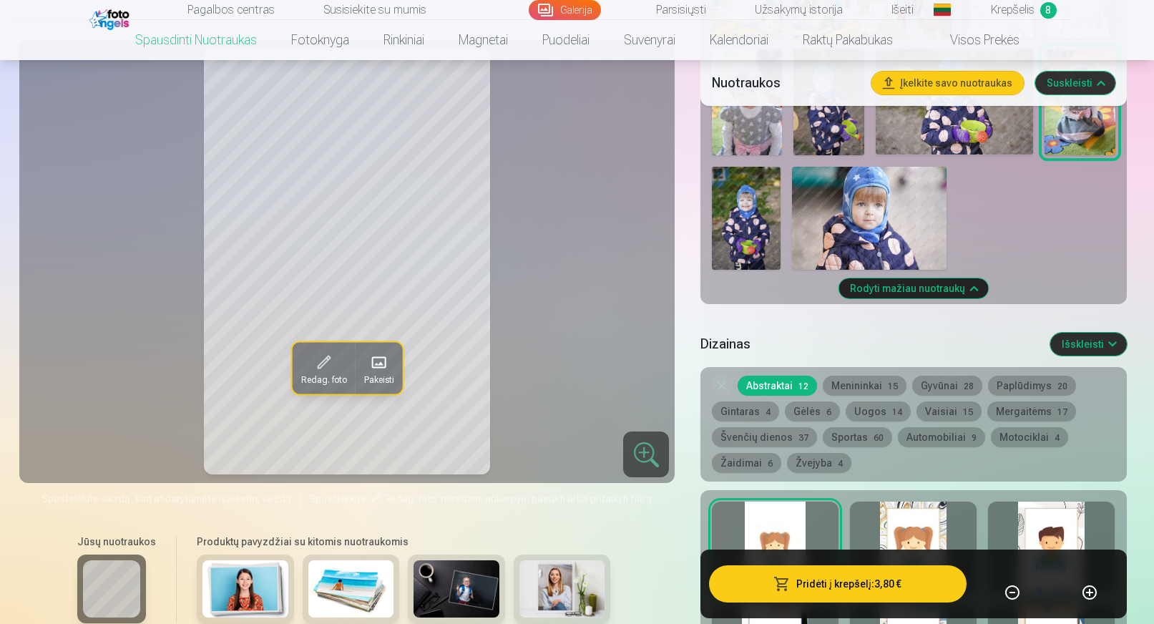
click at [728, 222] on img at bounding box center [746, 218] width 69 height 103
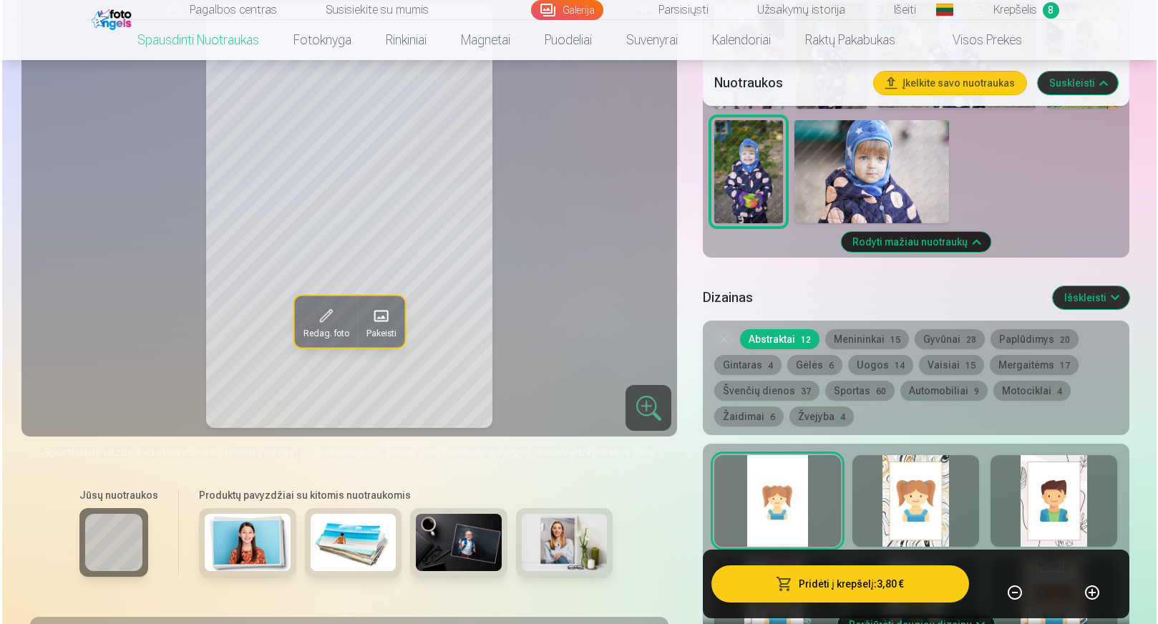
scroll to position [1216, 0]
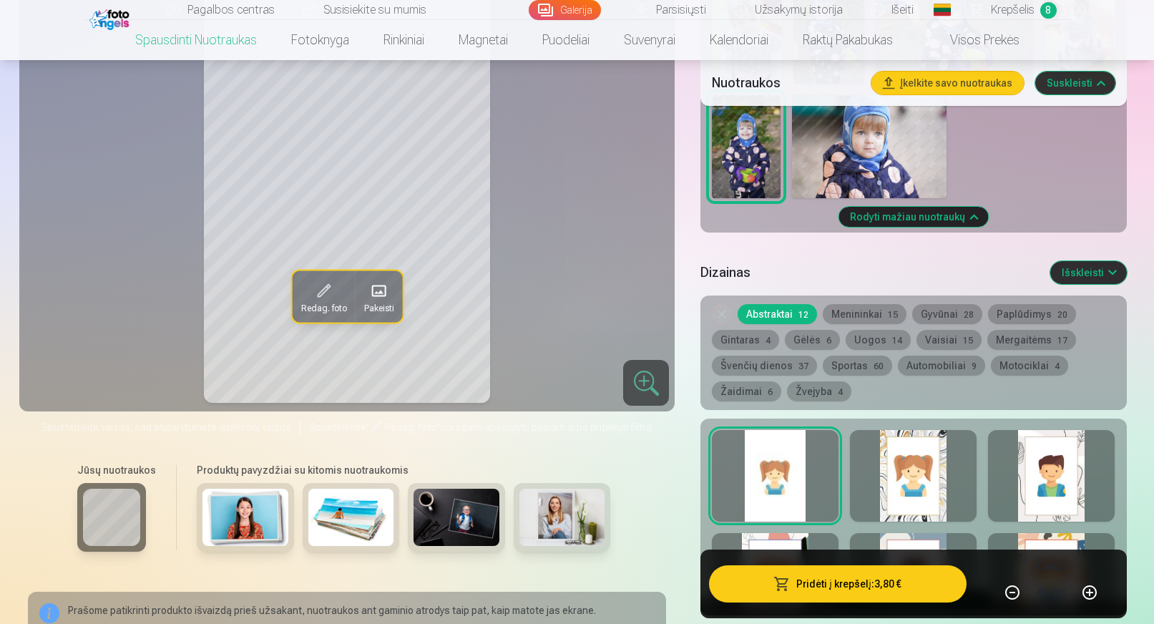
click at [815, 589] on button "Pridėti į krepšelį : 3,80 €" at bounding box center [837, 583] width 257 height 37
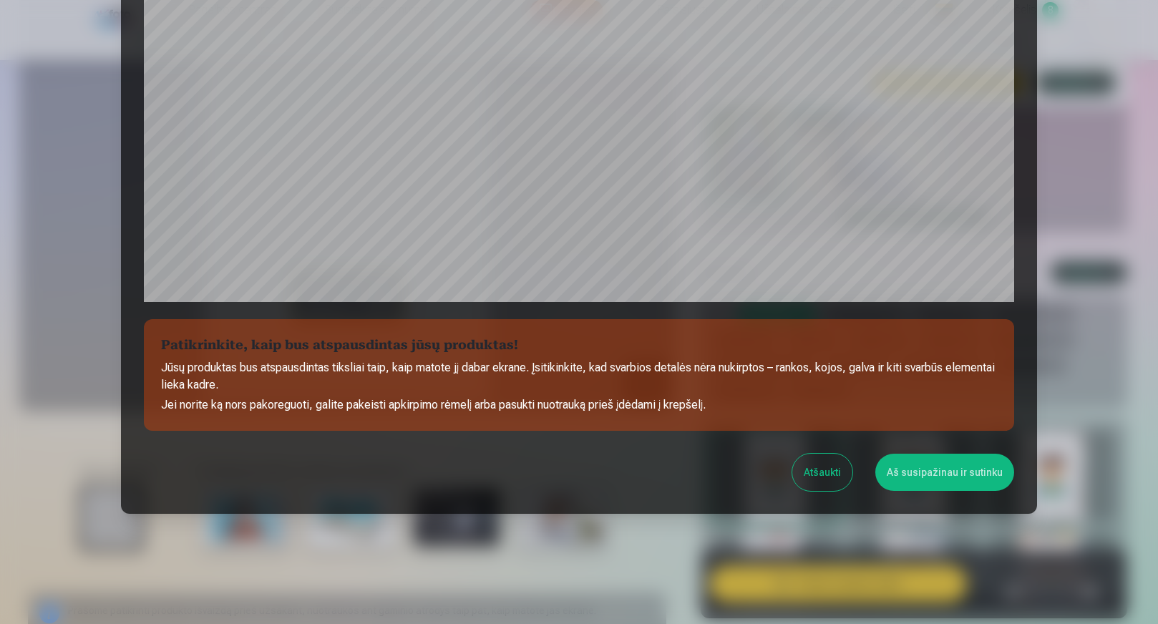
scroll to position [406, 0]
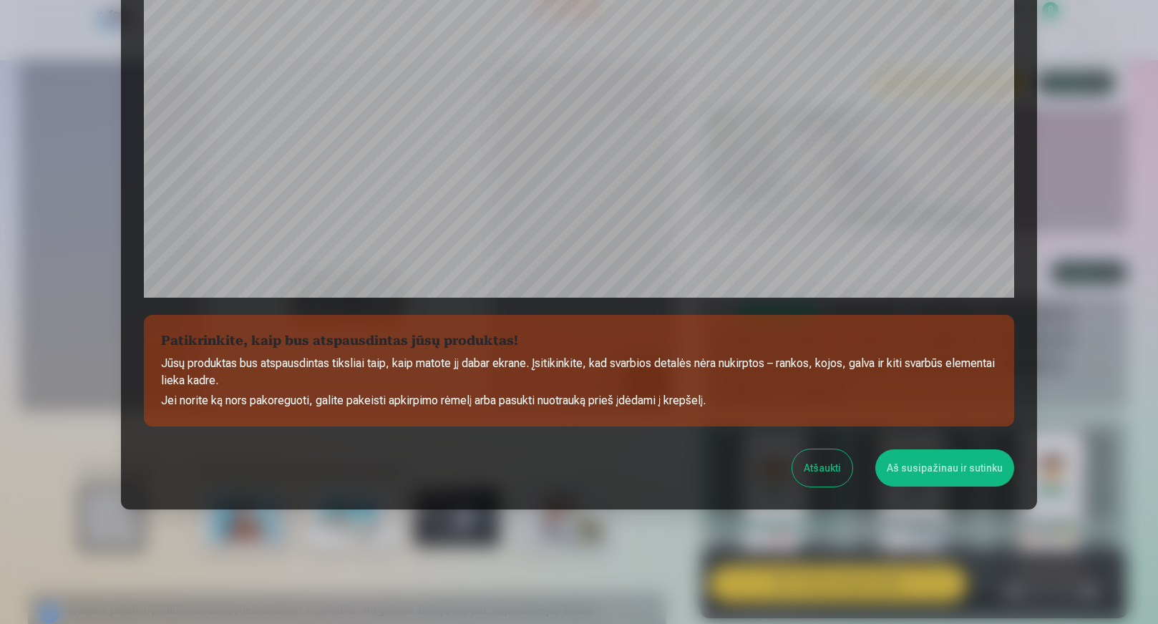
click at [942, 490] on div "Patikrinkite, kaip bus atspausdintas jūsų produktas! Jūsų produktas bus atspaus…" at bounding box center [579, 65] width 916 height 887
click at [936, 480] on button "Aš susipažinau ir sutinku" at bounding box center [944, 467] width 139 height 37
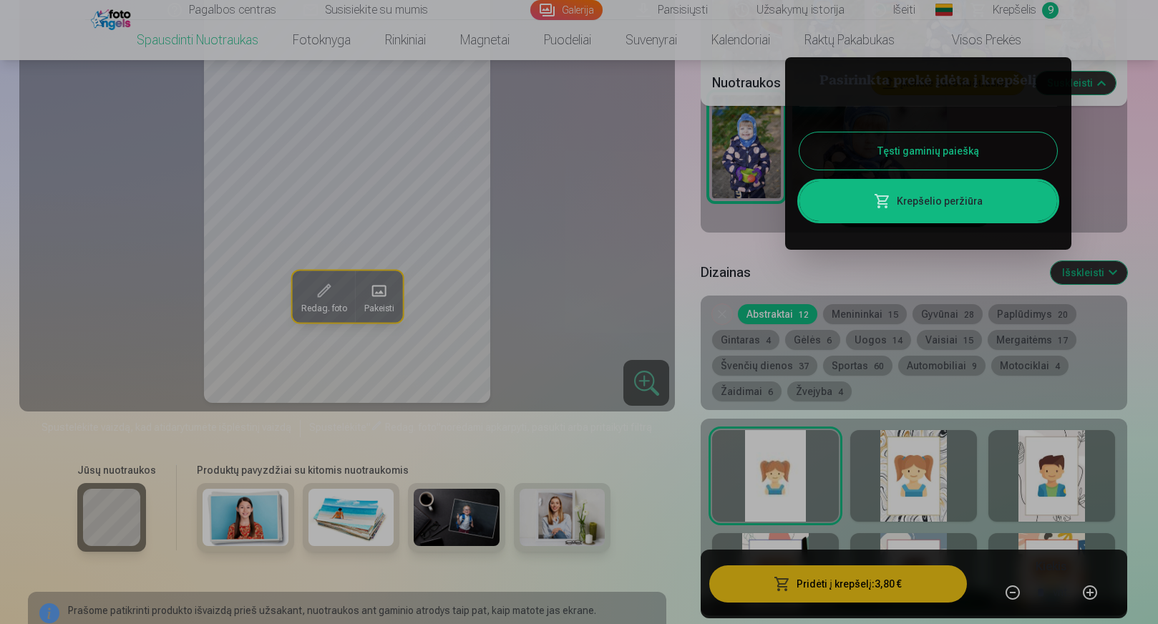
click at [902, 150] on button "Tęsti gaminių paiešką" at bounding box center [928, 150] width 258 height 37
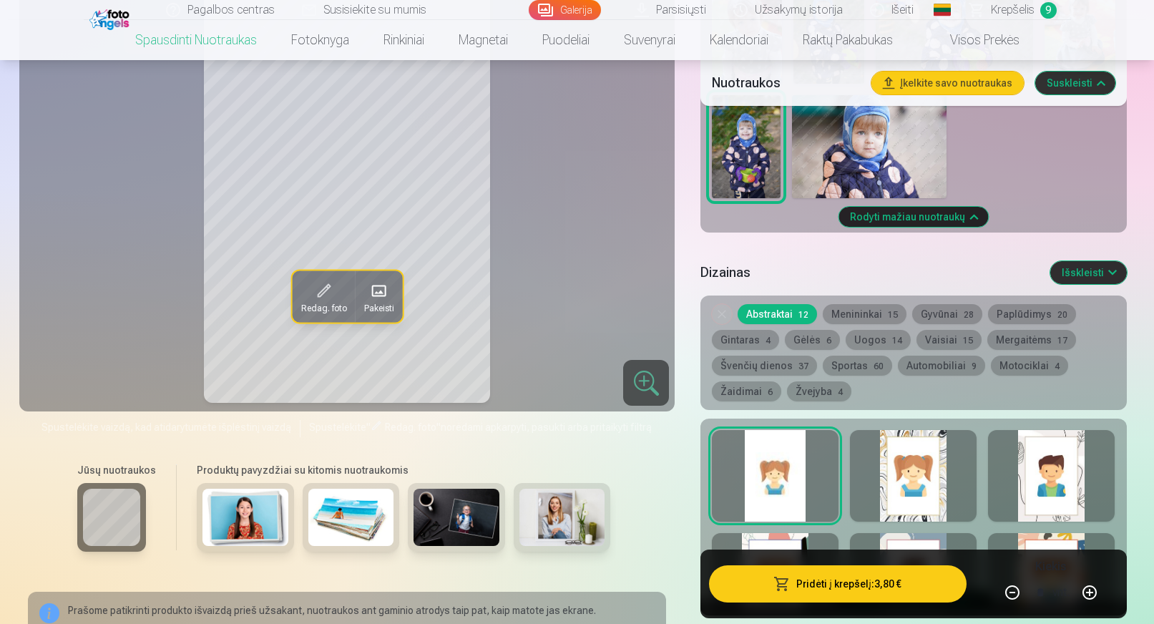
click at [872, 155] on img at bounding box center [869, 146] width 155 height 103
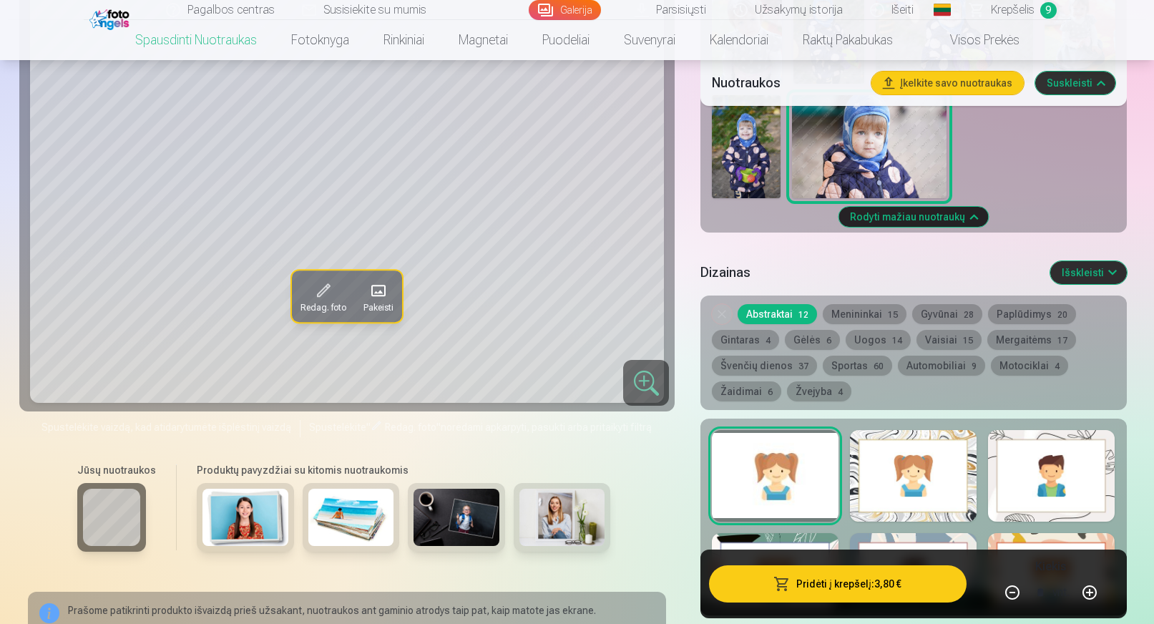
click at [849, 583] on button "Pridėti į krepšelį : 3,80 €" at bounding box center [837, 583] width 257 height 37
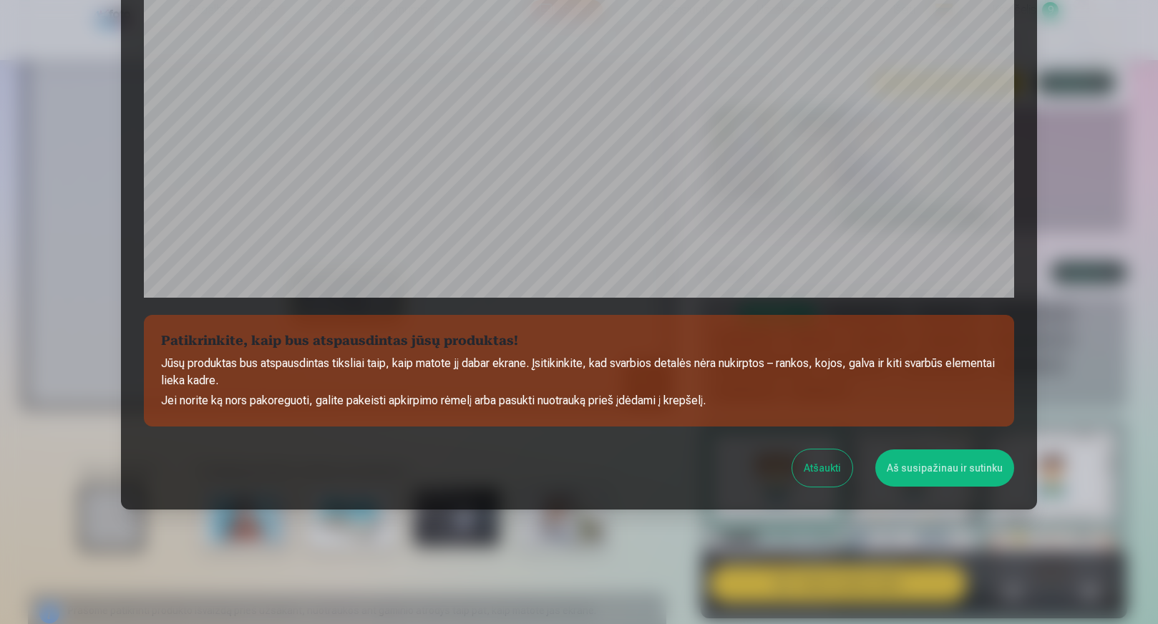
click at [932, 465] on button "Aš susipažinau ir sutinku" at bounding box center [944, 467] width 139 height 37
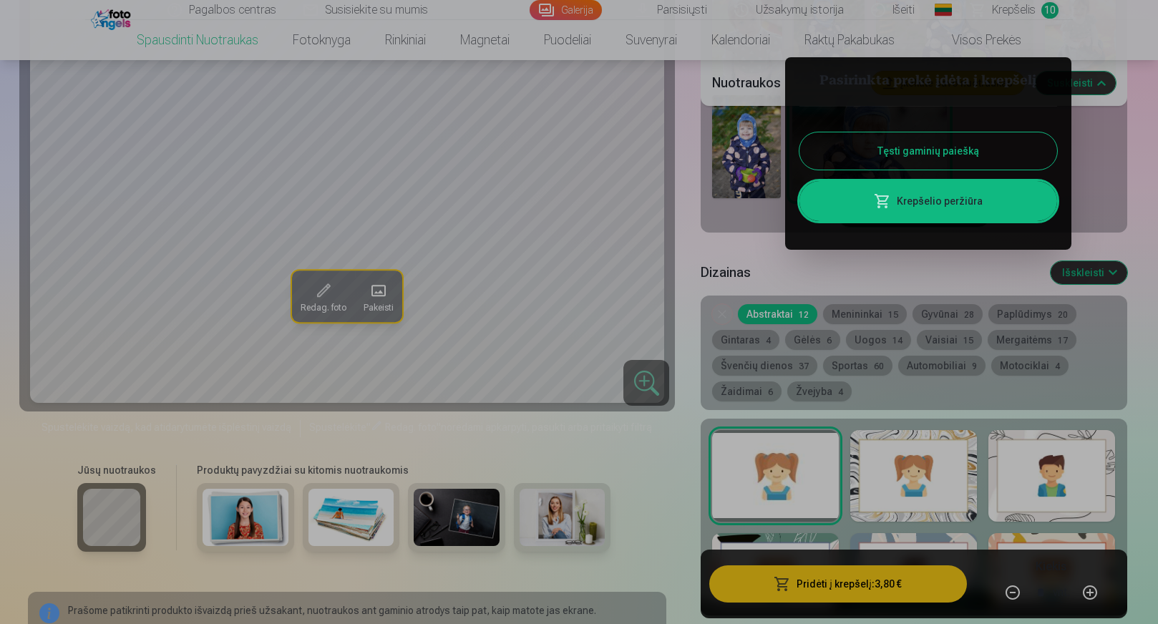
click at [927, 148] on button "Tęsti gaminių paiešką" at bounding box center [928, 150] width 258 height 37
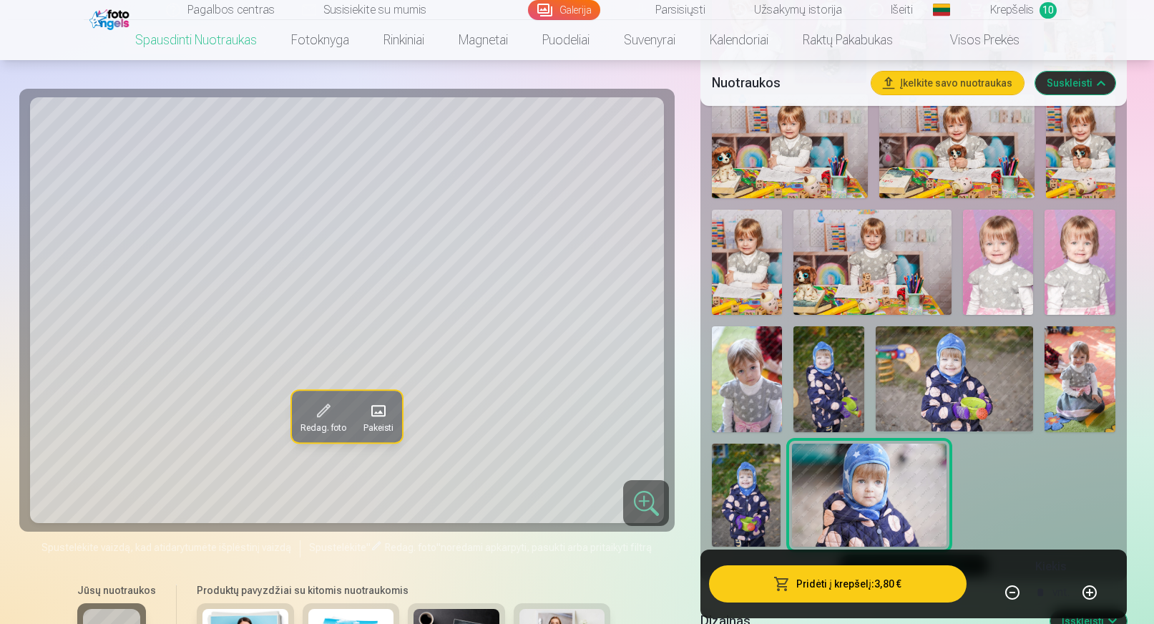
scroll to position [859, 0]
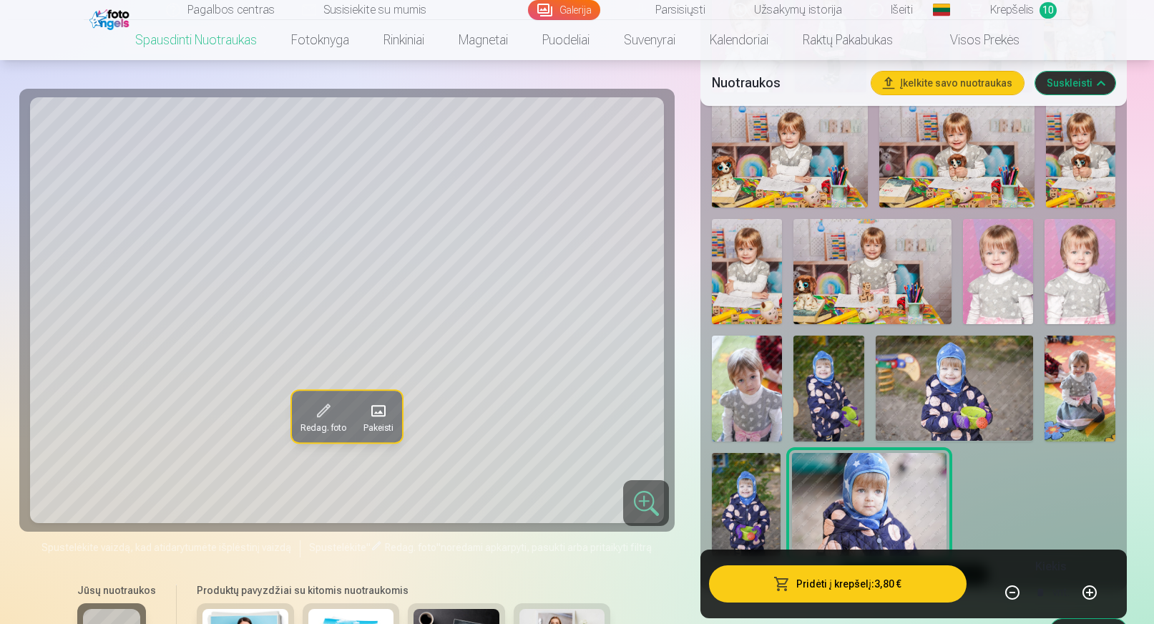
click at [1000, 9] on span "Krepšelis" at bounding box center [1012, 9] width 44 height 17
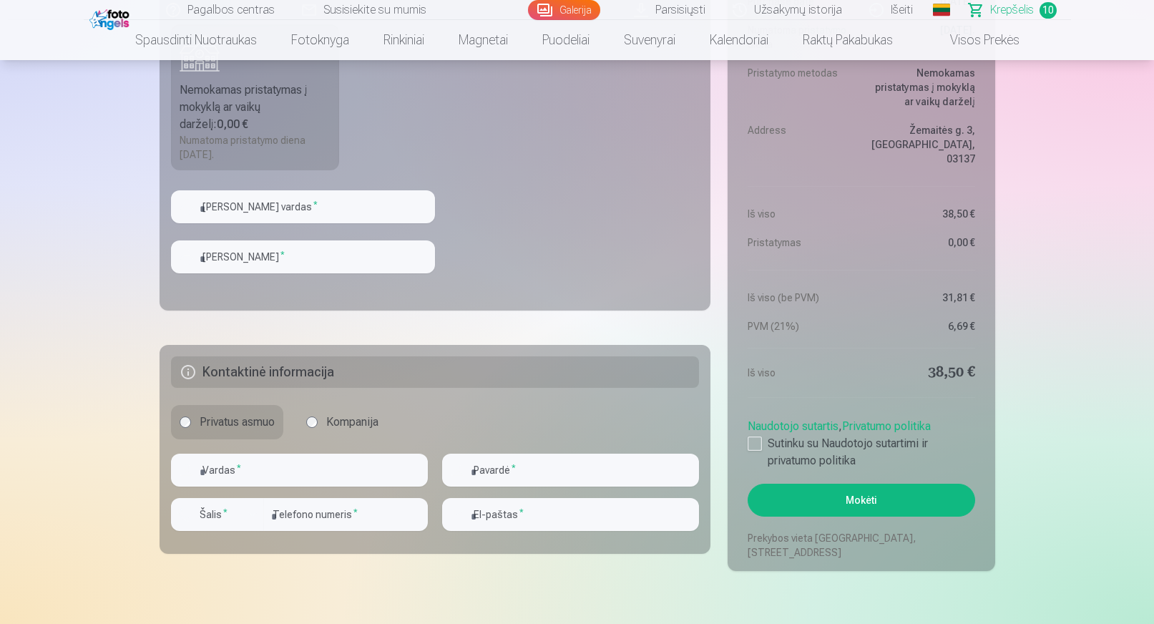
scroll to position [1932, 0]
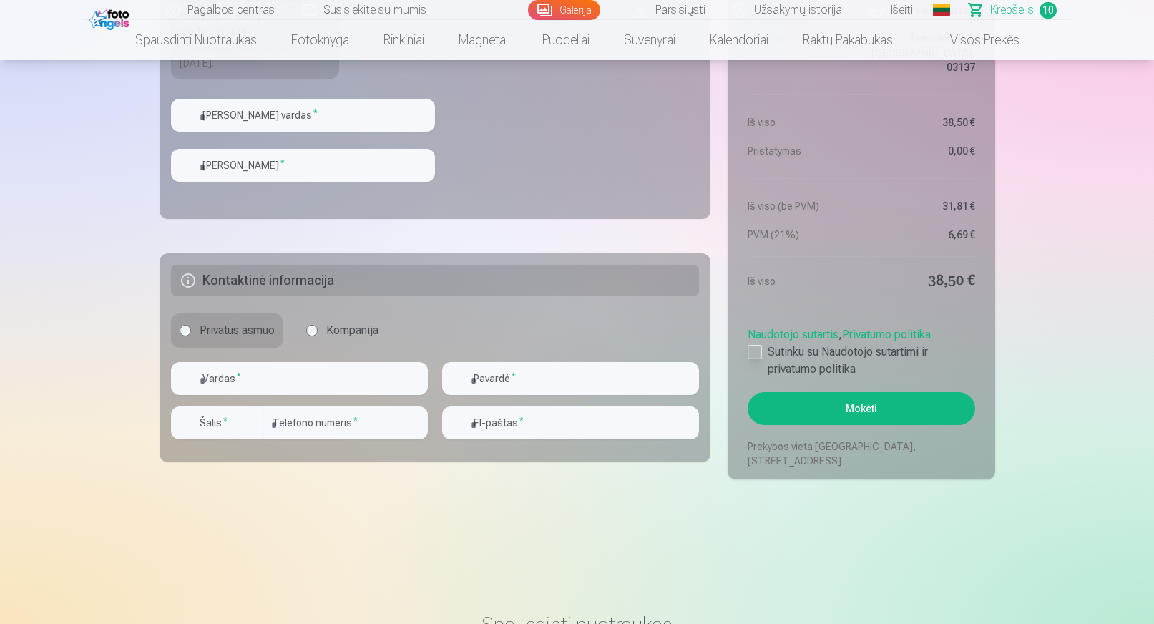
click at [756, 355] on div at bounding box center [755, 352] width 14 height 14
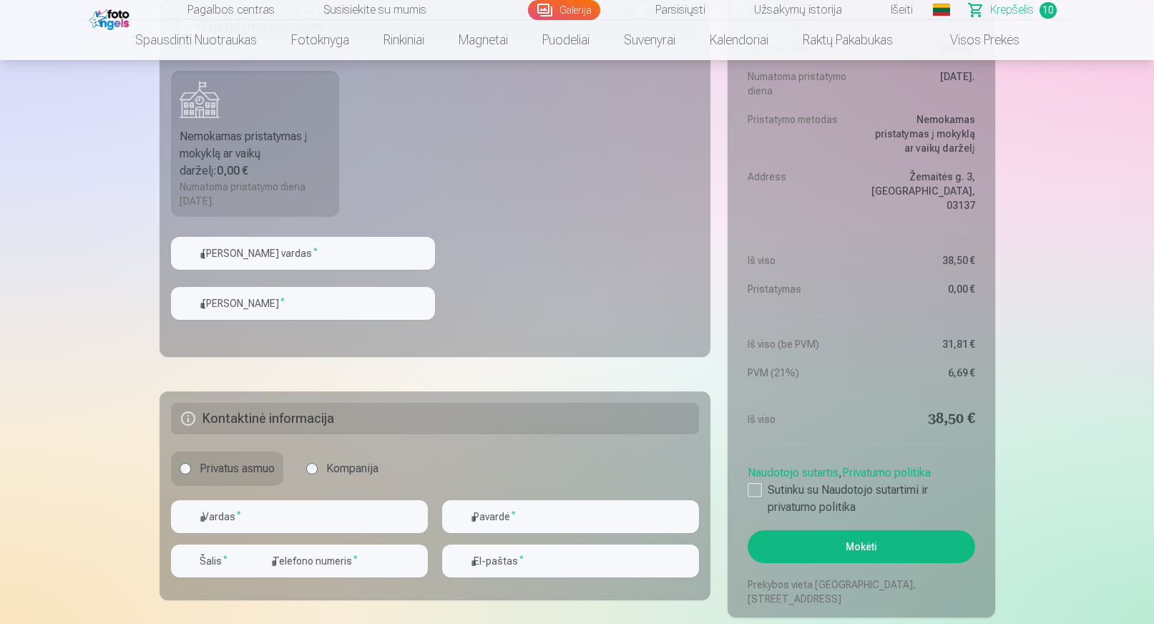
scroll to position [1789, 0]
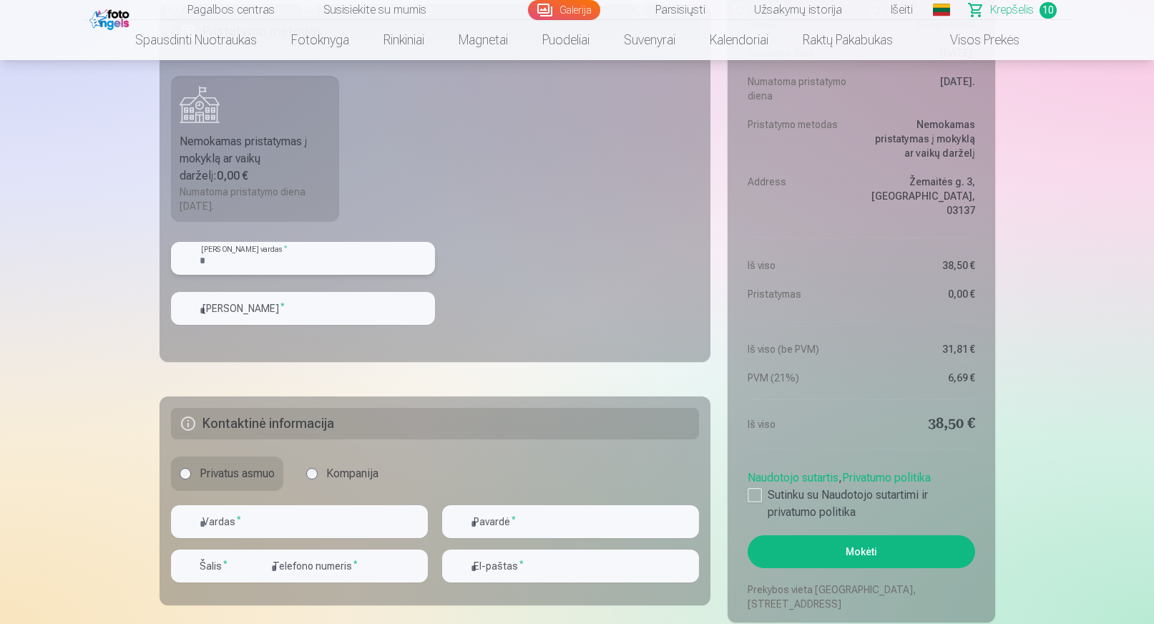
click at [283, 257] on input "text" at bounding box center [303, 258] width 264 height 33
type input "**********"
click at [293, 312] on input "text" at bounding box center [303, 308] width 264 height 33
type input "********"
click at [254, 519] on input "text" at bounding box center [299, 521] width 257 height 33
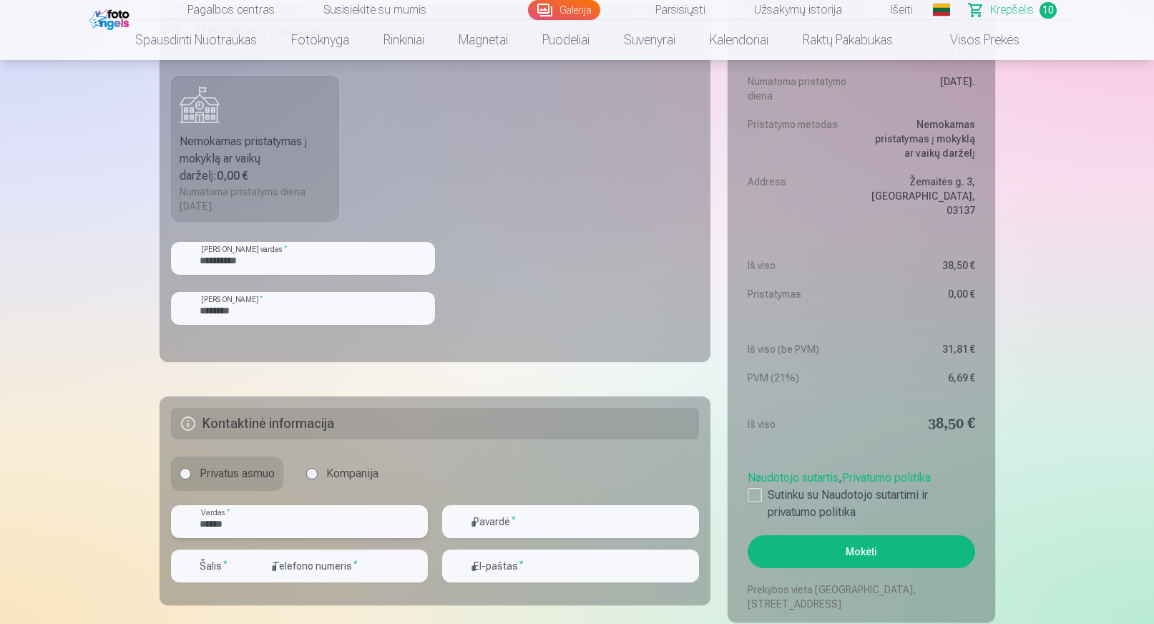
type input "******"
click at [512, 522] on input "text" at bounding box center [570, 521] width 257 height 33
type input "*******"
click at [257, 565] on div "button" at bounding box center [252, 565] width 17 height 17
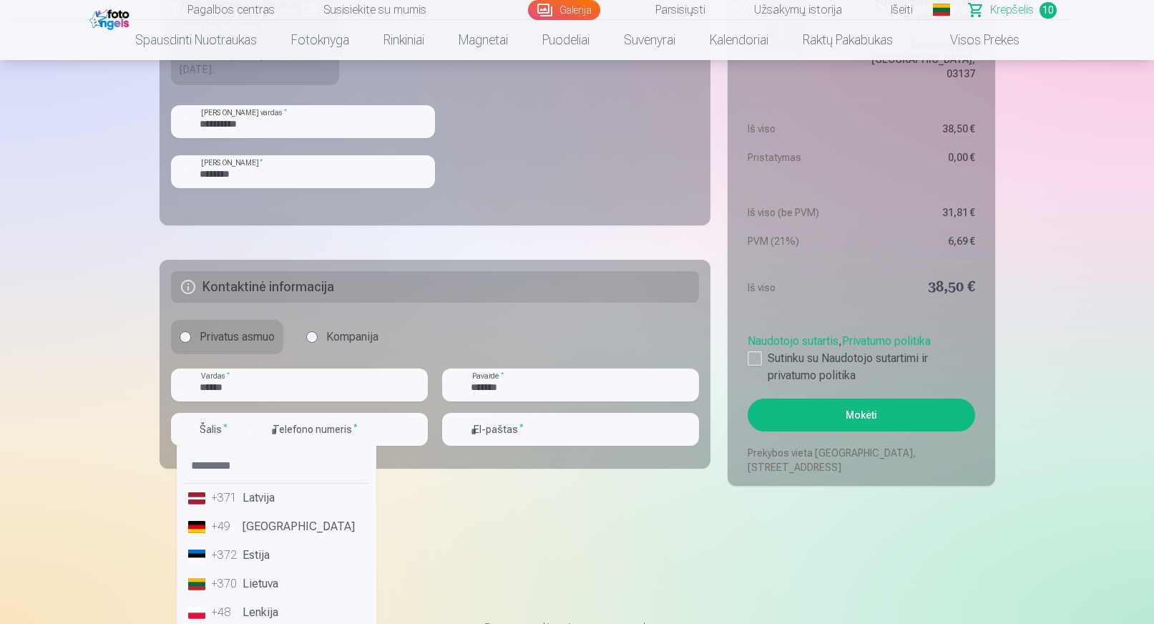
scroll to position [1932, 0]
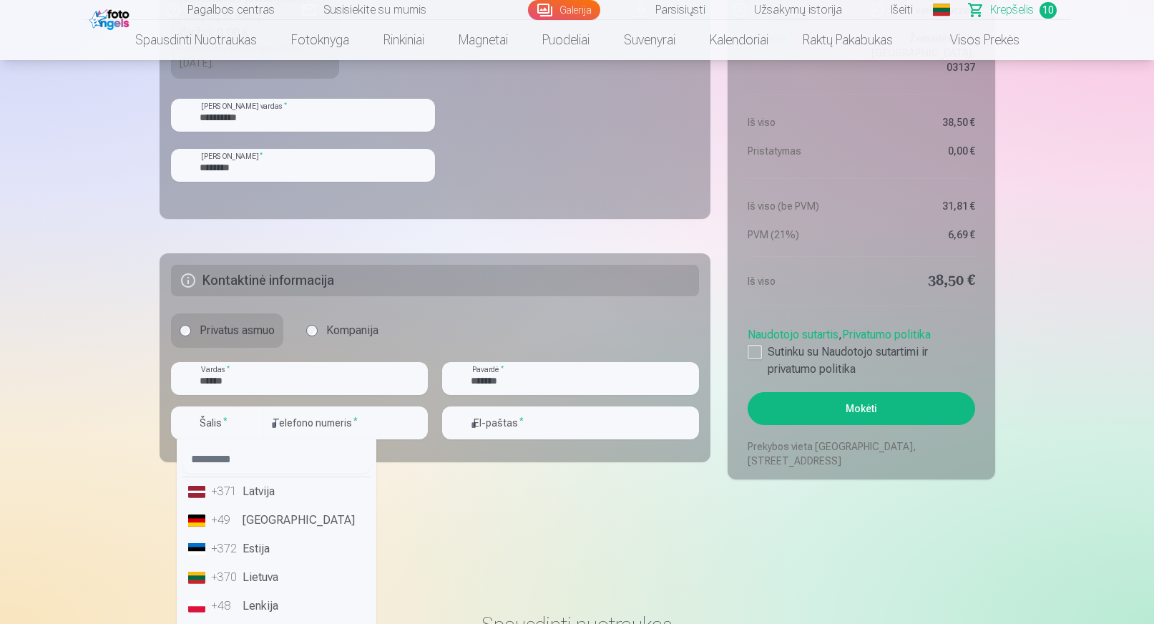
click at [286, 577] on li "+370 Lietuva" at bounding box center [276, 577] width 188 height 29
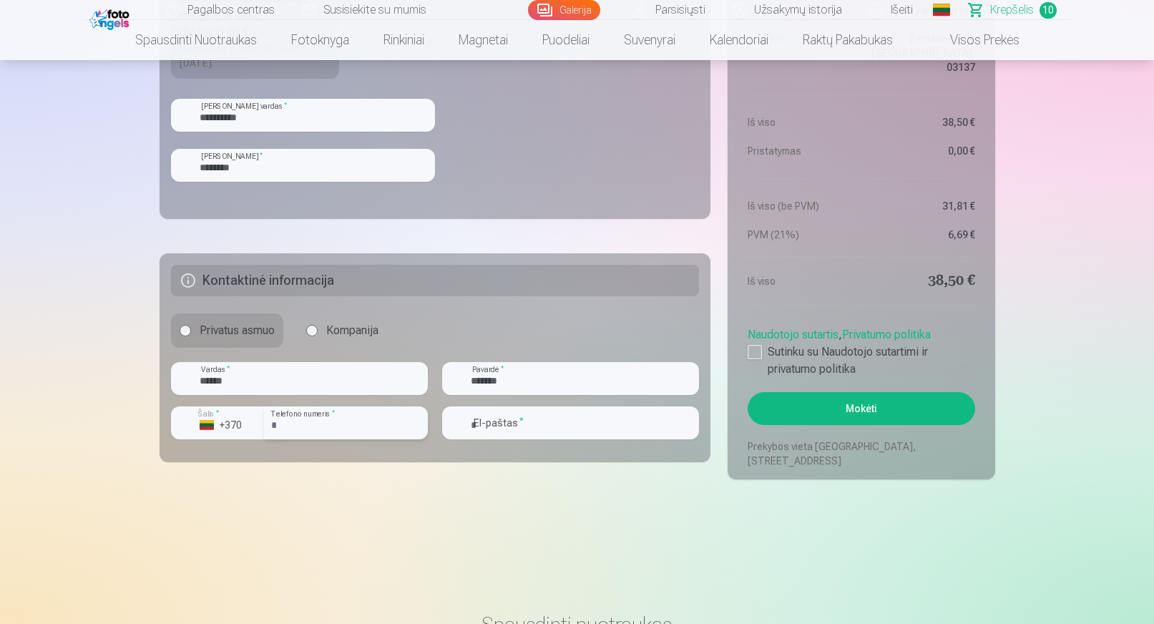
click at [341, 426] on input "number" at bounding box center [346, 422] width 164 height 33
type input "********"
click at [540, 429] on input "email" at bounding box center [570, 422] width 257 height 33
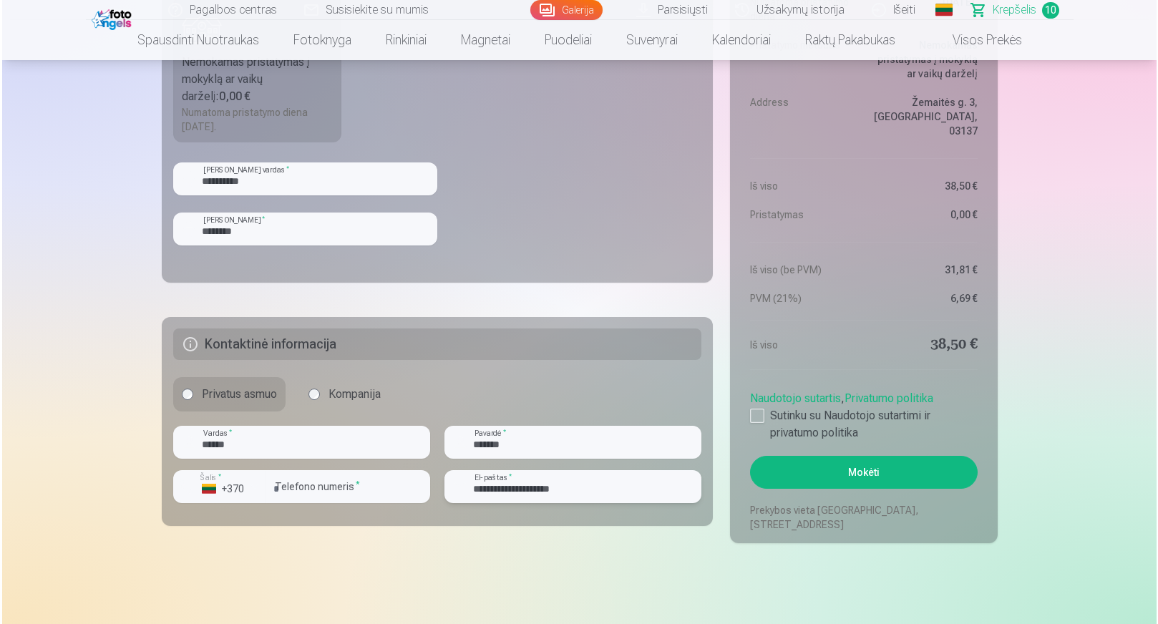
scroll to position [2147, 0]
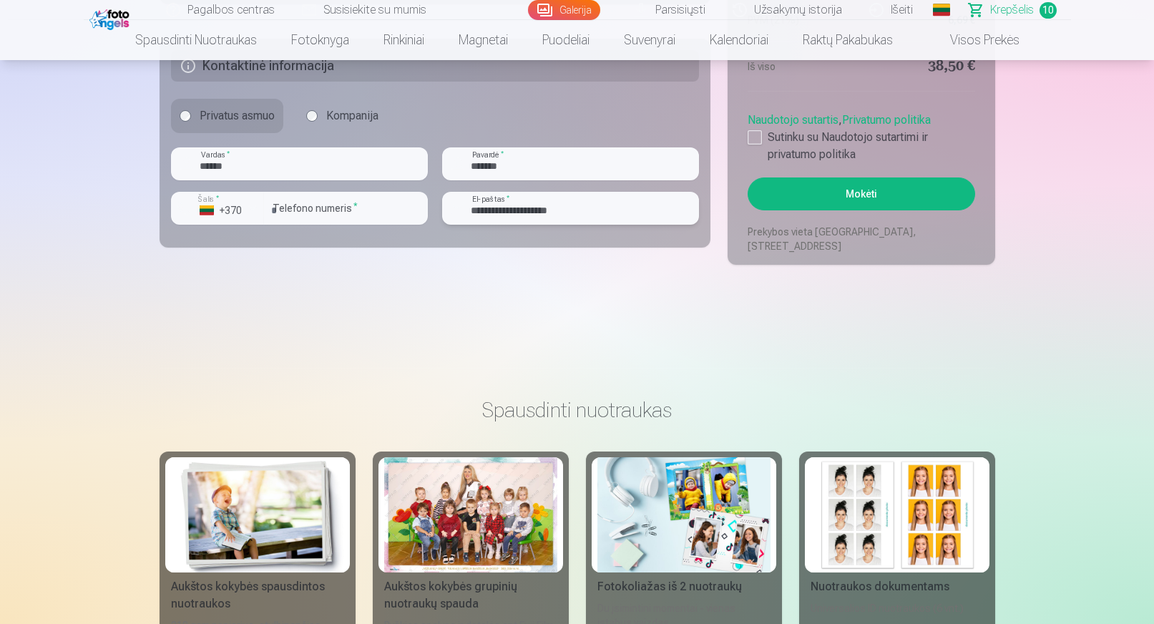
type input "**********"
click at [853, 188] on button "Mokėti" at bounding box center [861, 193] width 227 height 33
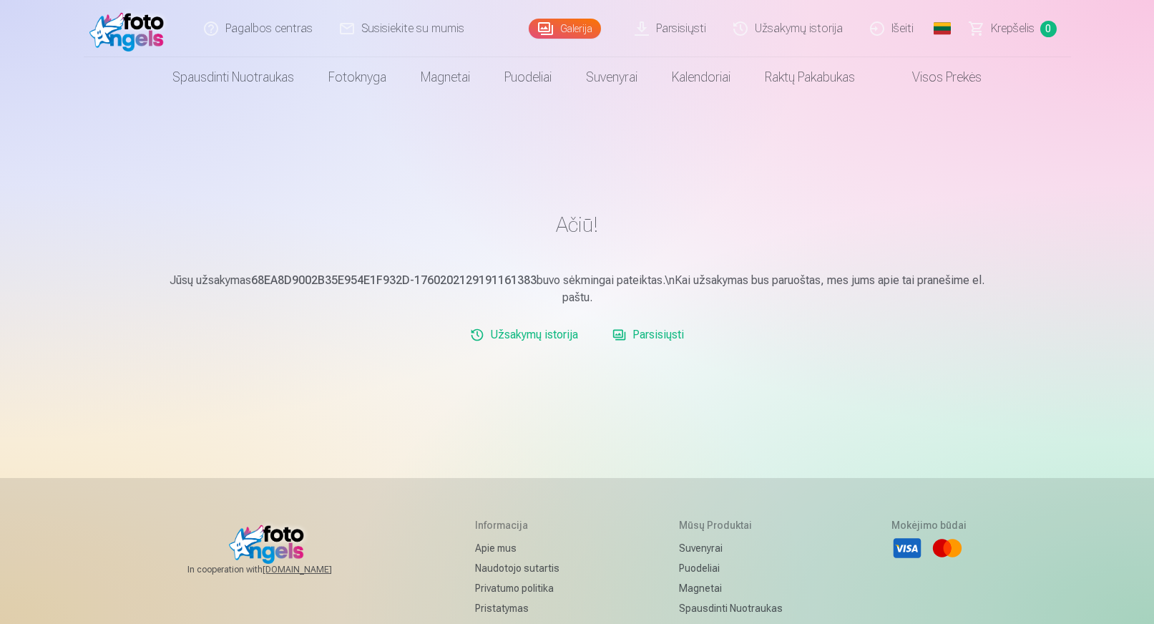
click at [637, 336] on link "Parsisiųsti" at bounding box center [648, 335] width 83 height 29
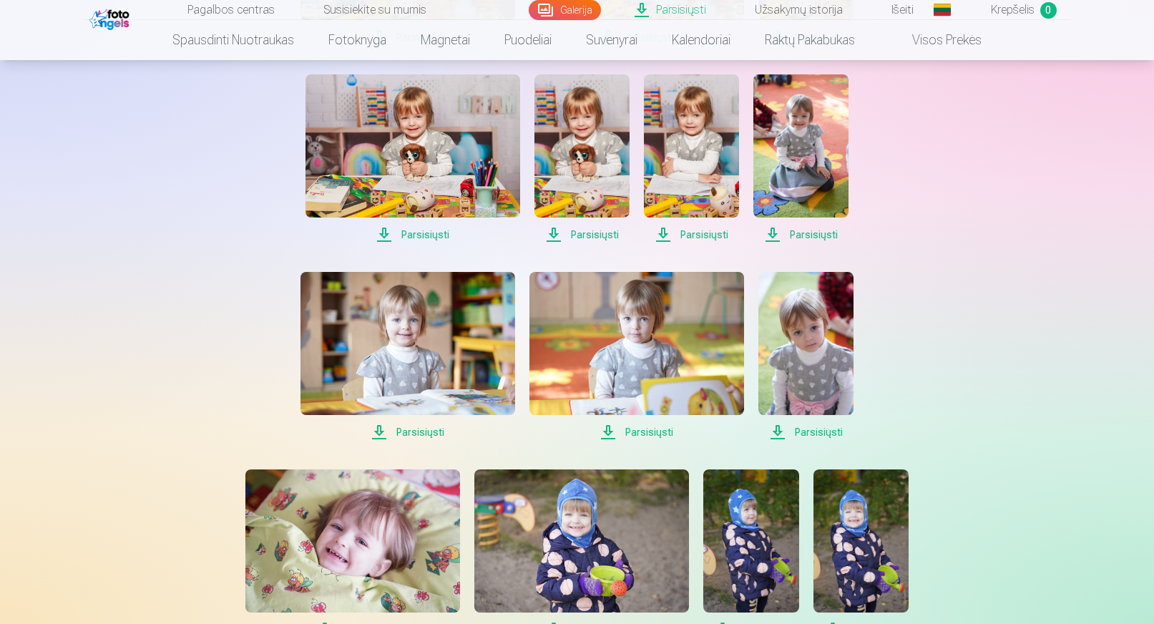
scroll to position [716, 0]
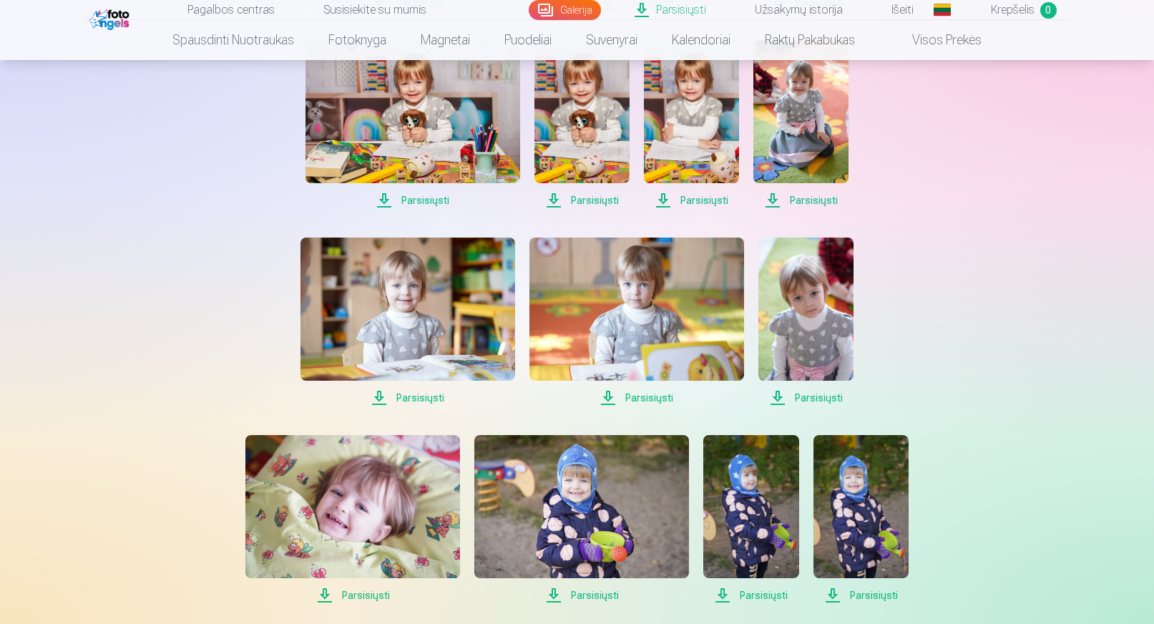
click at [638, 401] on span "Parsisiųsti" at bounding box center [637, 397] width 215 height 17
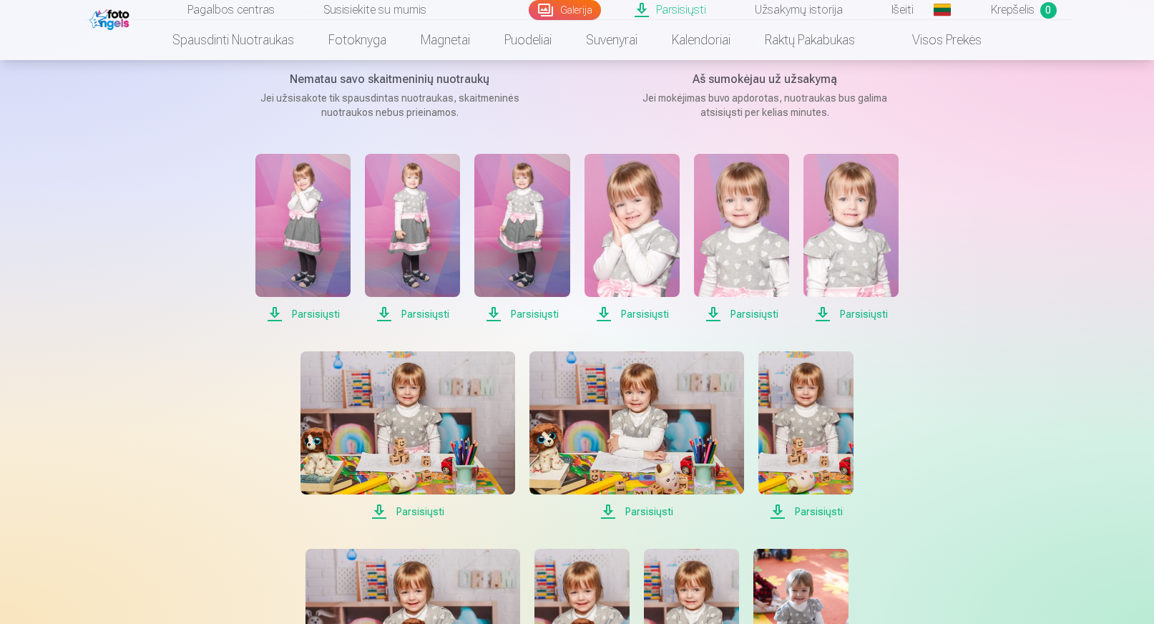
scroll to position [215, 0]
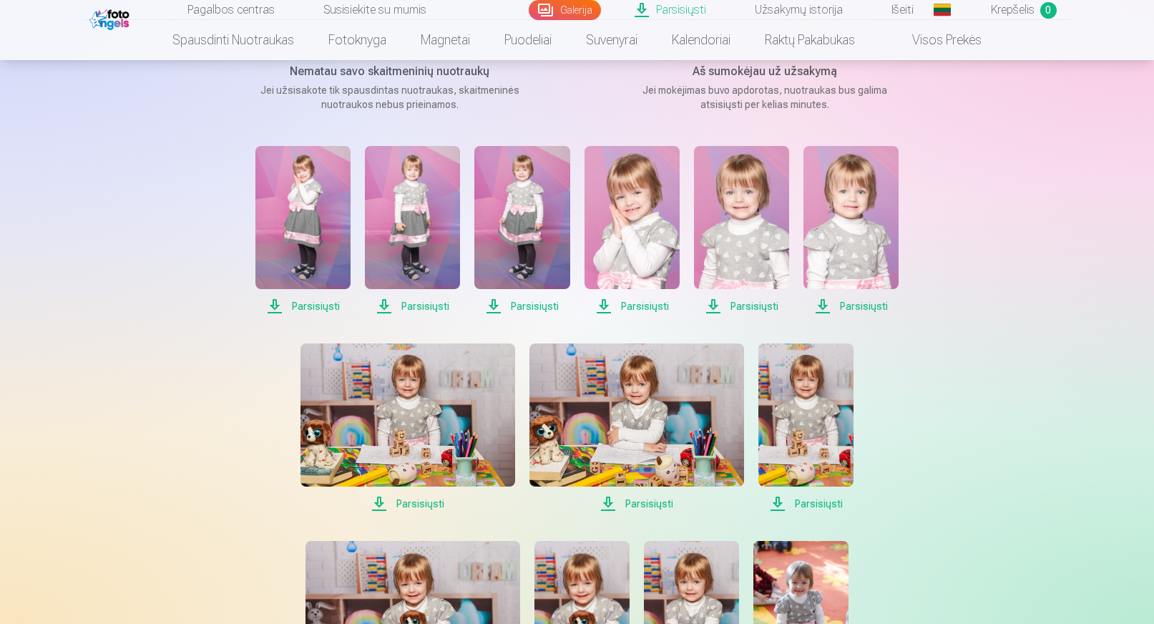
click at [308, 306] on span "Parsisiųsti" at bounding box center [302, 306] width 95 height 17
click at [300, 309] on span "Parsisiųsti" at bounding box center [302, 306] width 95 height 17
click at [427, 309] on span "Parsisiųsti" at bounding box center [412, 306] width 95 height 17
click at [522, 308] on span "Parsisiųsti" at bounding box center [521, 306] width 95 height 17
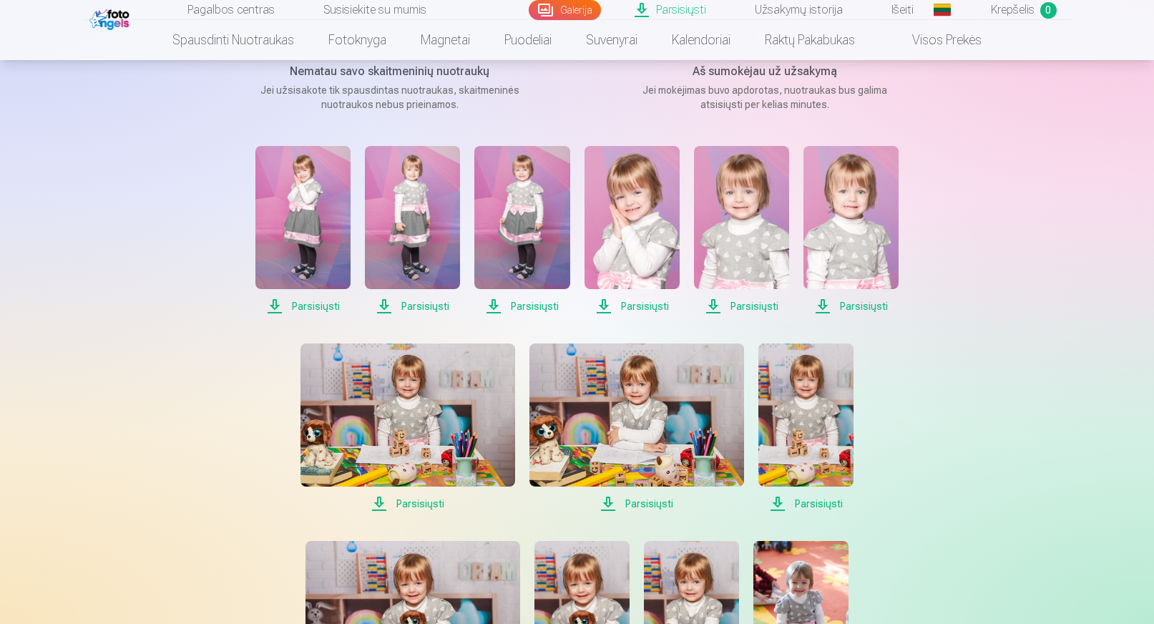
click at [643, 309] on span "Parsisiųsti" at bounding box center [632, 306] width 95 height 17
click at [756, 305] on span "Parsisiųsti" at bounding box center [741, 306] width 95 height 17
click at [856, 307] on span "Parsisiųsti" at bounding box center [851, 306] width 95 height 17
click at [417, 504] on span "Parsisiųsti" at bounding box center [408, 503] width 215 height 17
click at [638, 506] on span "Parsisiųsti" at bounding box center [637, 503] width 215 height 17
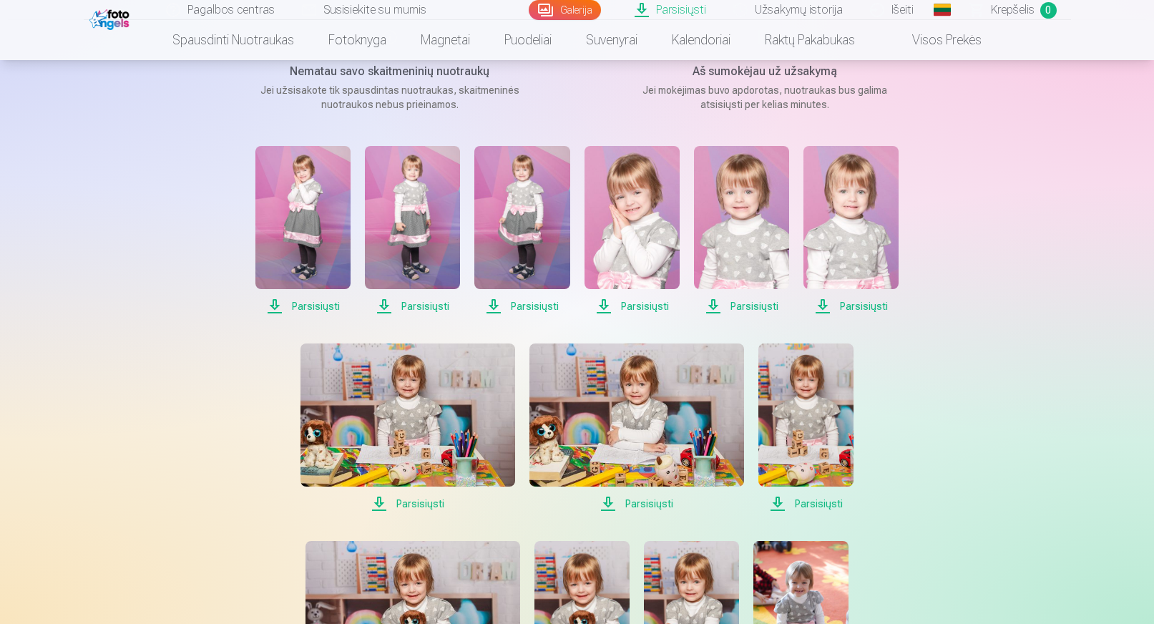
click at [813, 503] on span "Parsisiųsti" at bounding box center [805, 503] width 95 height 17
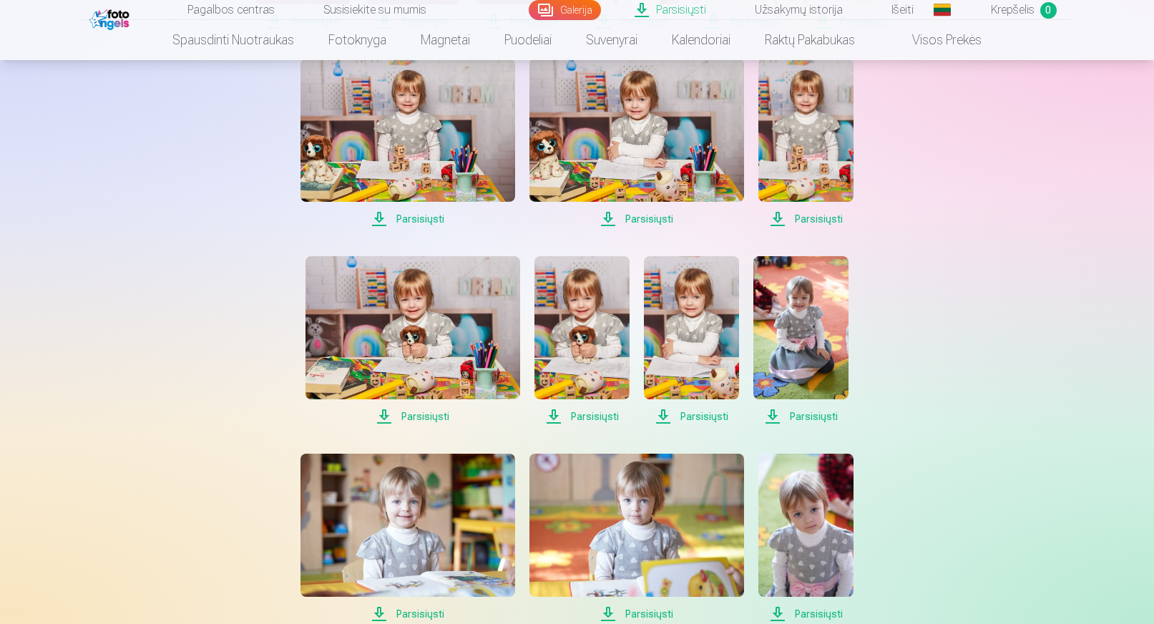
scroll to position [501, 0]
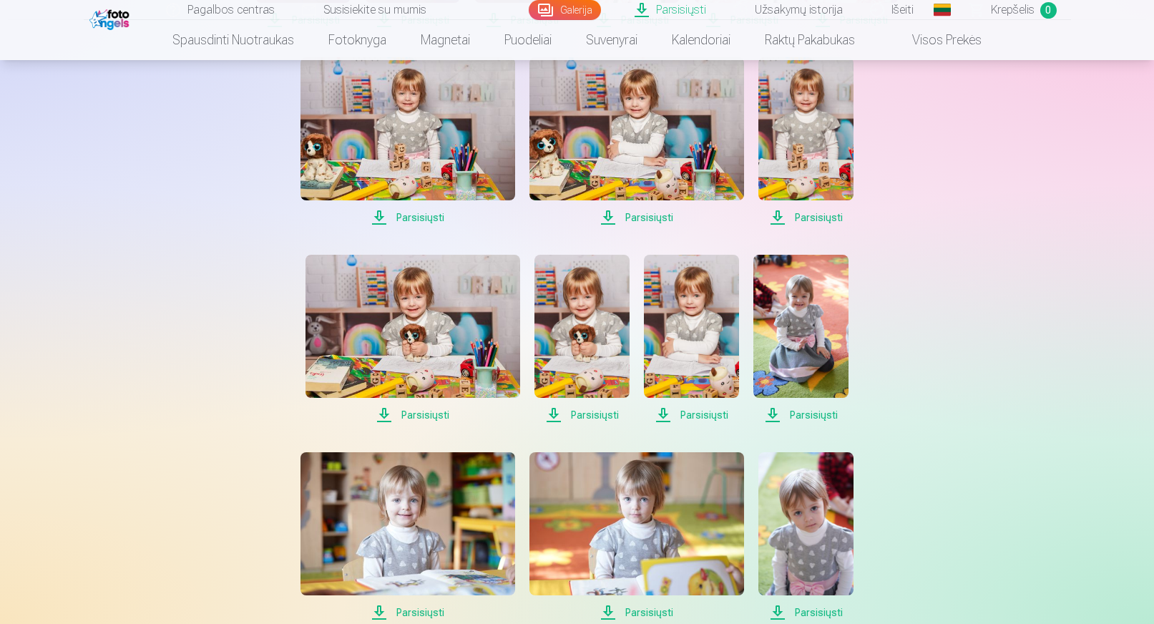
click at [418, 415] on span "Parsisiųsti" at bounding box center [413, 414] width 215 height 17
click at [586, 402] on link "Parsisiųsti" at bounding box center [582, 339] width 95 height 169
click at [695, 411] on span "Parsisiųsti" at bounding box center [691, 414] width 95 height 17
click at [810, 414] on span "Parsisiųsti" at bounding box center [800, 414] width 95 height 17
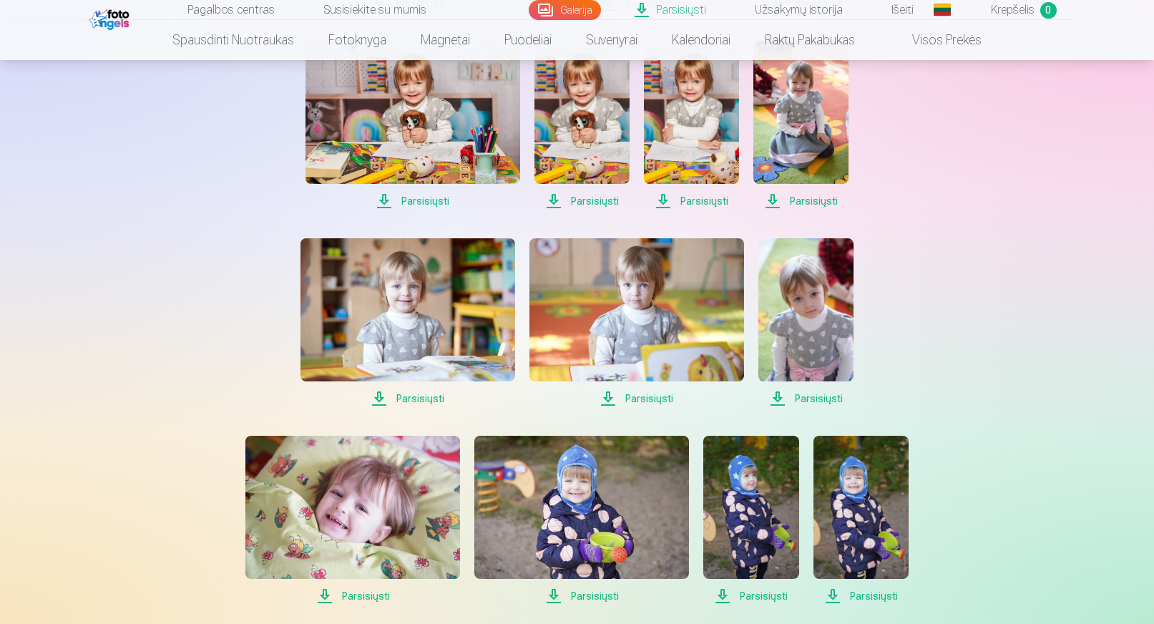
scroll to position [716, 0]
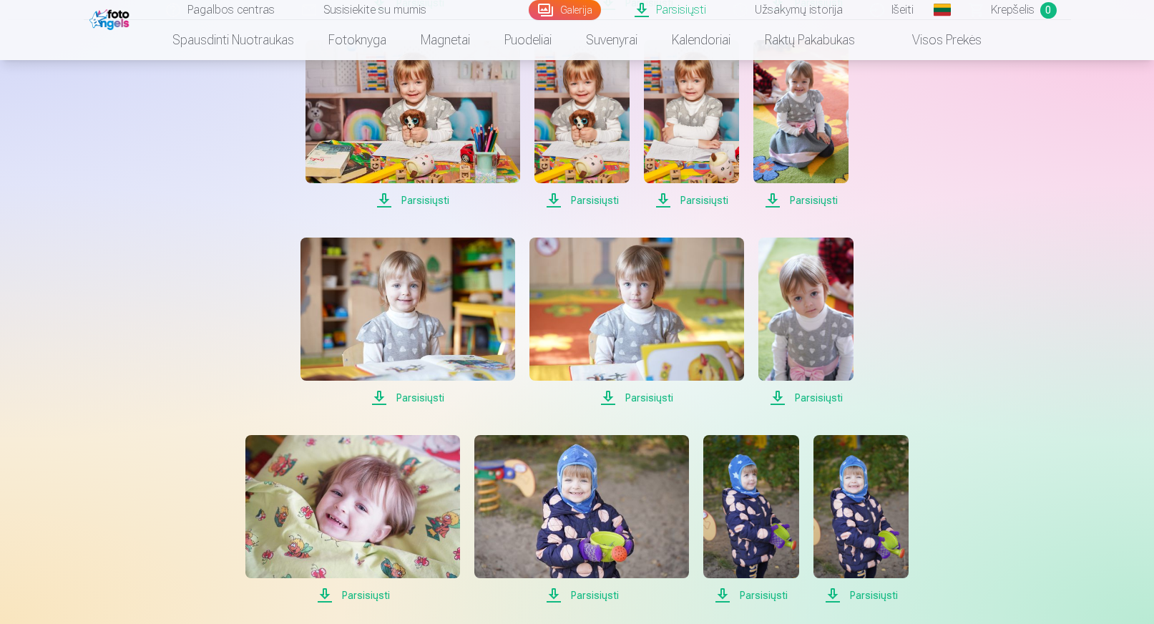
click at [423, 396] on span "Parsisiųsti" at bounding box center [408, 397] width 215 height 17
click at [640, 393] on span "Parsisiųsti" at bounding box center [637, 397] width 215 height 17
click at [836, 404] on span "Parsisiųsti" at bounding box center [805, 397] width 95 height 17
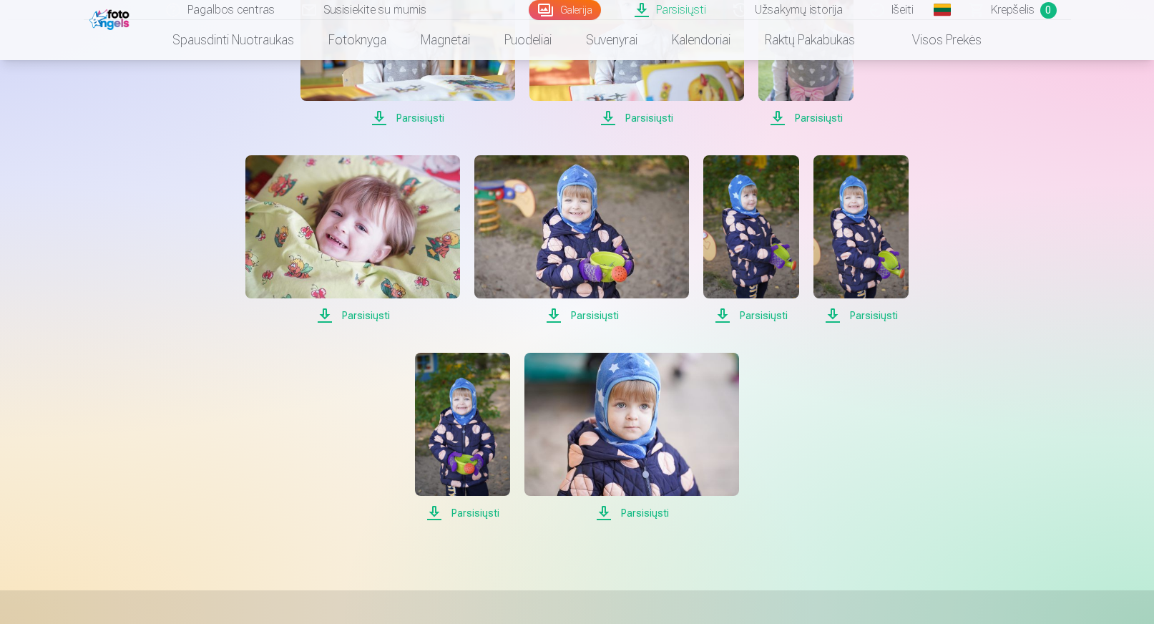
scroll to position [1002, 0]
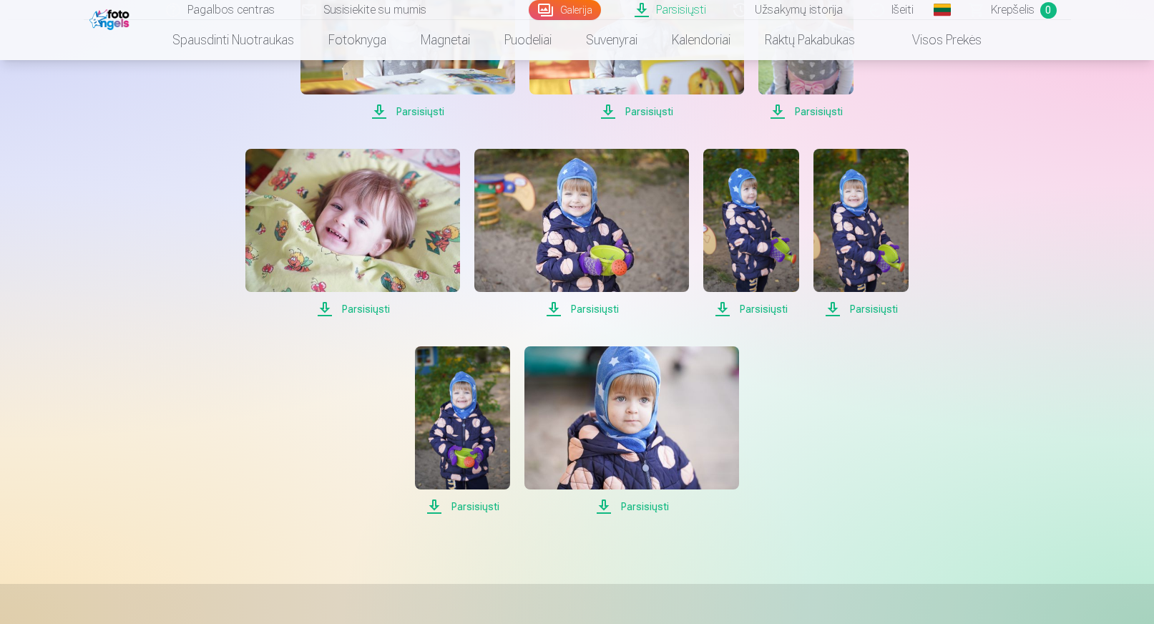
click at [363, 308] on span "Parsisiųsti" at bounding box center [352, 309] width 215 height 17
click at [592, 309] on span "Parsisiųsti" at bounding box center [581, 309] width 215 height 17
click at [765, 313] on span "Parsisiųsti" at bounding box center [750, 309] width 95 height 17
click at [764, 311] on span "Parsisiųsti" at bounding box center [750, 309] width 95 height 17
click at [867, 315] on span "Parsisiųsti" at bounding box center [861, 309] width 95 height 17
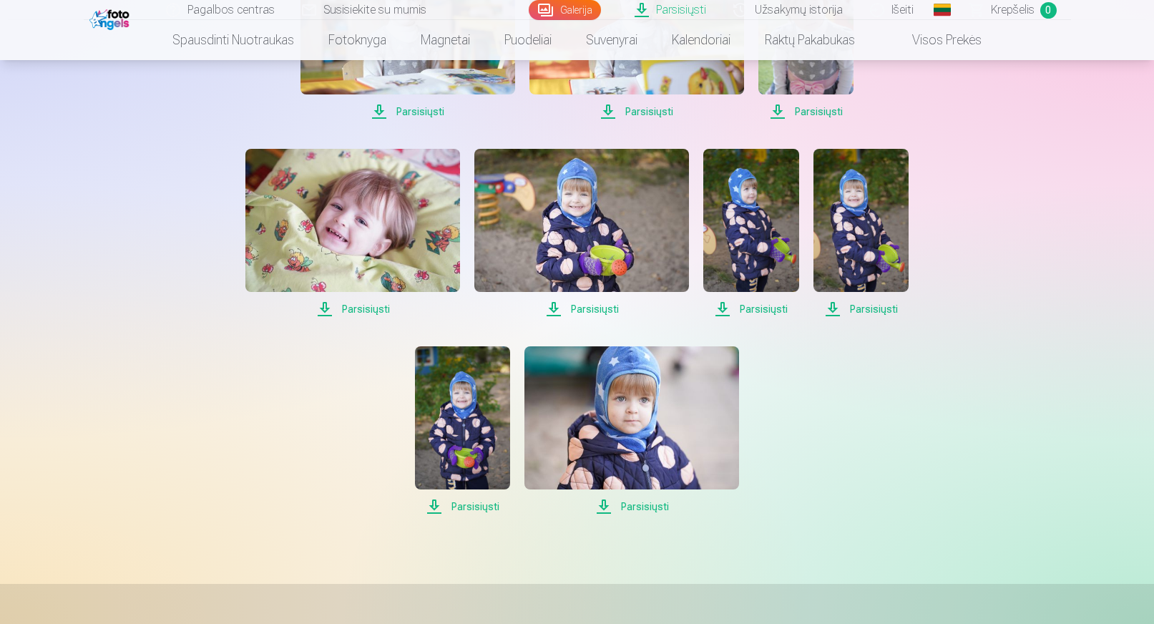
click at [464, 508] on span "Parsisiųsti" at bounding box center [462, 506] width 95 height 17
click at [637, 506] on span "Parsisiųsti" at bounding box center [631, 506] width 215 height 17
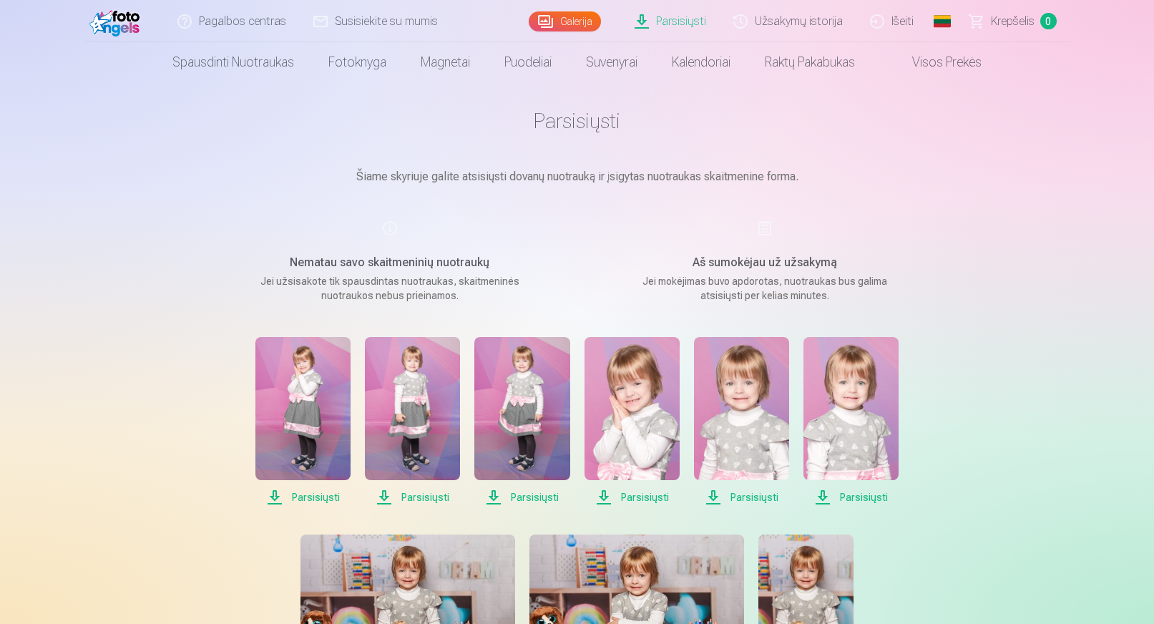
scroll to position [0, 0]
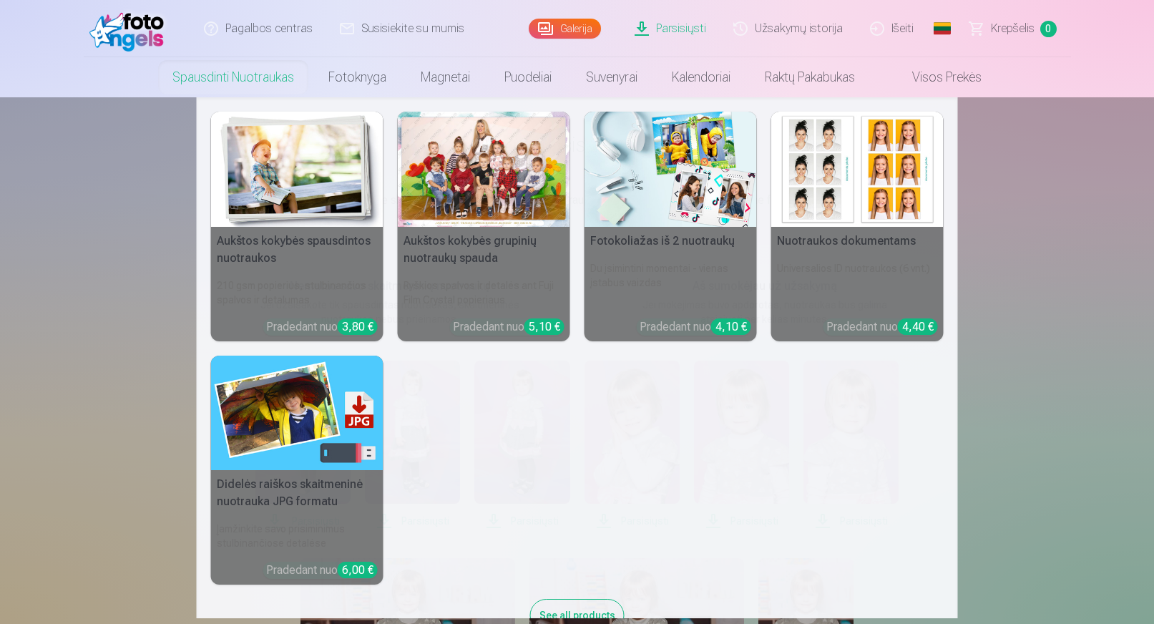
click at [215, 74] on link "Spausdinti nuotraukas" at bounding box center [233, 77] width 156 height 40
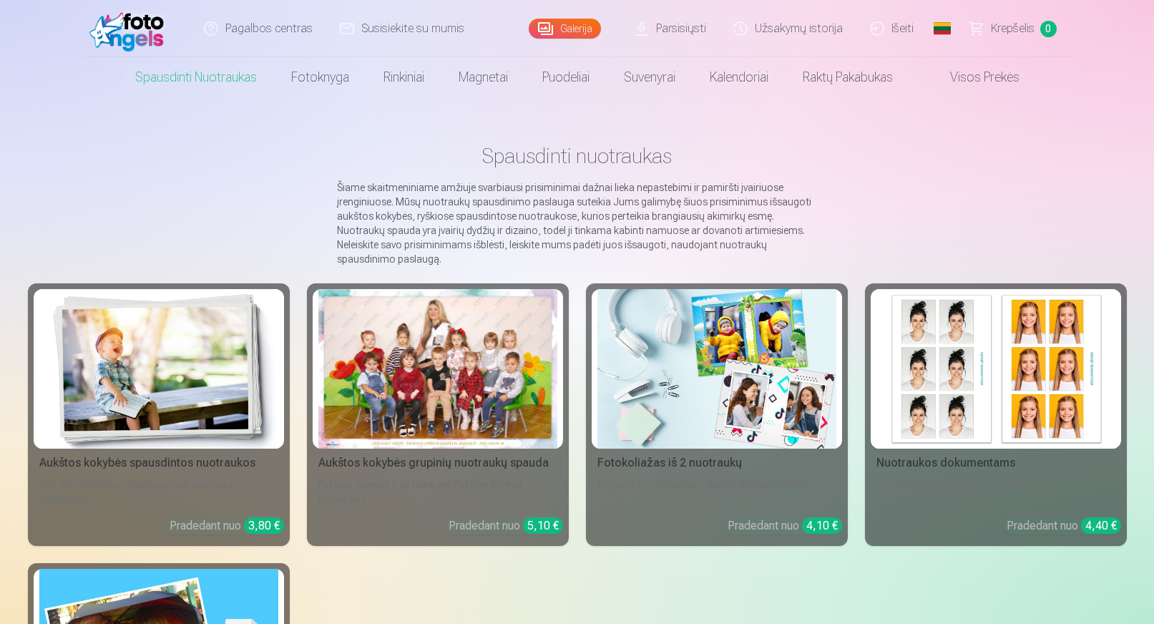
click at [444, 374] on div at bounding box center [437, 369] width 239 height 160
